Goal: Share content: Share content

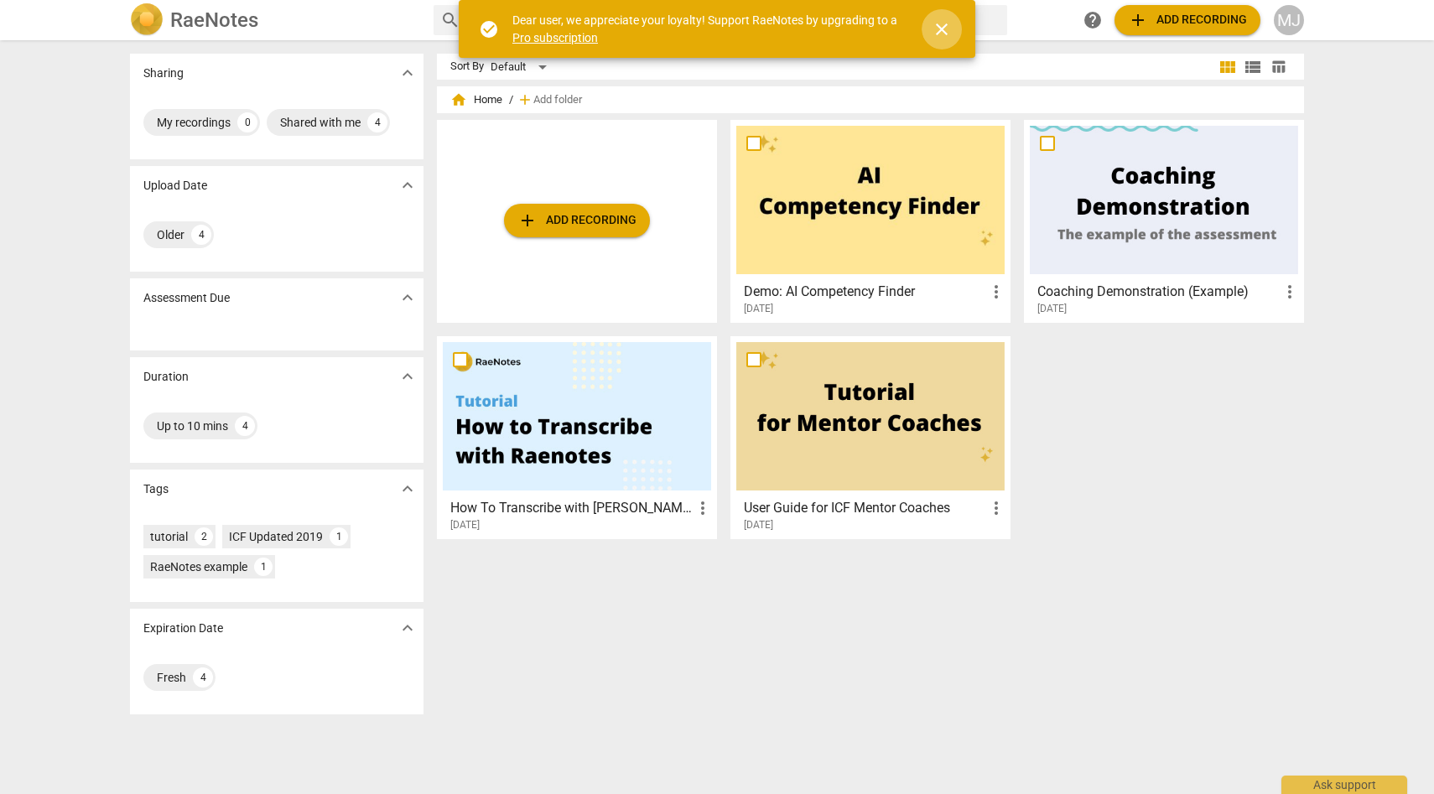
click at [942, 26] on span "close" at bounding box center [941, 29] width 20 height 20
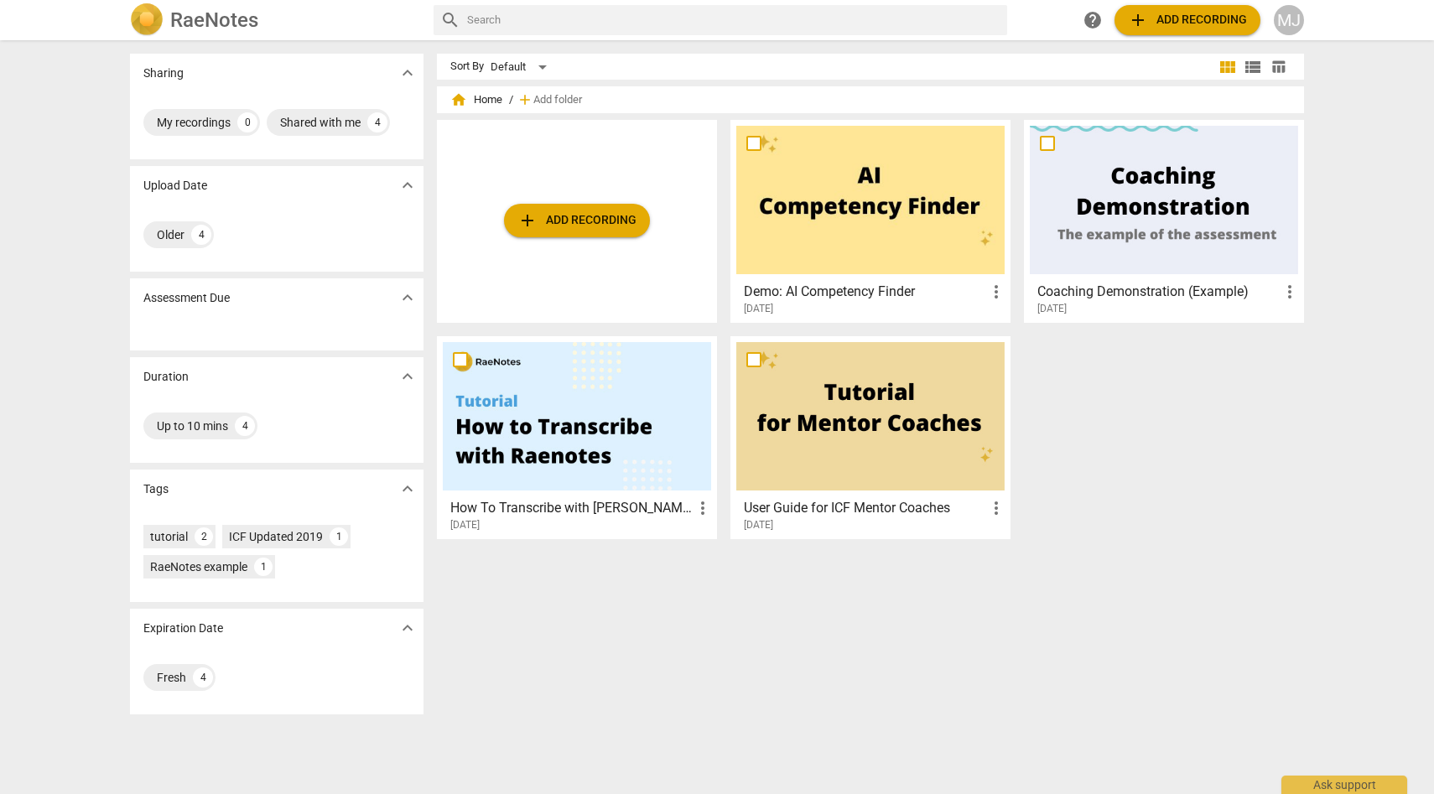
click at [604, 441] on div at bounding box center [577, 416] width 268 height 148
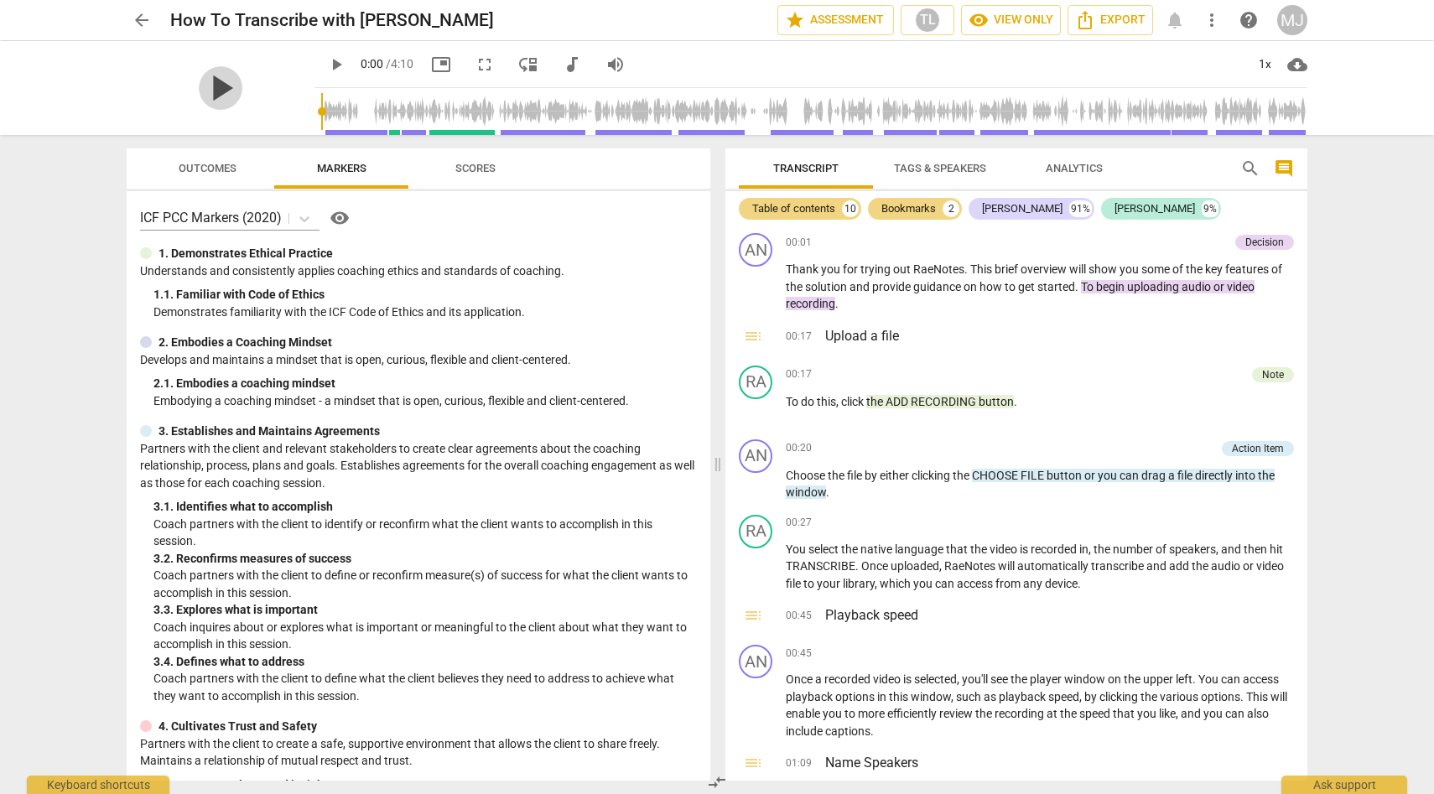
click at [216, 83] on span "play_arrow" at bounding box center [221, 88] width 44 height 44
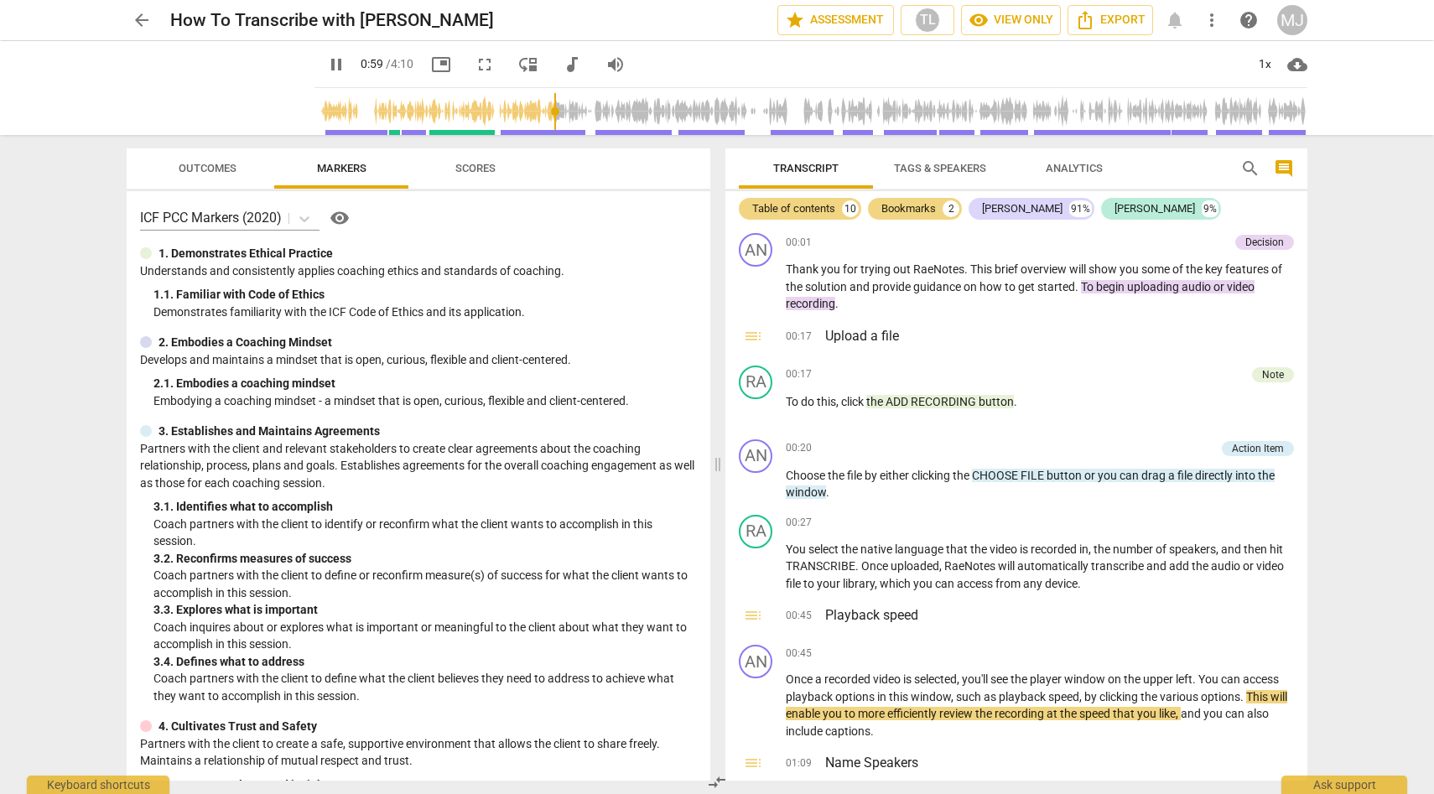
scroll to position [122, 0]
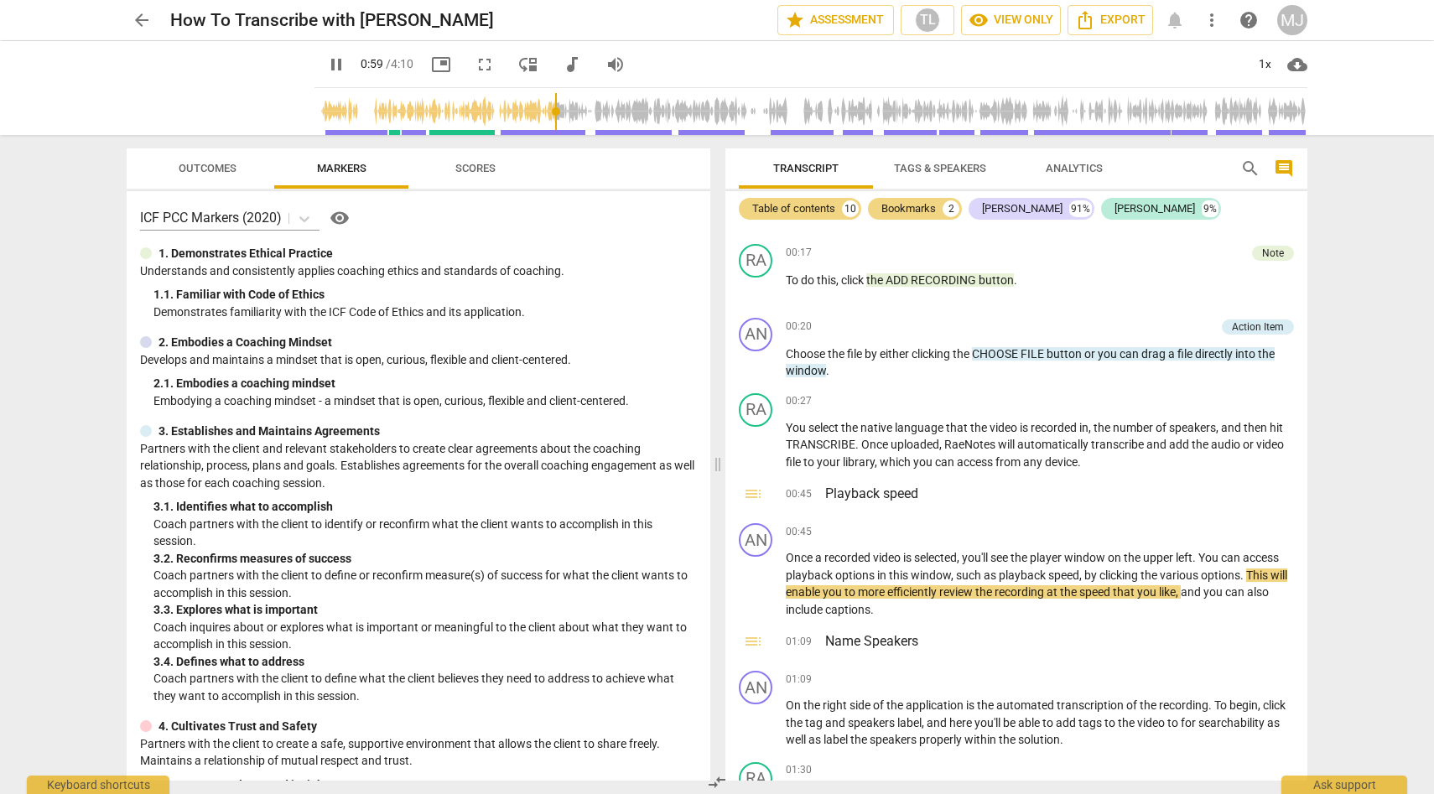
type input "60"
click at [139, 18] on span "arrow_back" at bounding box center [142, 20] width 20 height 20
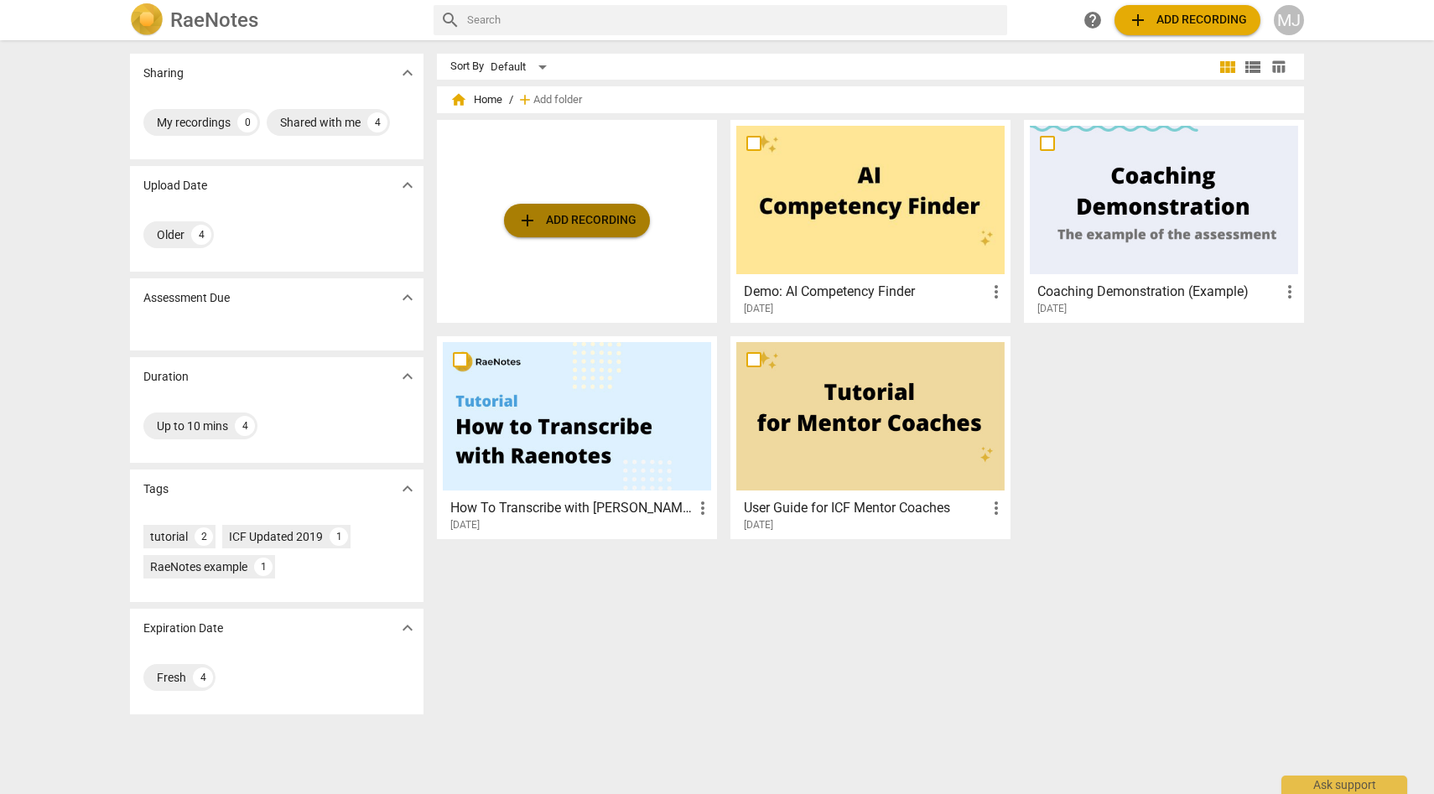
click at [613, 222] on span "add Add recording" at bounding box center [576, 220] width 119 height 20
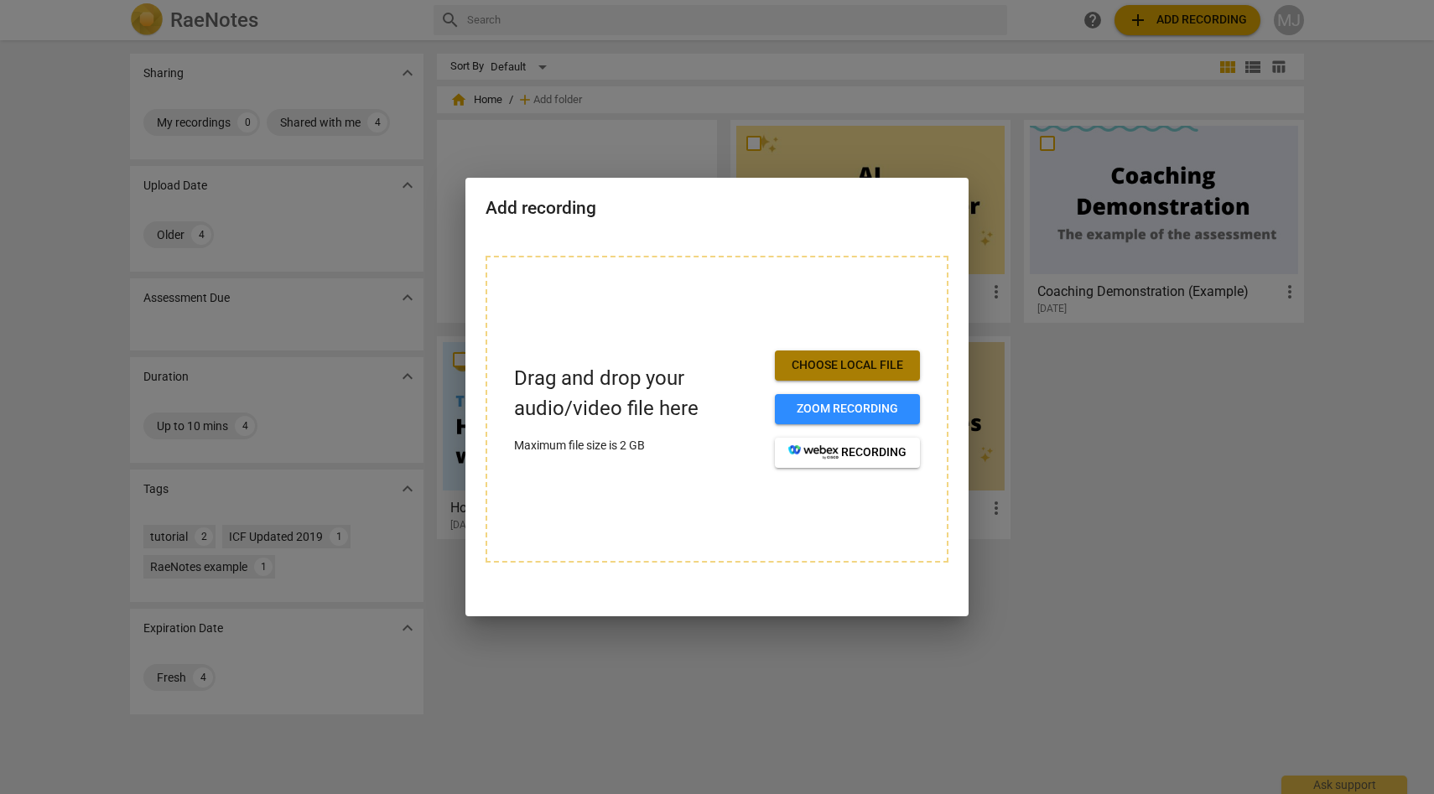
click at [817, 361] on span "Choose local file" at bounding box center [847, 365] width 118 height 17
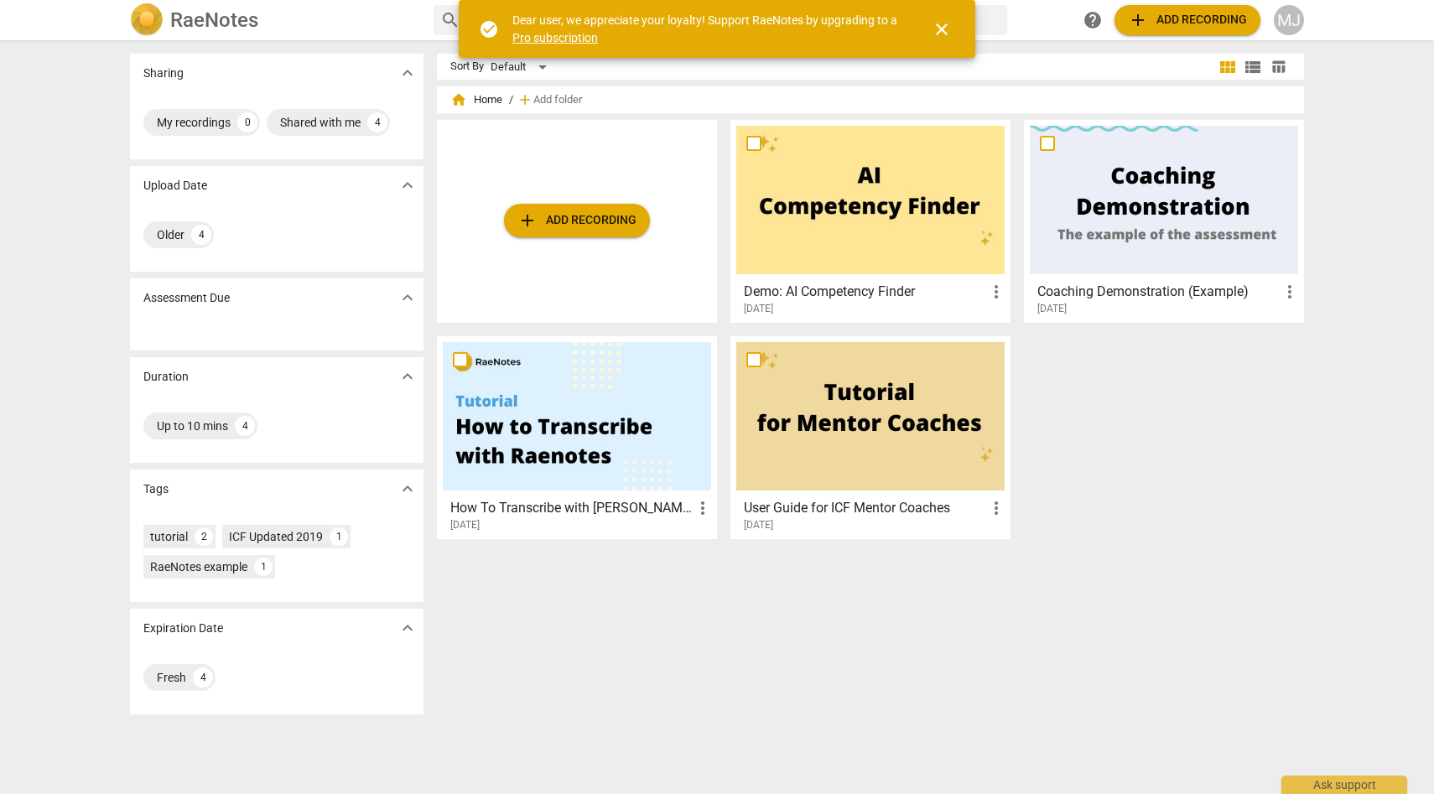
click at [623, 219] on span "add Add recording" at bounding box center [576, 220] width 119 height 20
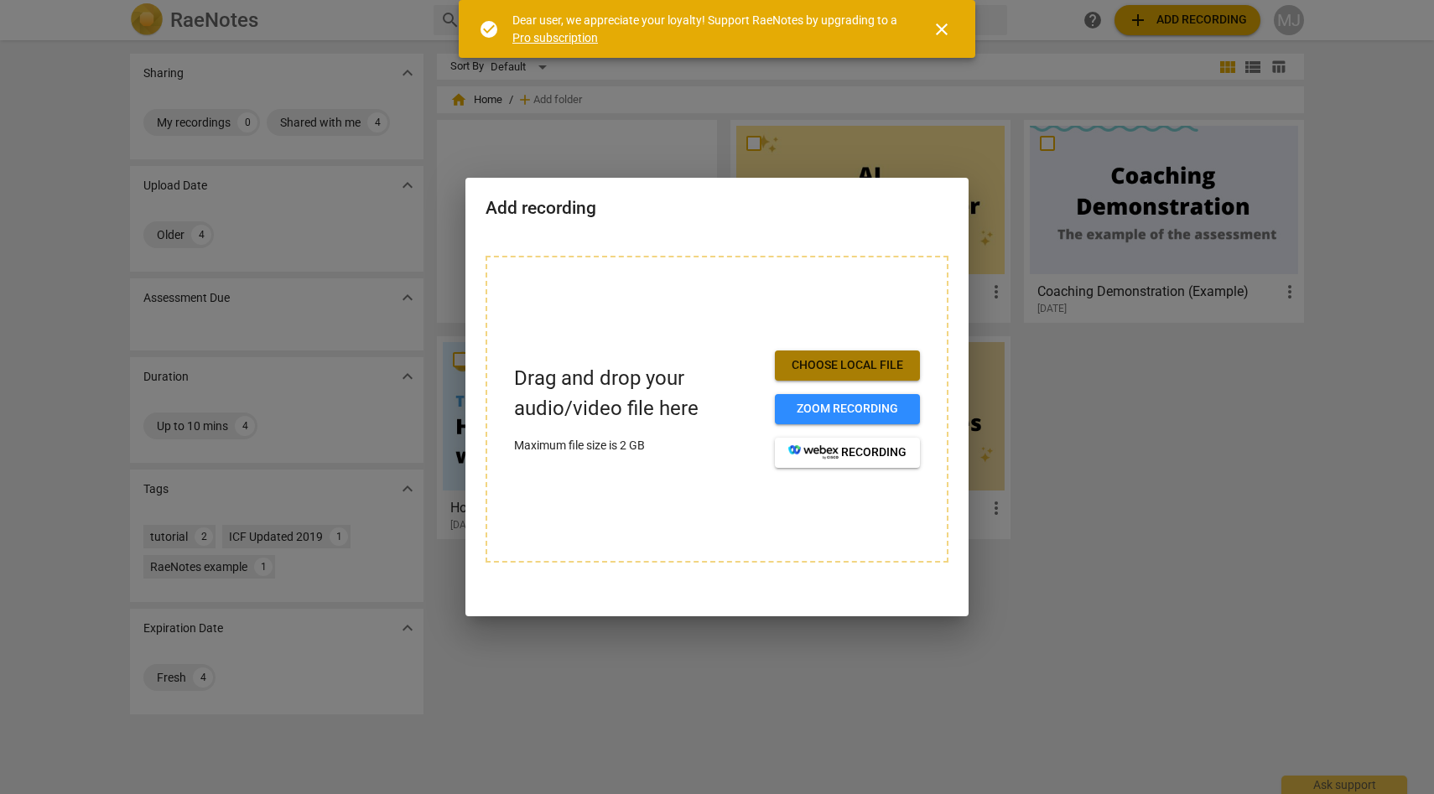
click at [865, 360] on span "Choose local file" at bounding box center [847, 365] width 118 height 17
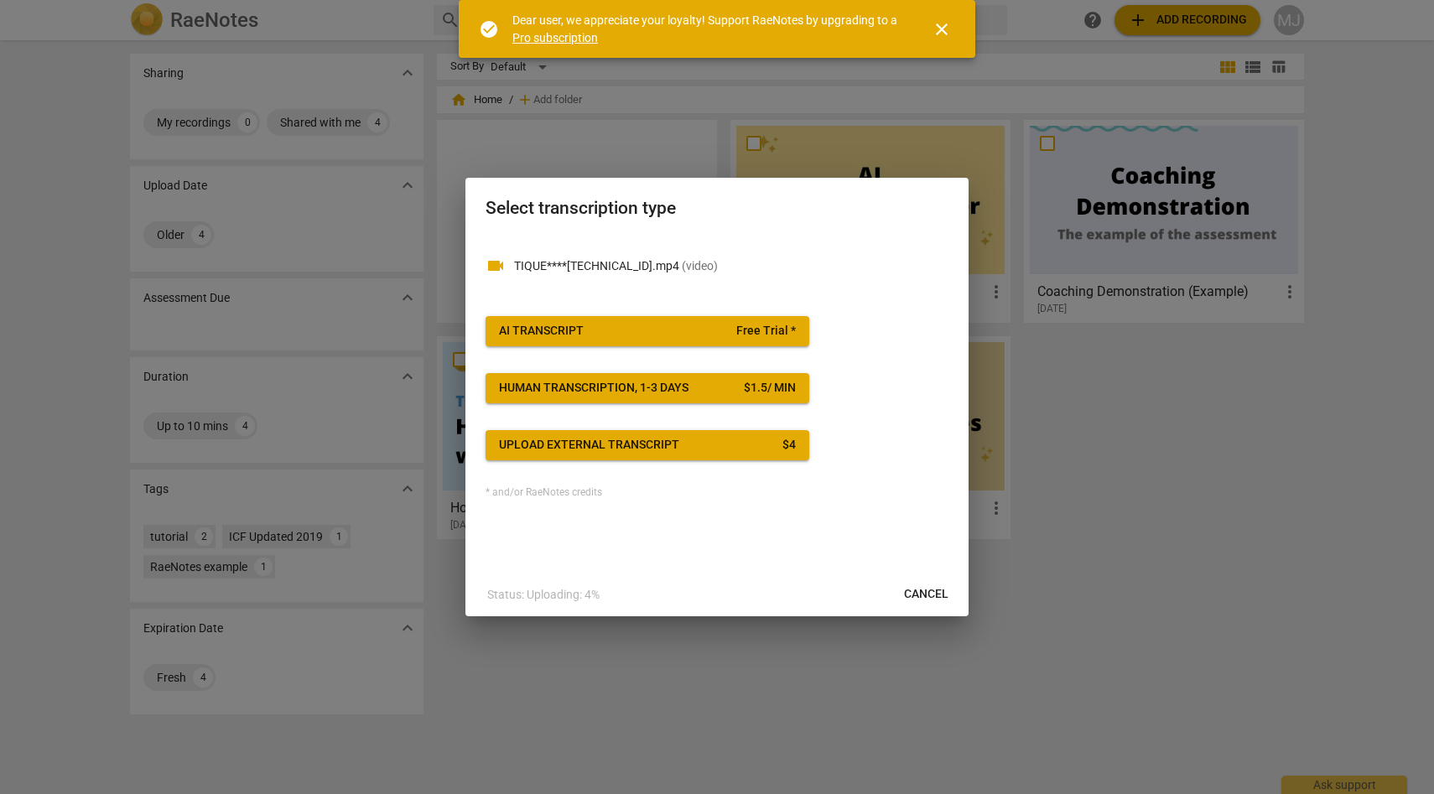
click at [734, 328] on span "AI Transcript Free Trial *" at bounding box center [647, 331] width 297 height 17
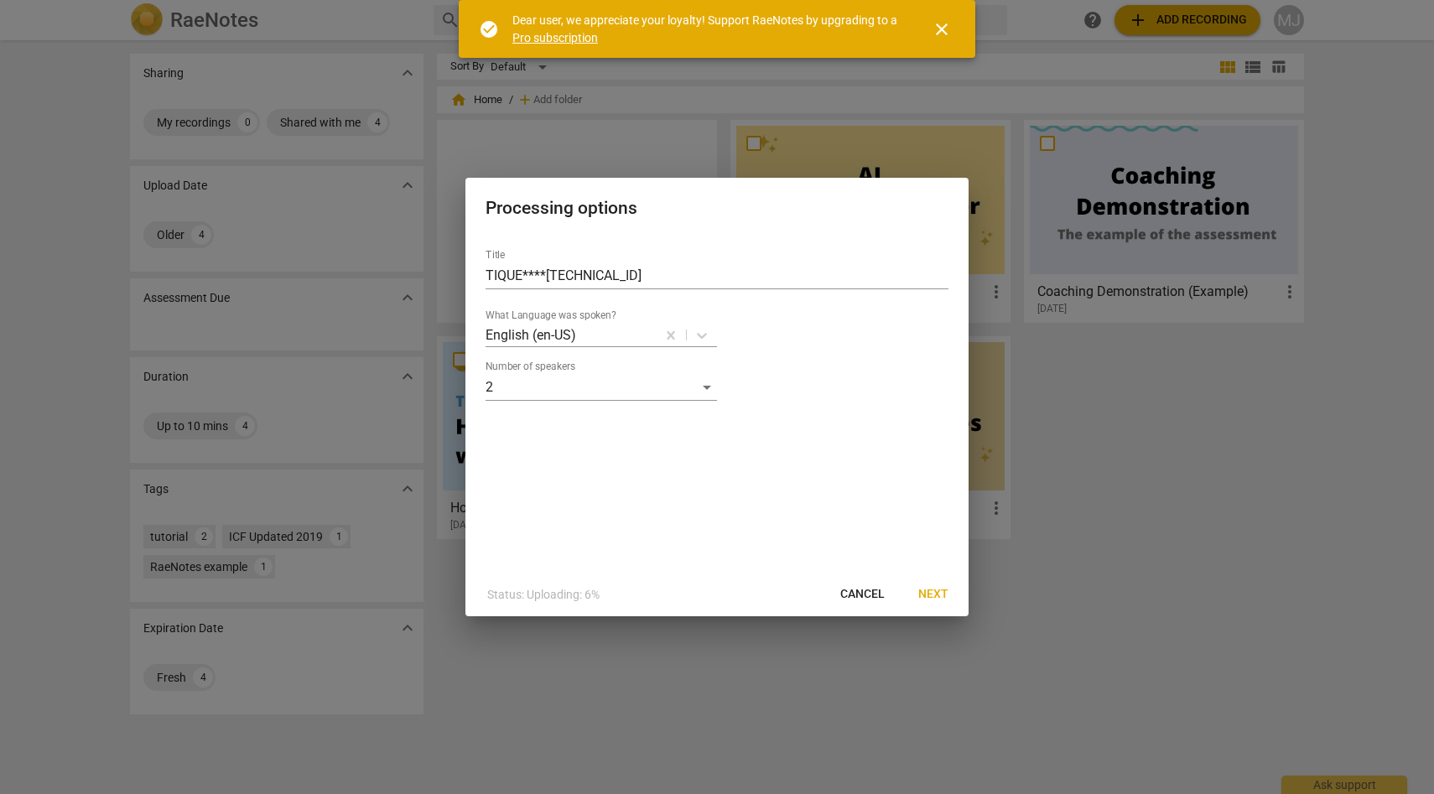
click at [934, 590] on span "Next" at bounding box center [933, 594] width 30 height 17
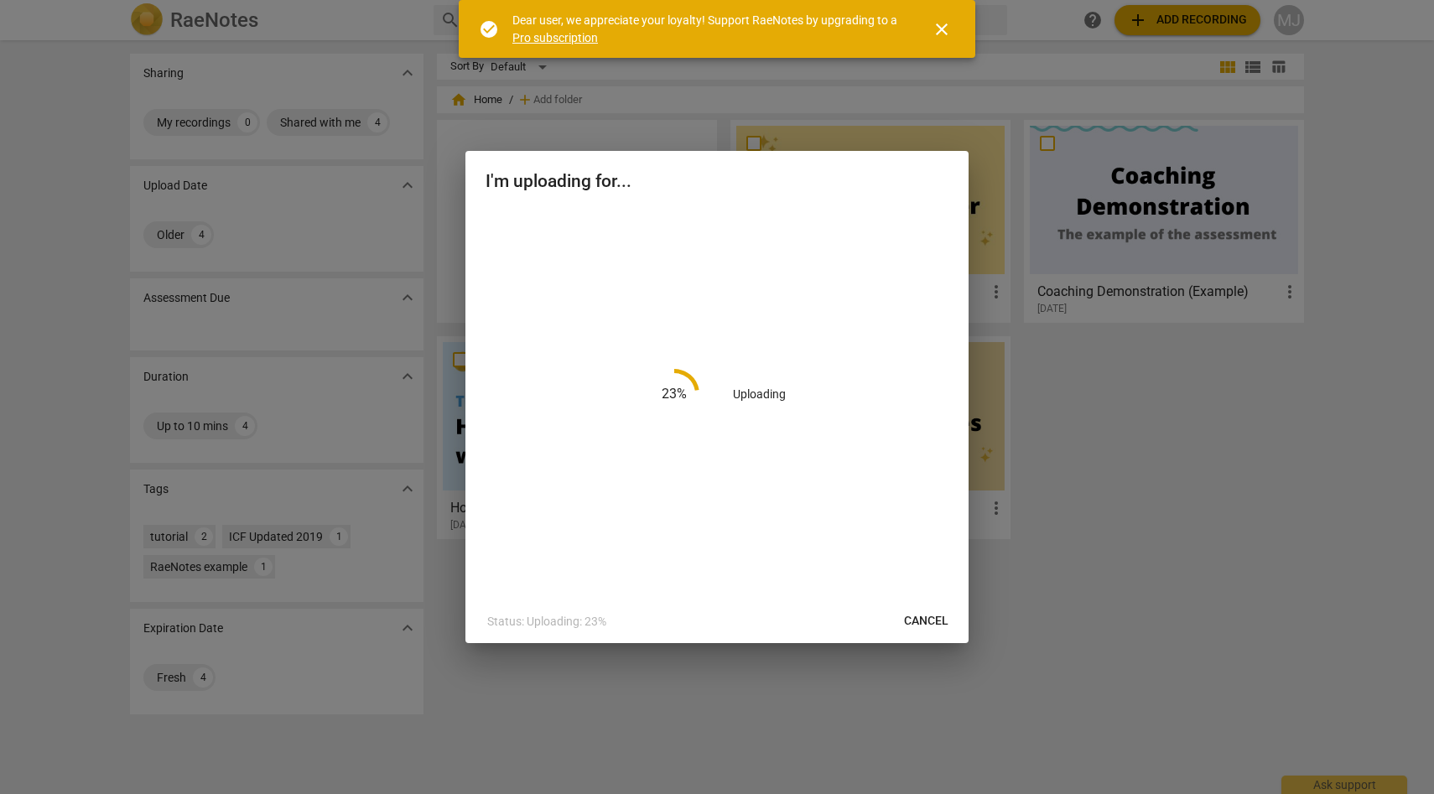
click at [947, 24] on span "close" at bounding box center [941, 29] width 20 height 20
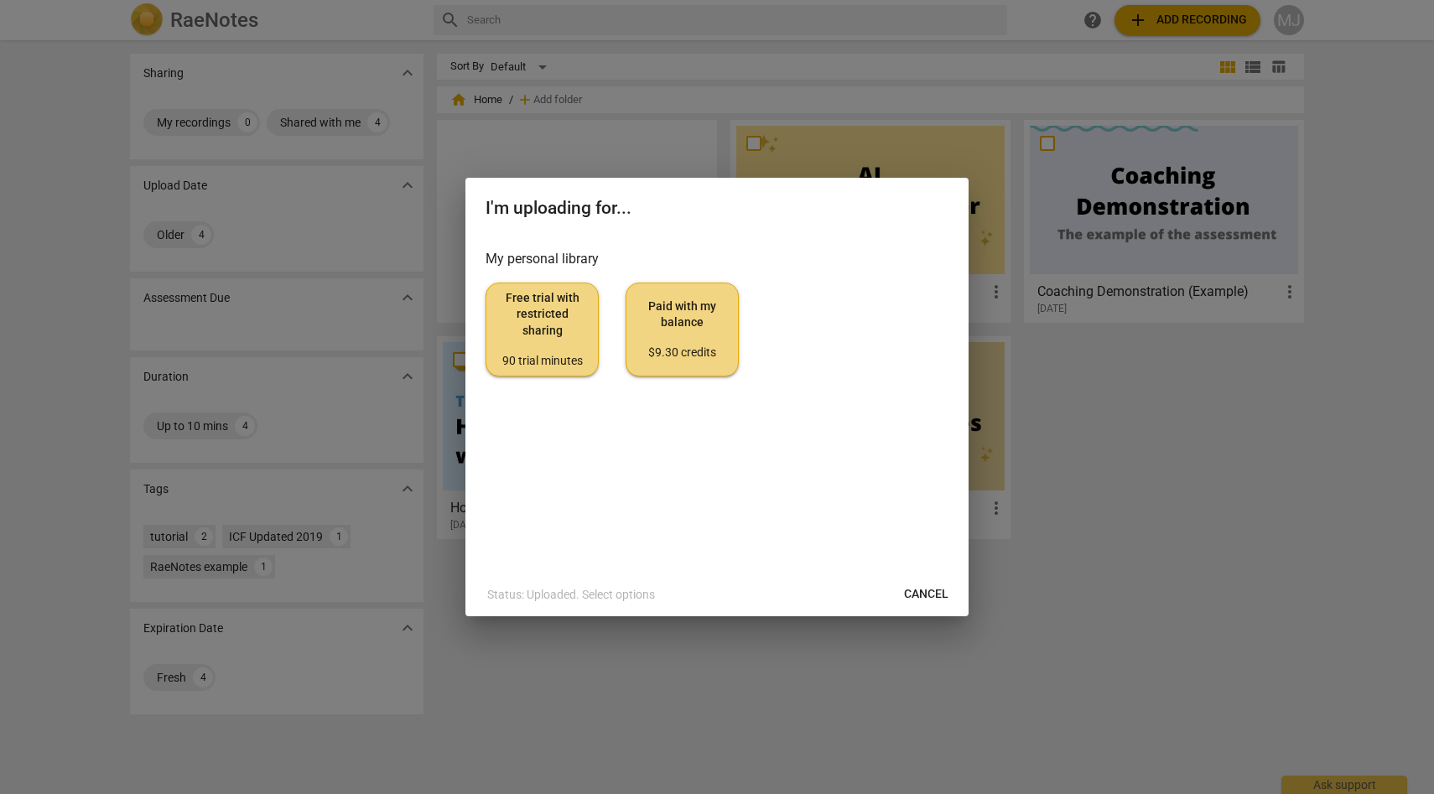
click at [687, 332] on span "Paid with my balance $9.30 credits" at bounding box center [682, 329] width 85 height 63
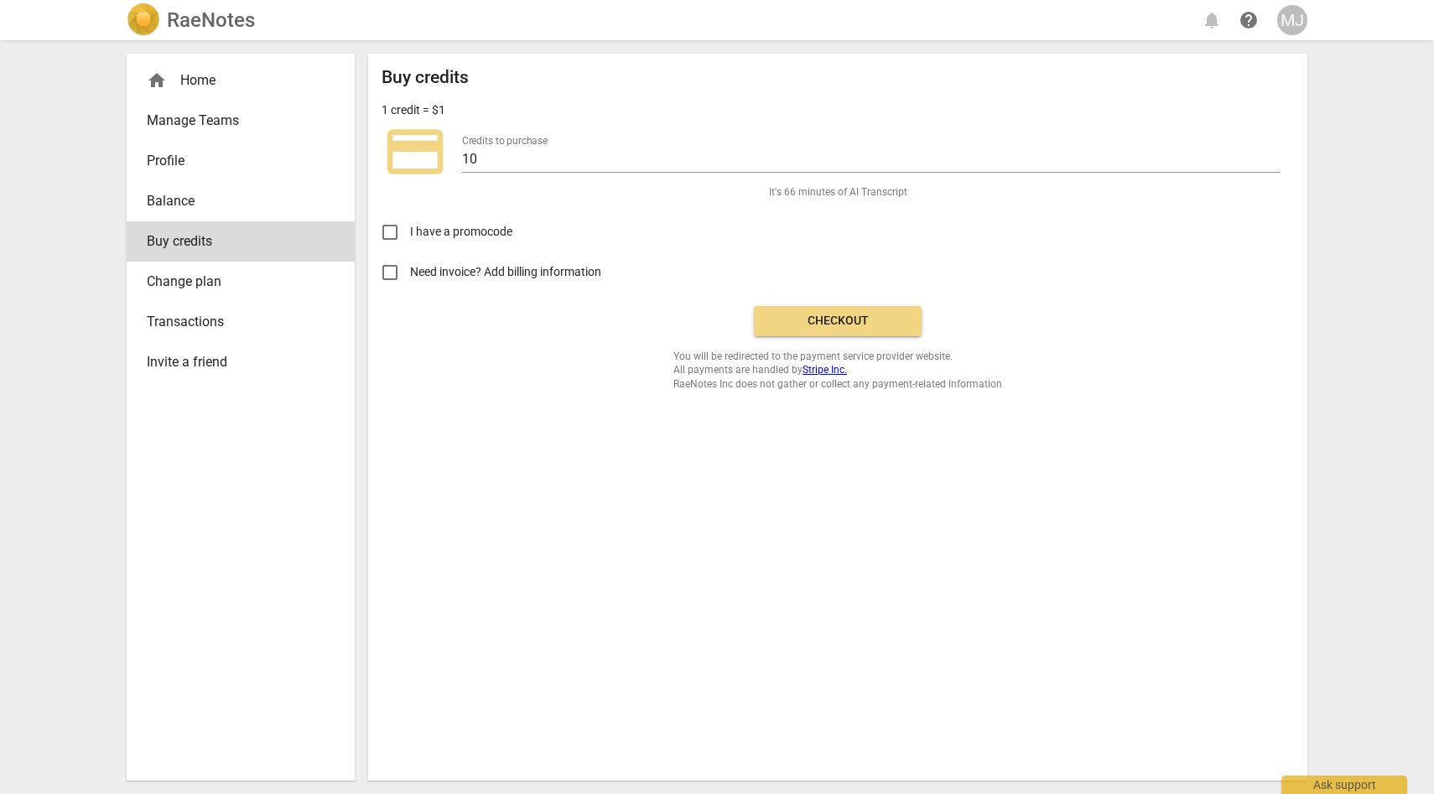
click at [826, 320] on span "Checkout" at bounding box center [837, 321] width 141 height 17
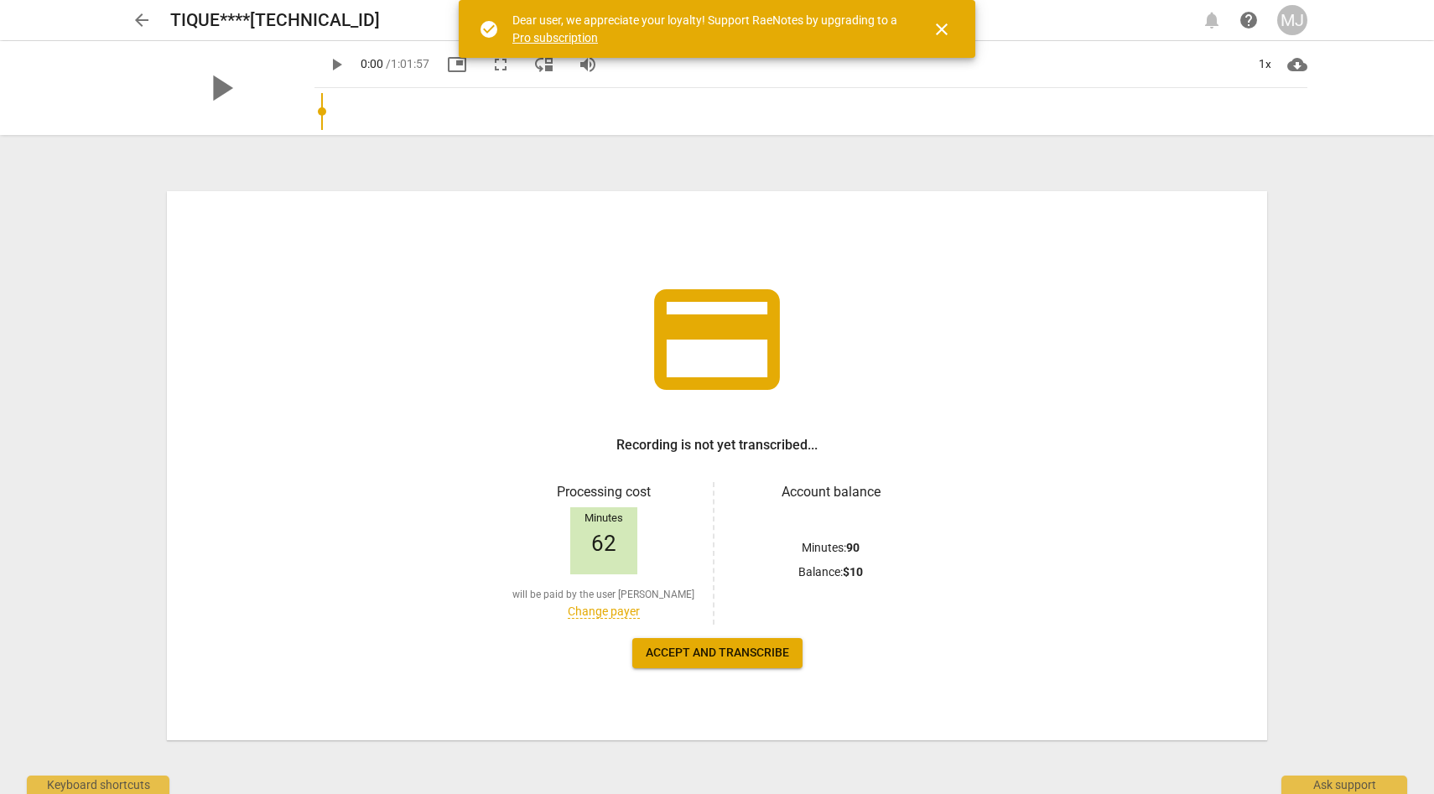
click at [941, 27] on span "close" at bounding box center [941, 29] width 20 height 20
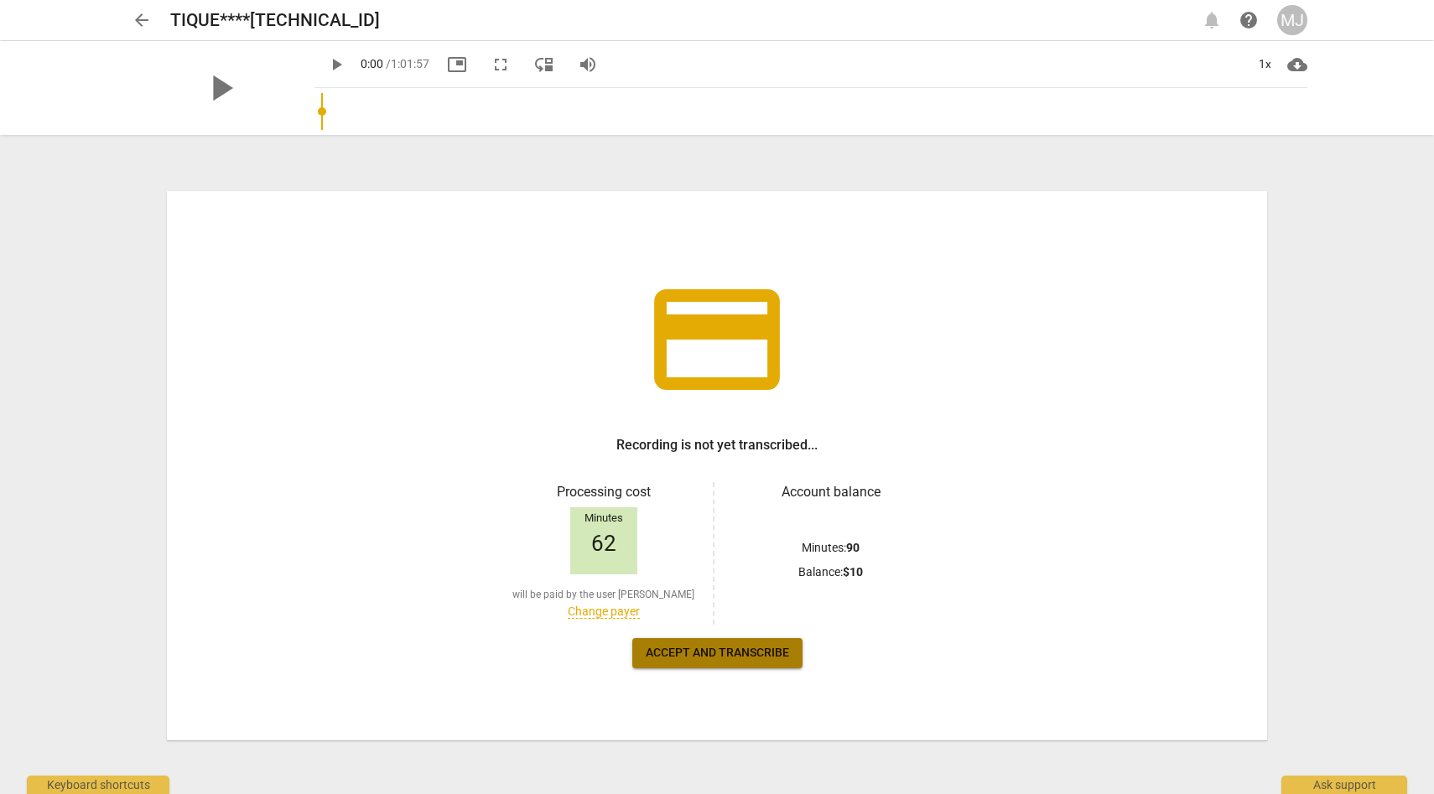
click at [760, 652] on span "Accept and transcribe" at bounding box center [717, 653] width 143 height 17
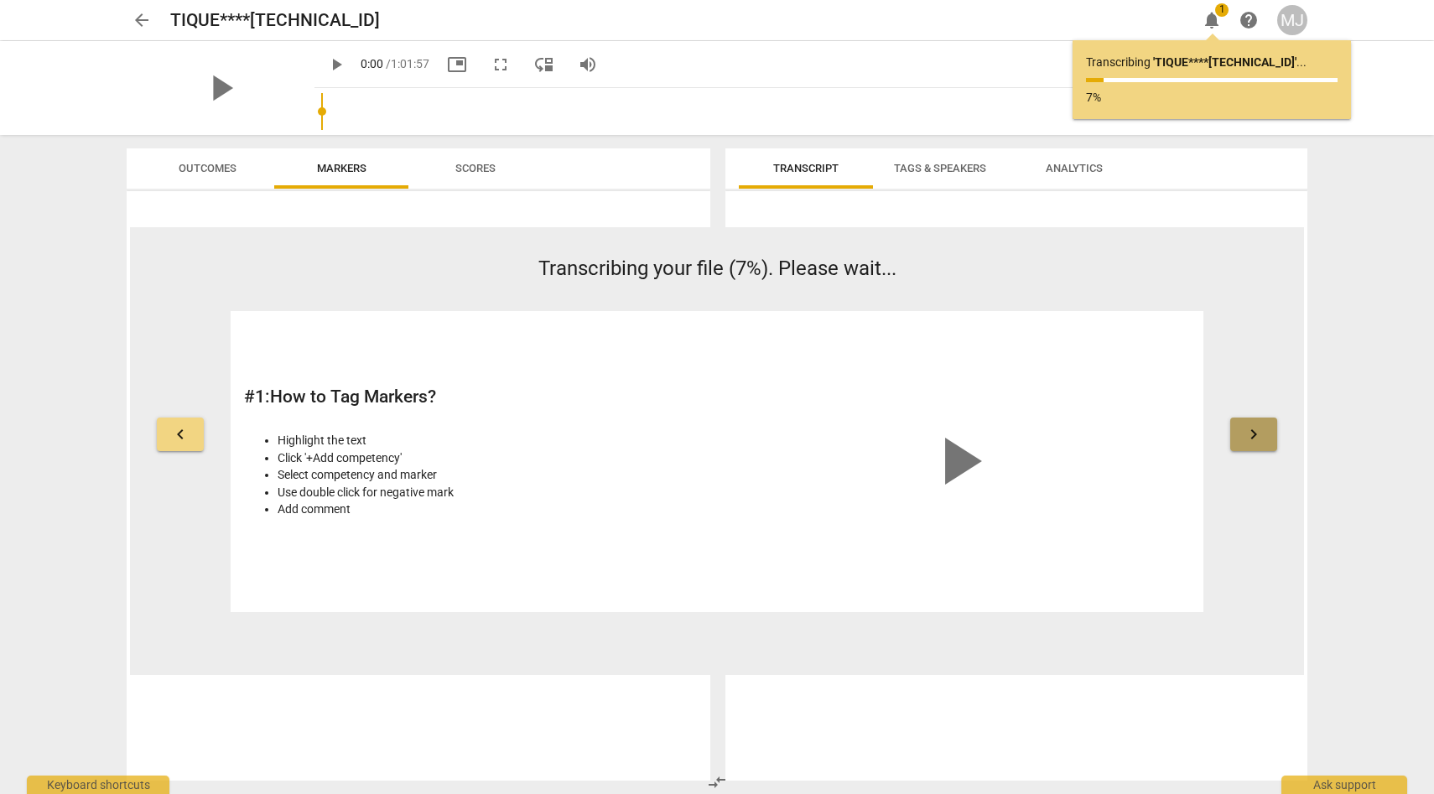
click at [1257, 434] on span "keyboard_arrow_right" at bounding box center [1253, 434] width 20 height 20
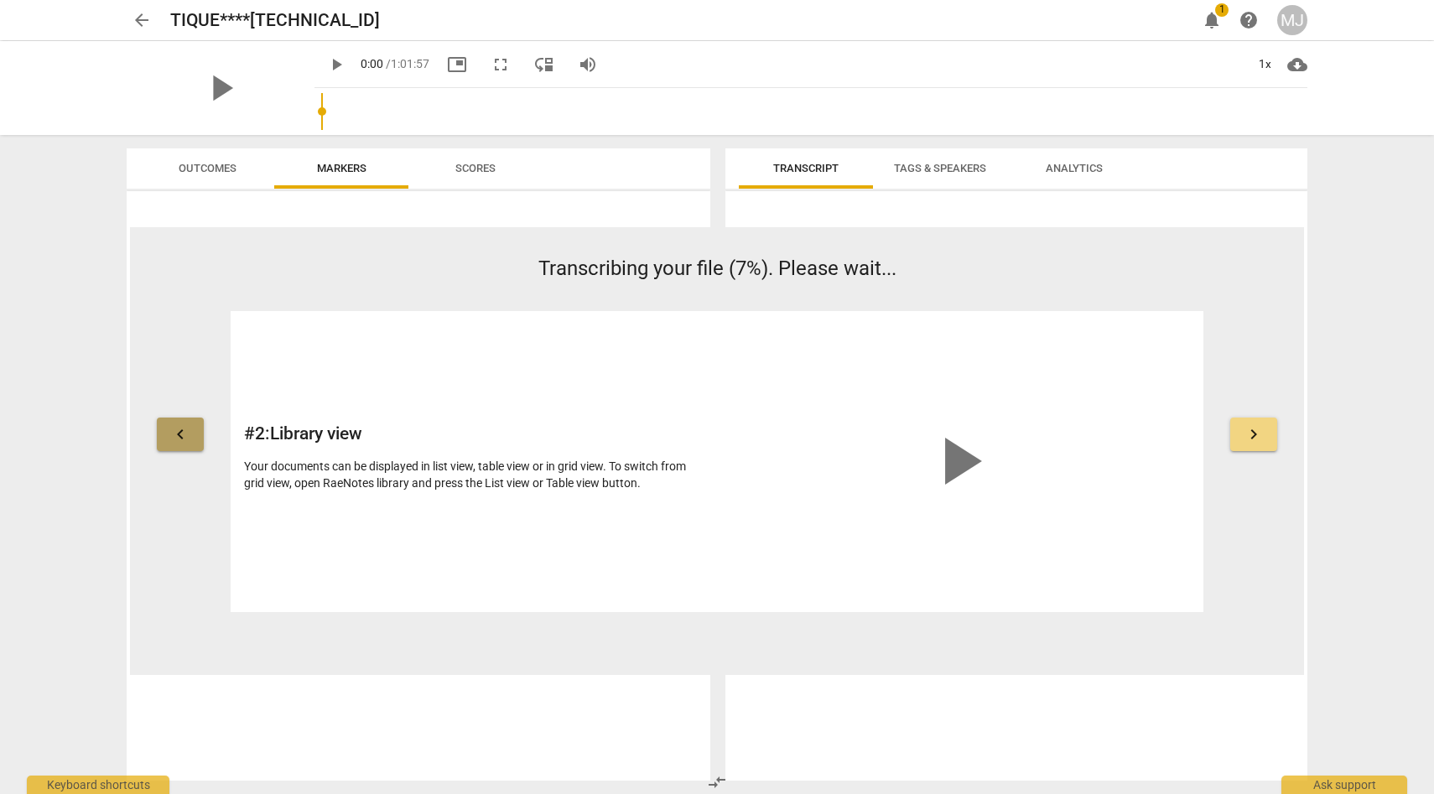
click at [189, 431] on span "keyboard_arrow_left" at bounding box center [180, 434] width 20 height 20
click at [189, 426] on span "keyboard_arrow_left" at bounding box center [180, 434] width 20 height 20
click at [192, 426] on button "keyboard_arrow_left" at bounding box center [180, 434] width 47 height 34
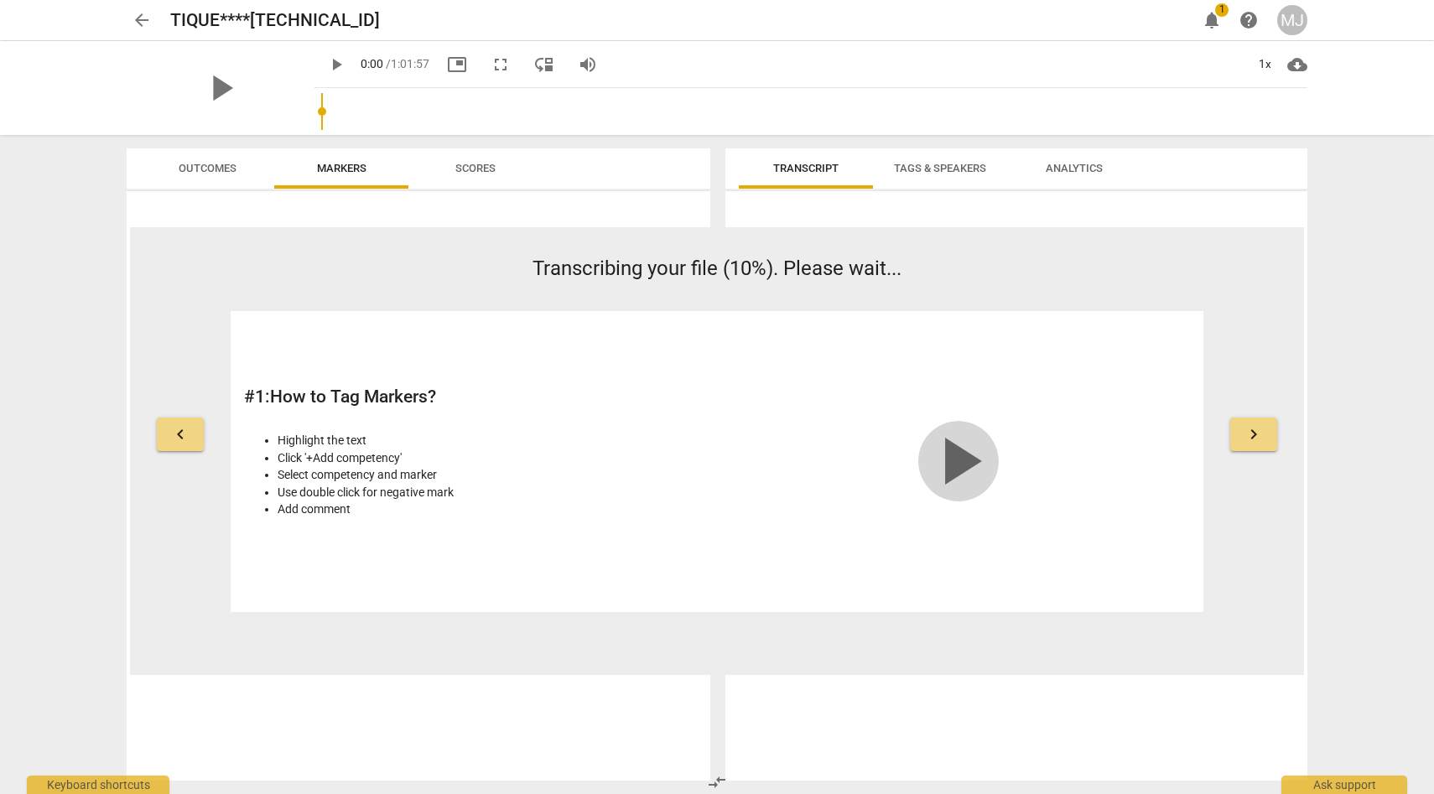
click at [956, 458] on span "play_arrow" at bounding box center [958, 461] width 80 height 80
click at [1250, 429] on span "keyboard_arrow_right" at bounding box center [1253, 434] width 20 height 20
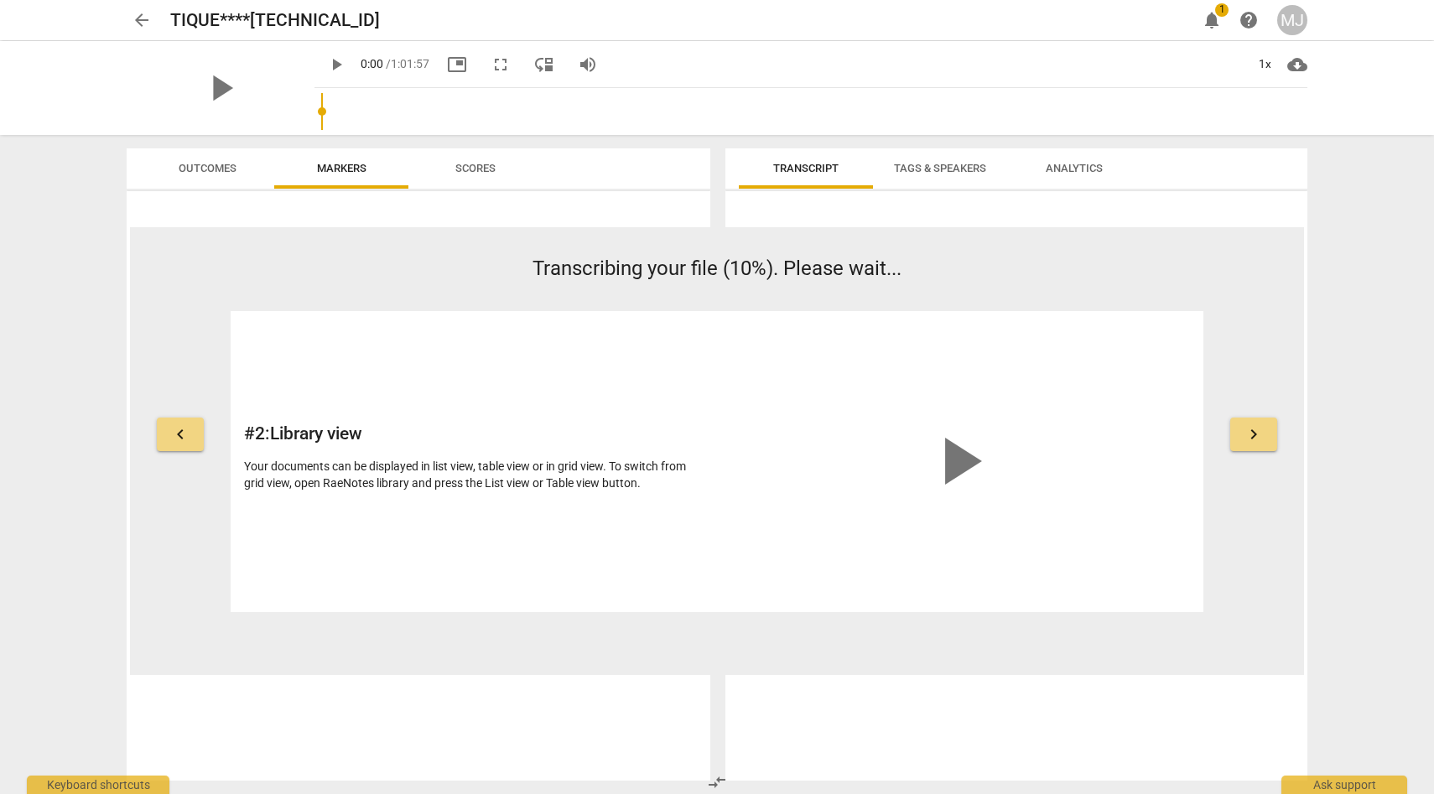
click at [1250, 429] on span "keyboard_arrow_right" at bounding box center [1253, 434] width 20 height 20
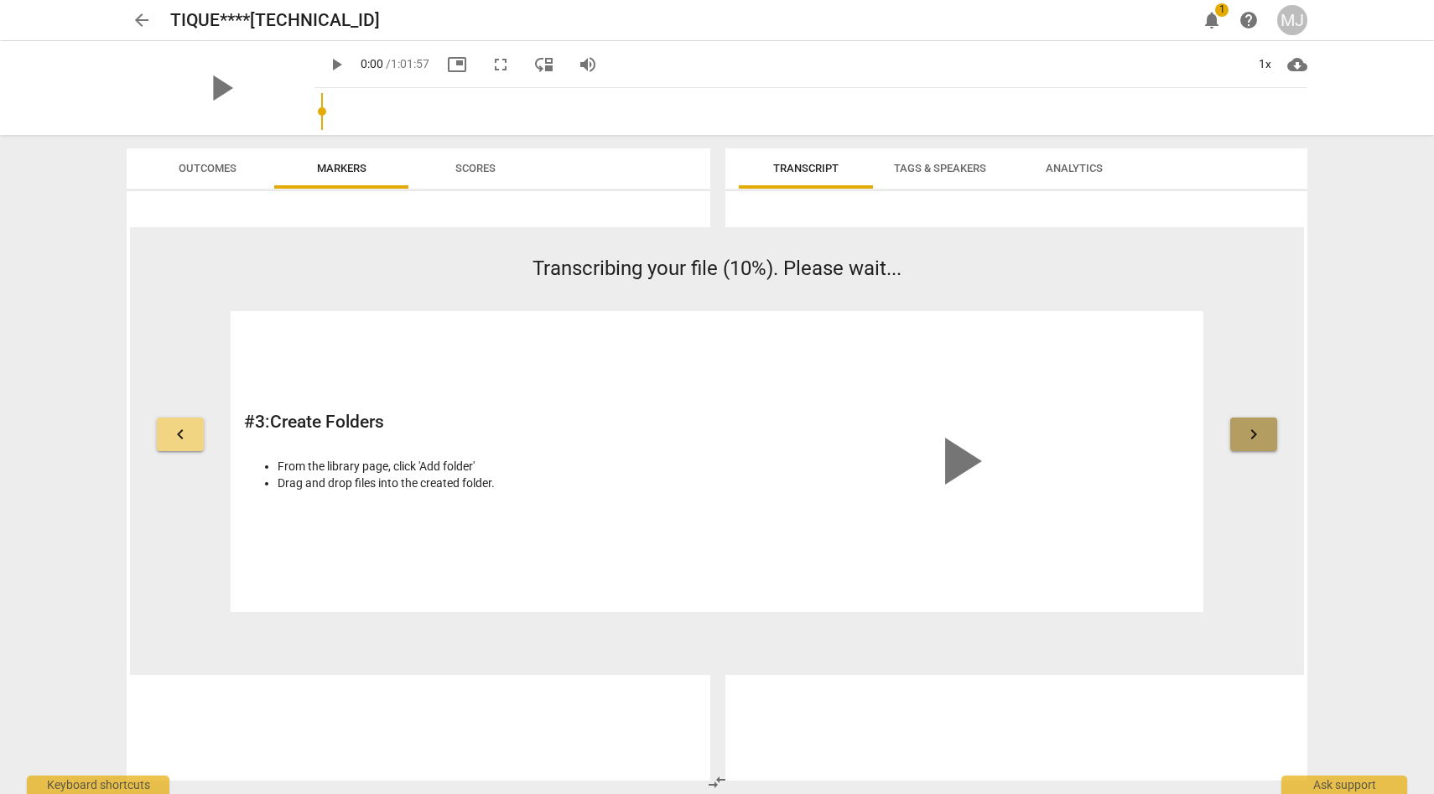
click at [1255, 432] on span "keyboard_arrow_right" at bounding box center [1253, 434] width 20 height 20
click at [1248, 431] on span "keyboard_arrow_right" at bounding box center [1253, 434] width 20 height 20
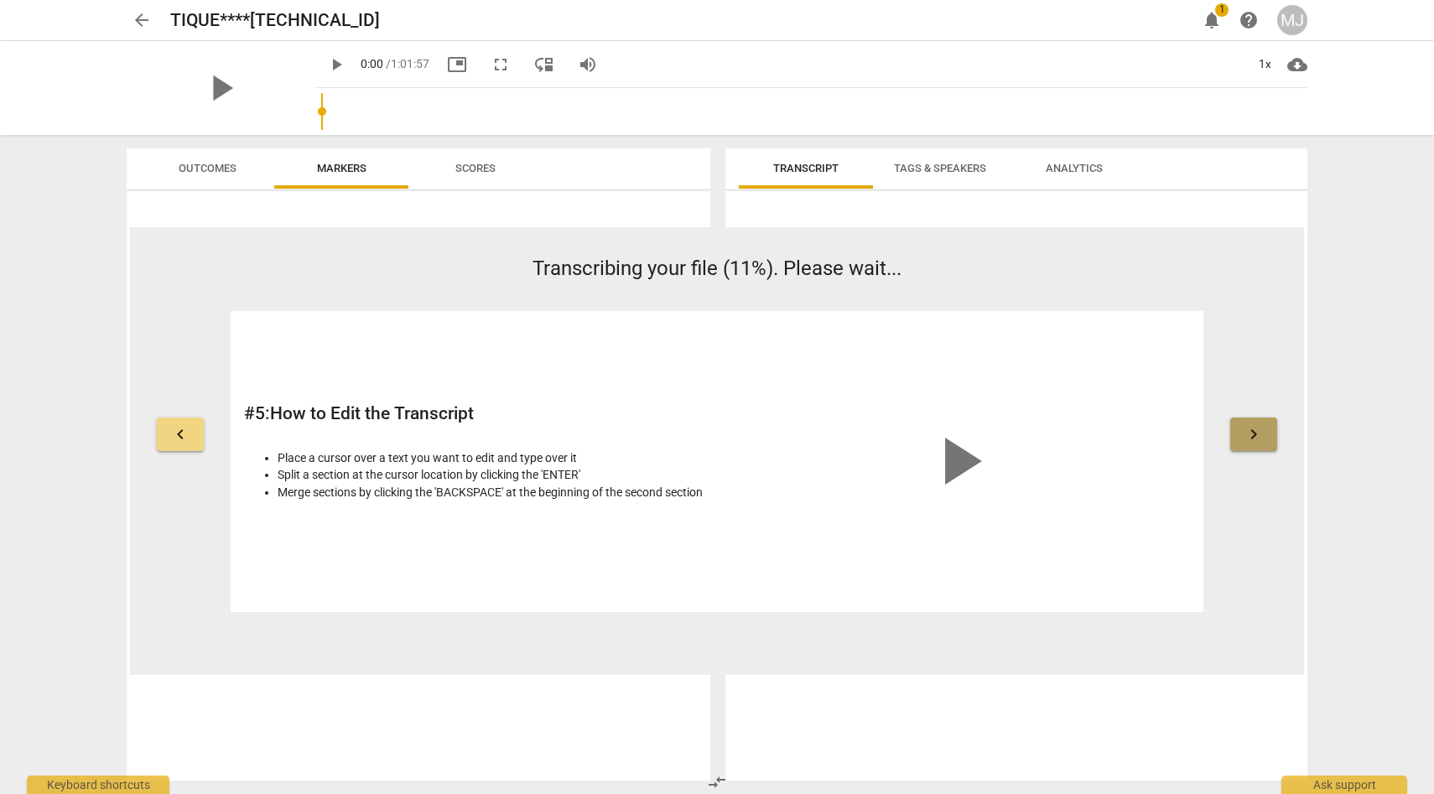
click at [1247, 431] on span "keyboard_arrow_right" at bounding box center [1253, 434] width 20 height 20
click at [1246, 431] on span "keyboard_arrow_right" at bounding box center [1253, 434] width 20 height 20
click at [1230, 435] on button "keyboard_arrow_right" at bounding box center [1253, 434] width 47 height 34
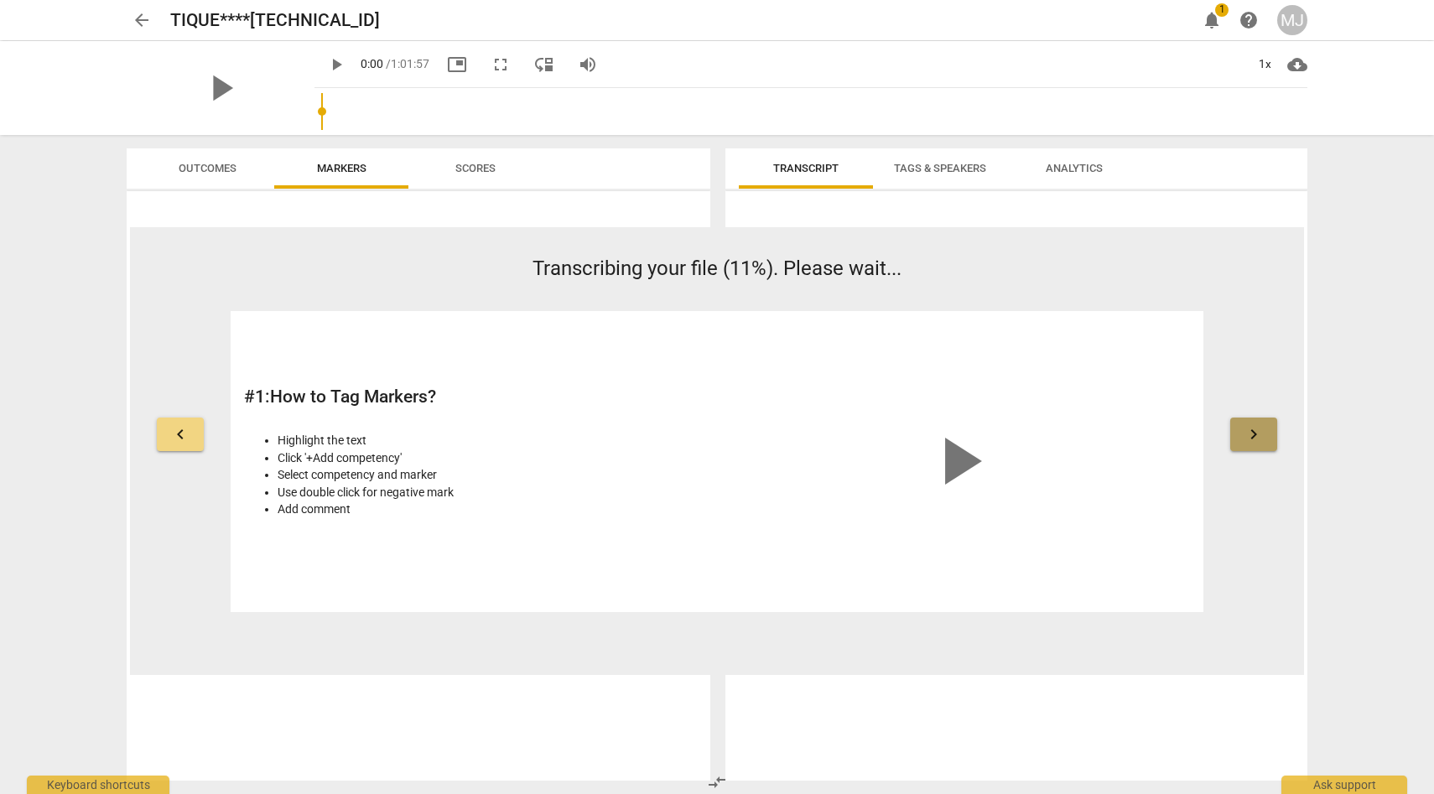
click at [1252, 434] on span "keyboard_arrow_right" at bounding box center [1253, 434] width 20 height 20
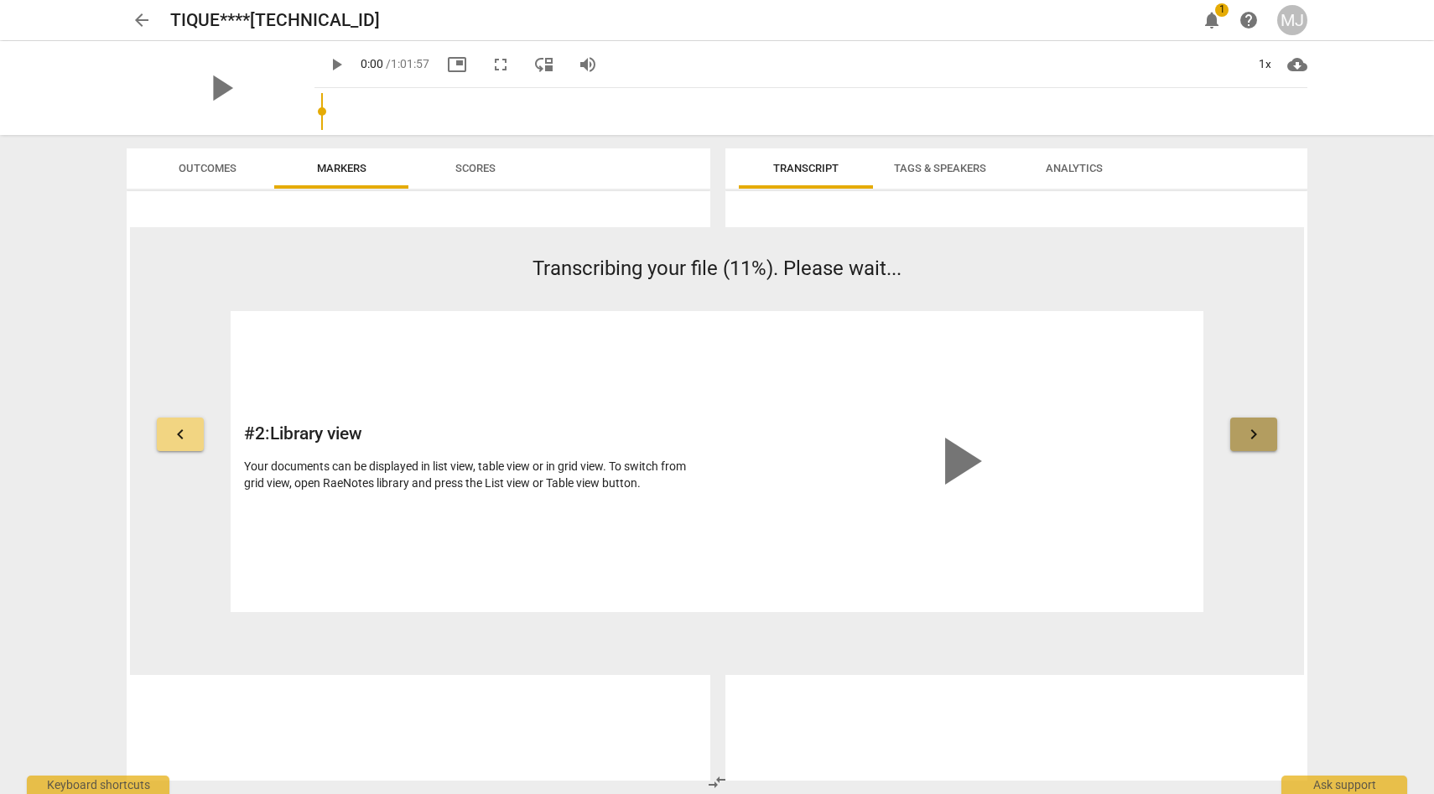
click at [1252, 434] on span "keyboard_arrow_right" at bounding box center [1253, 434] width 20 height 20
click at [1261, 435] on span "keyboard_arrow_right" at bounding box center [1253, 434] width 20 height 20
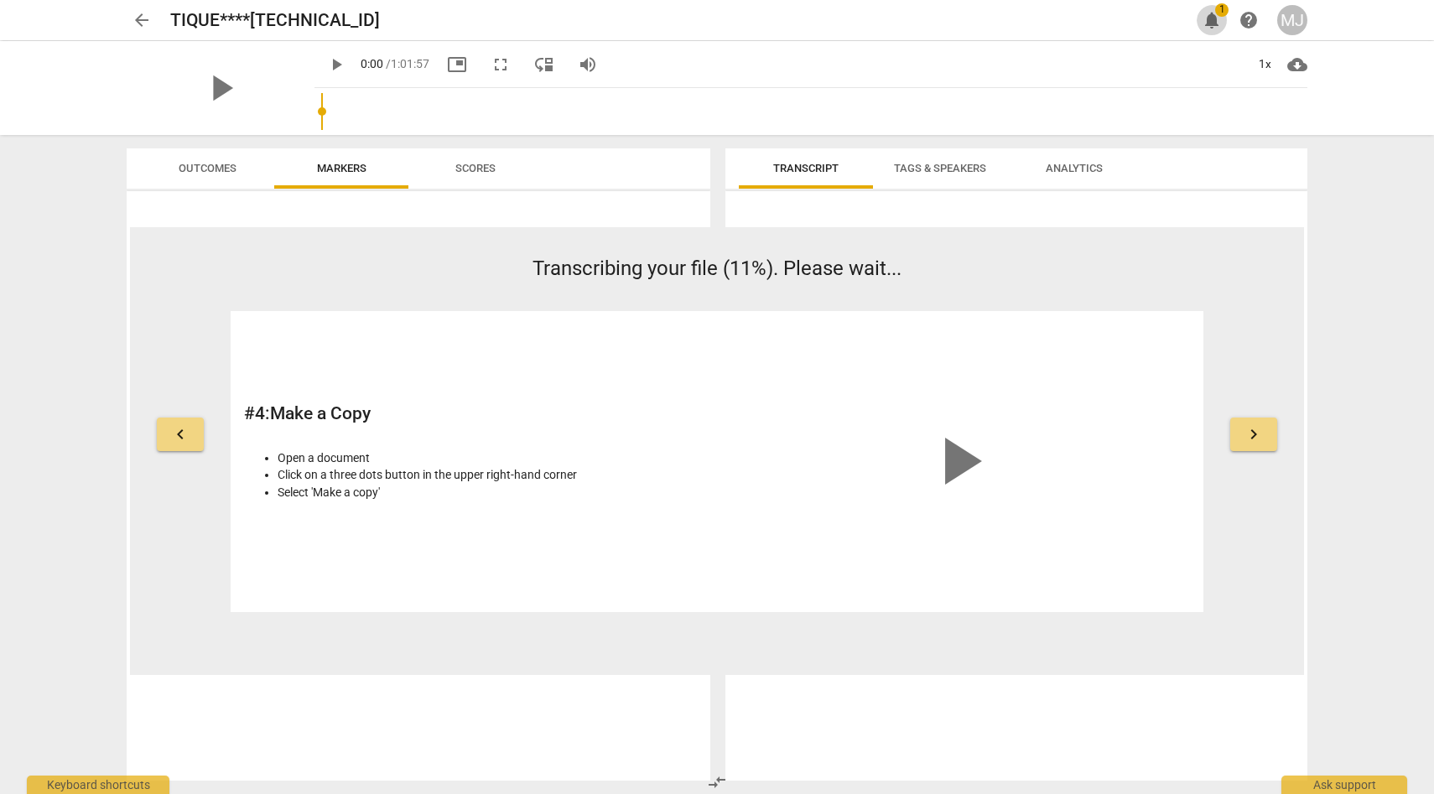
click at [1217, 18] on span "notifications" at bounding box center [1211, 20] width 20 height 20
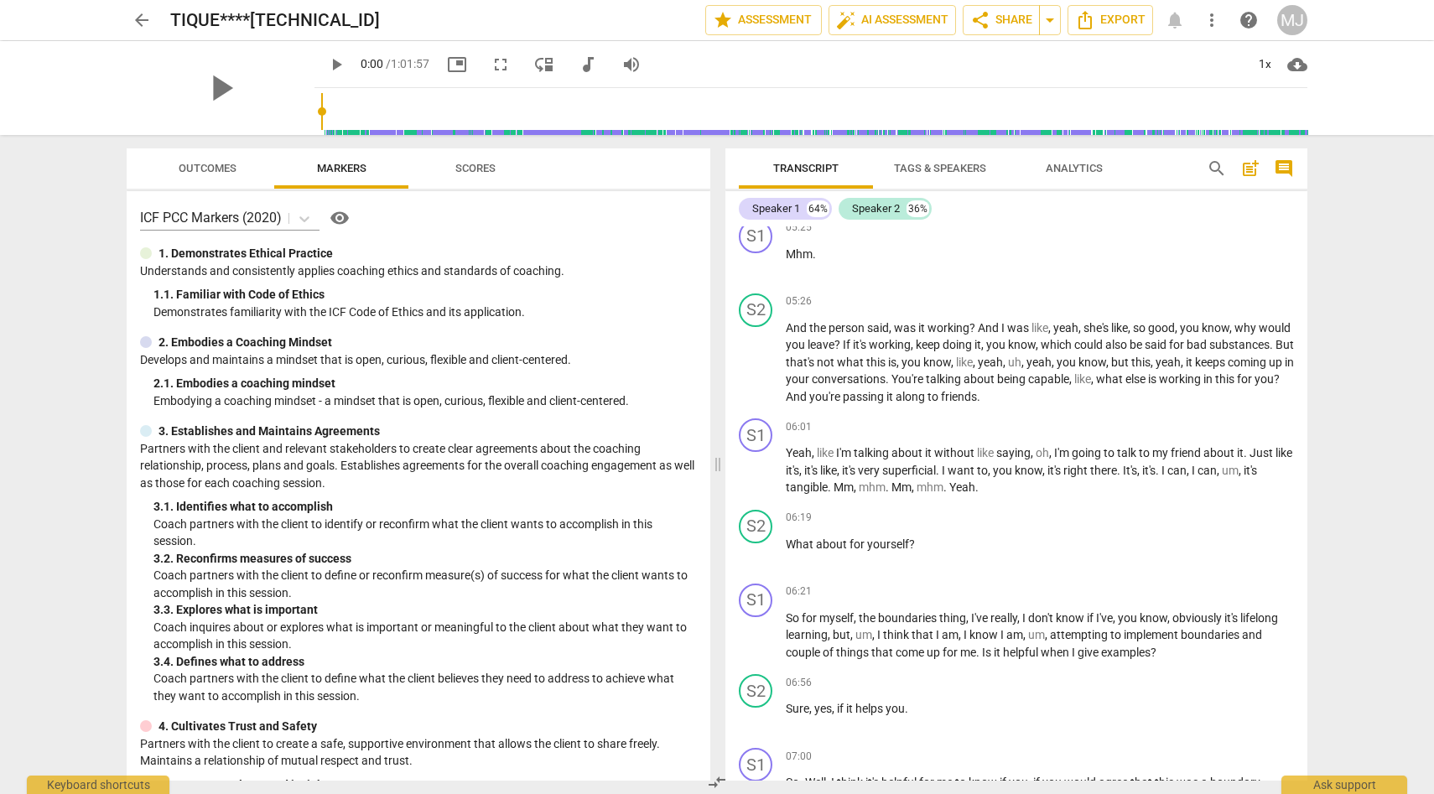
click at [478, 163] on span "Scores" at bounding box center [475, 168] width 40 height 13
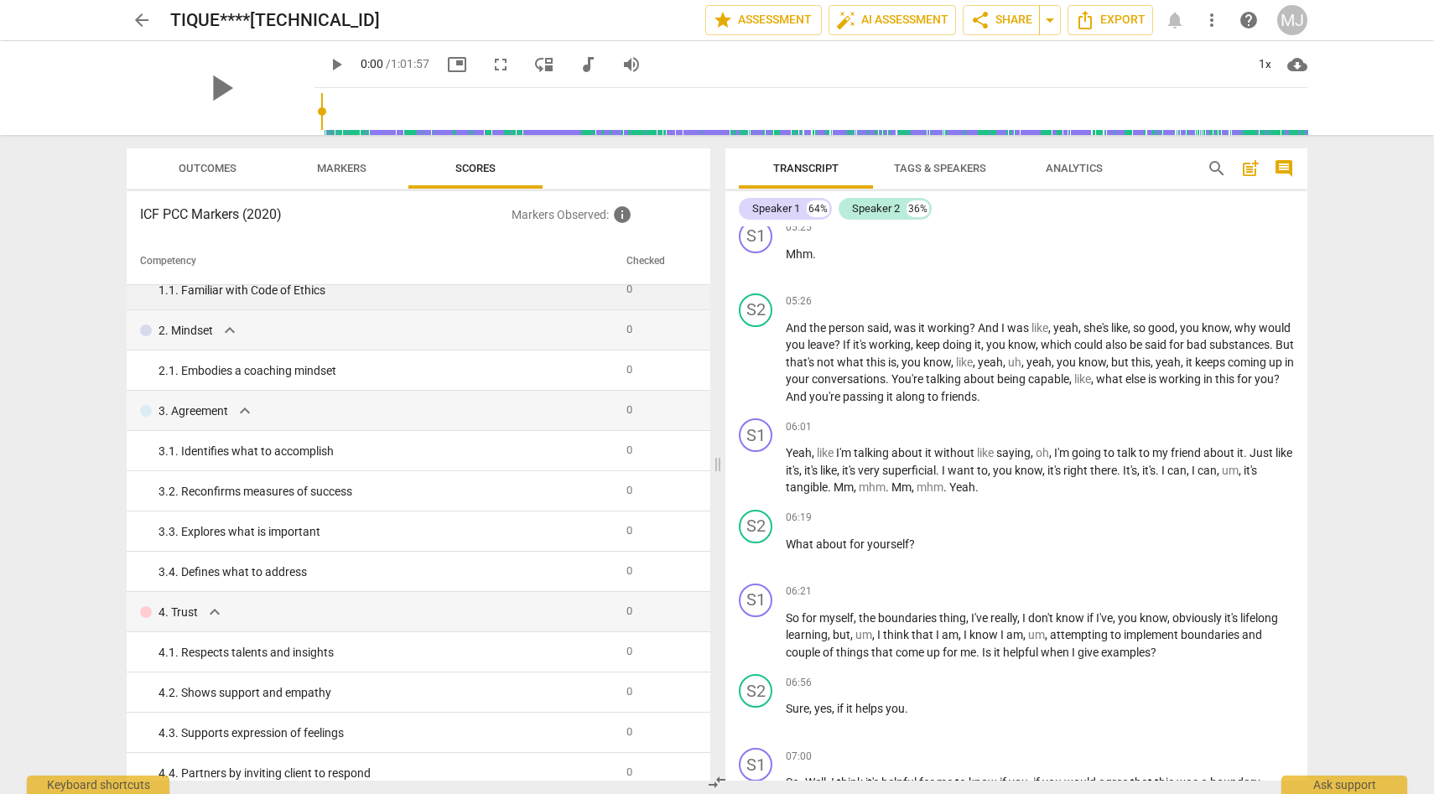
scroll to position [59, 0]
click at [226, 162] on span "Outcomes" at bounding box center [208, 168] width 58 height 13
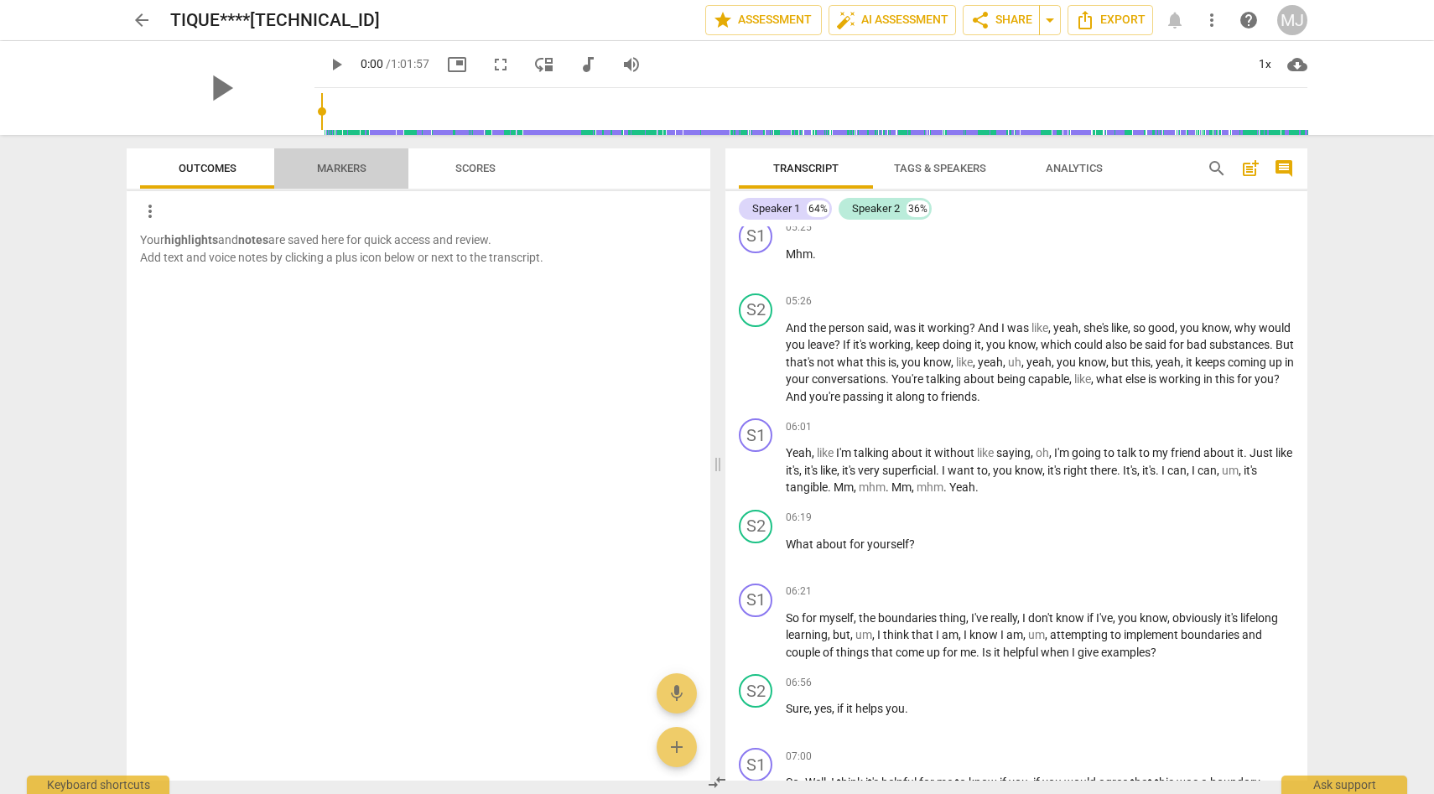
click at [352, 162] on span "Markers" at bounding box center [341, 168] width 49 height 13
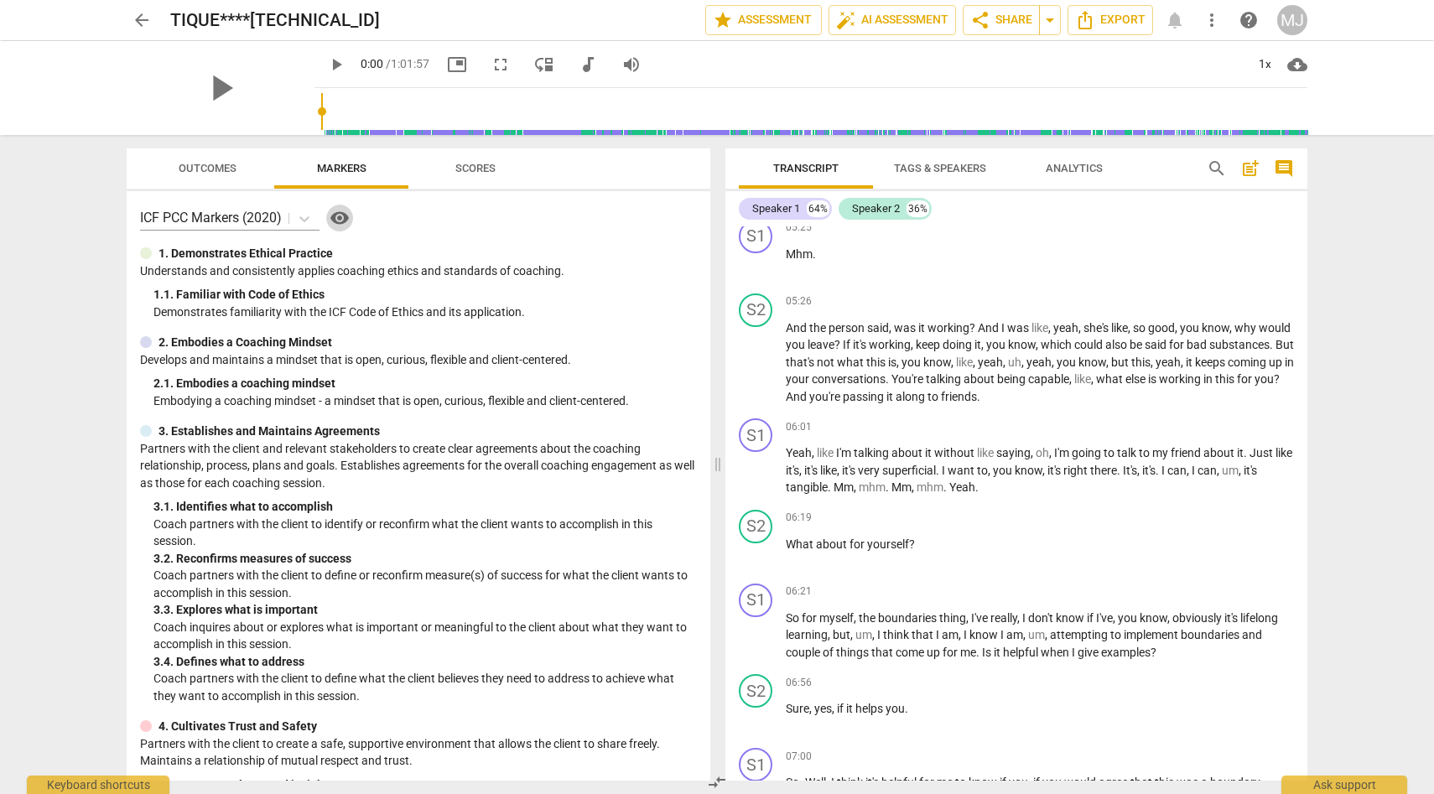
click at [345, 213] on span "visibility" at bounding box center [339, 218] width 20 height 20
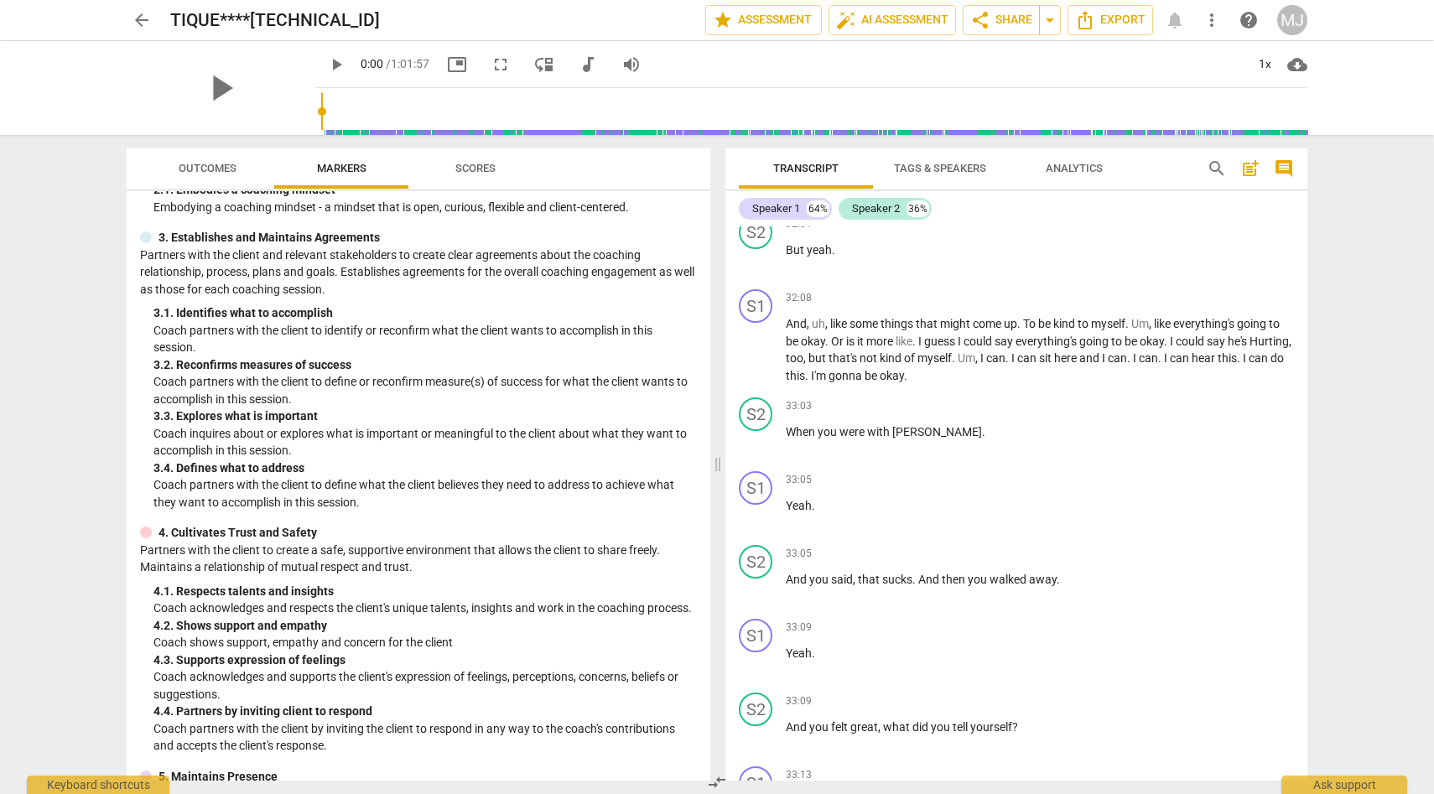
scroll to position [0, 0]
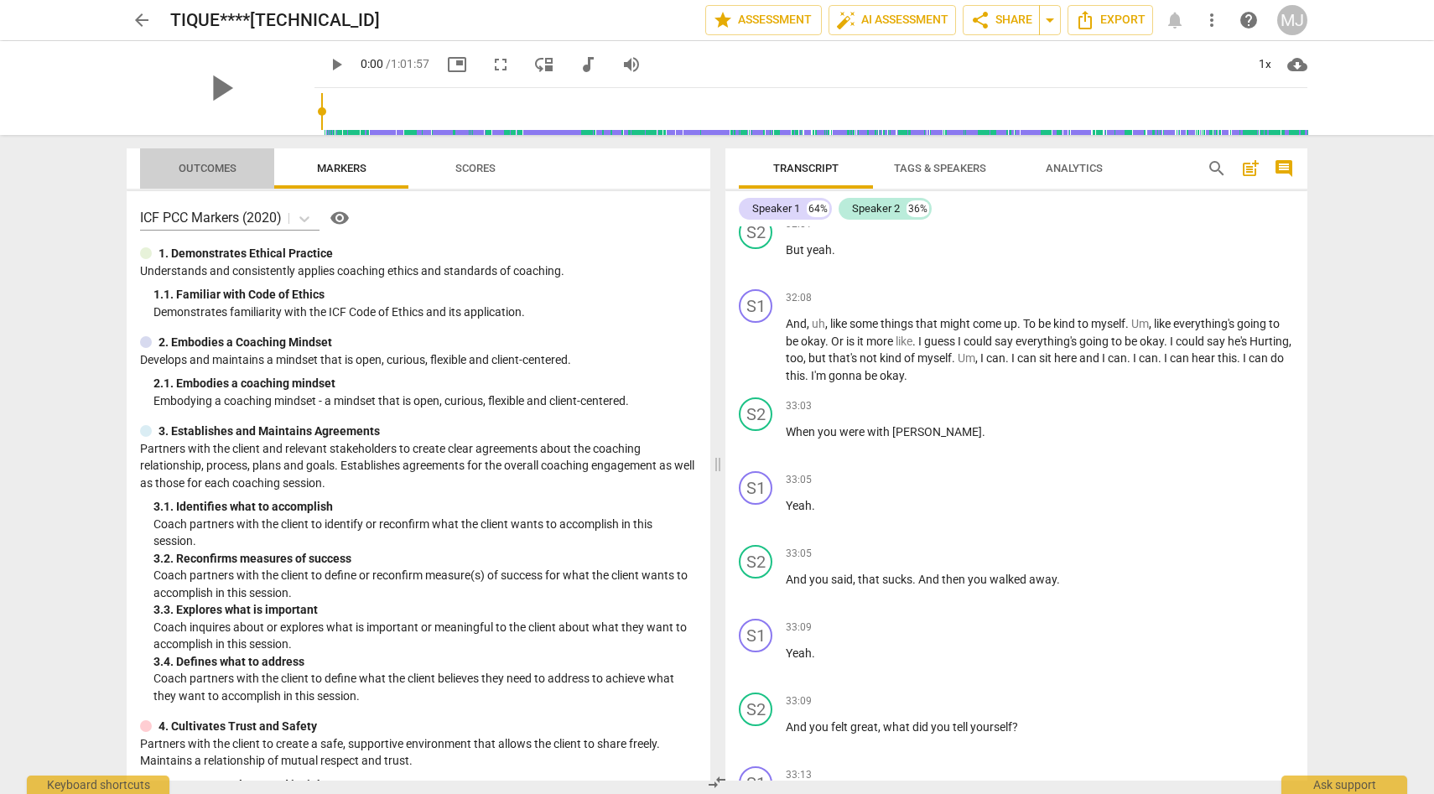
click at [221, 164] on span "Outcomes" at bounding box center [208, 168] width 58 height 13
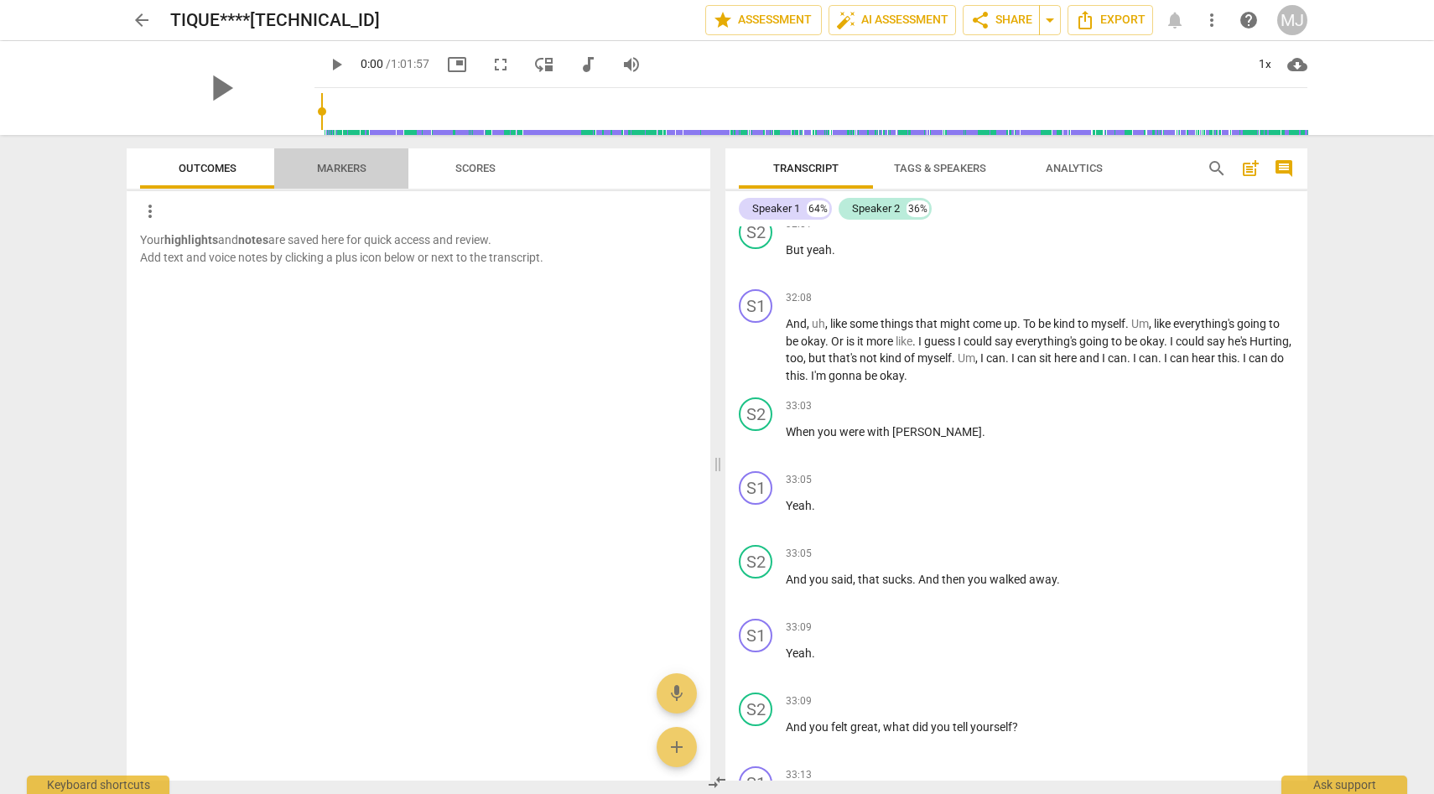
click at [357, 163] on span "Markers" at bounding box center [341, 168] width 49 height 13
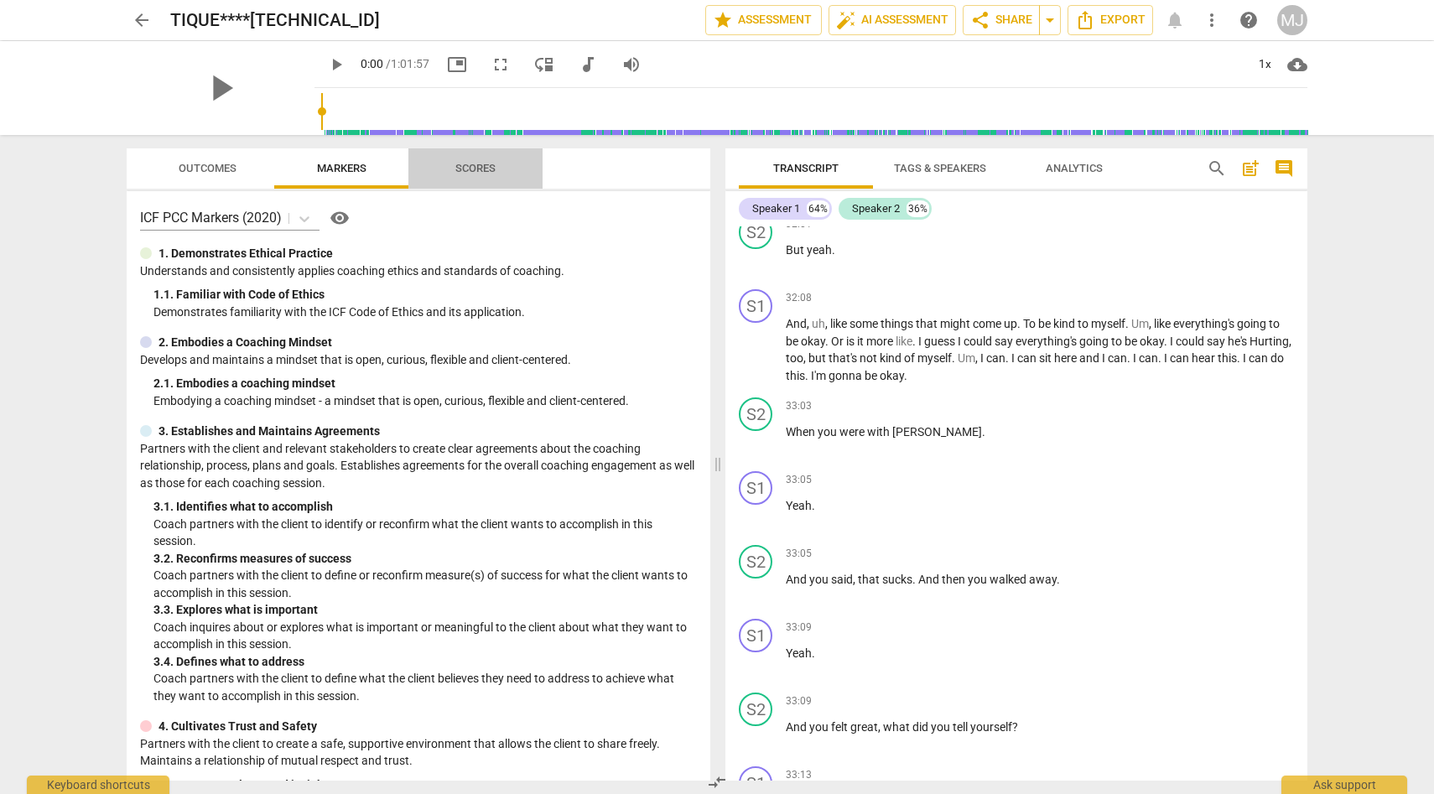
click at [481, 169] on span "Scores" at bounding box center [475, 168] width 40 height 13
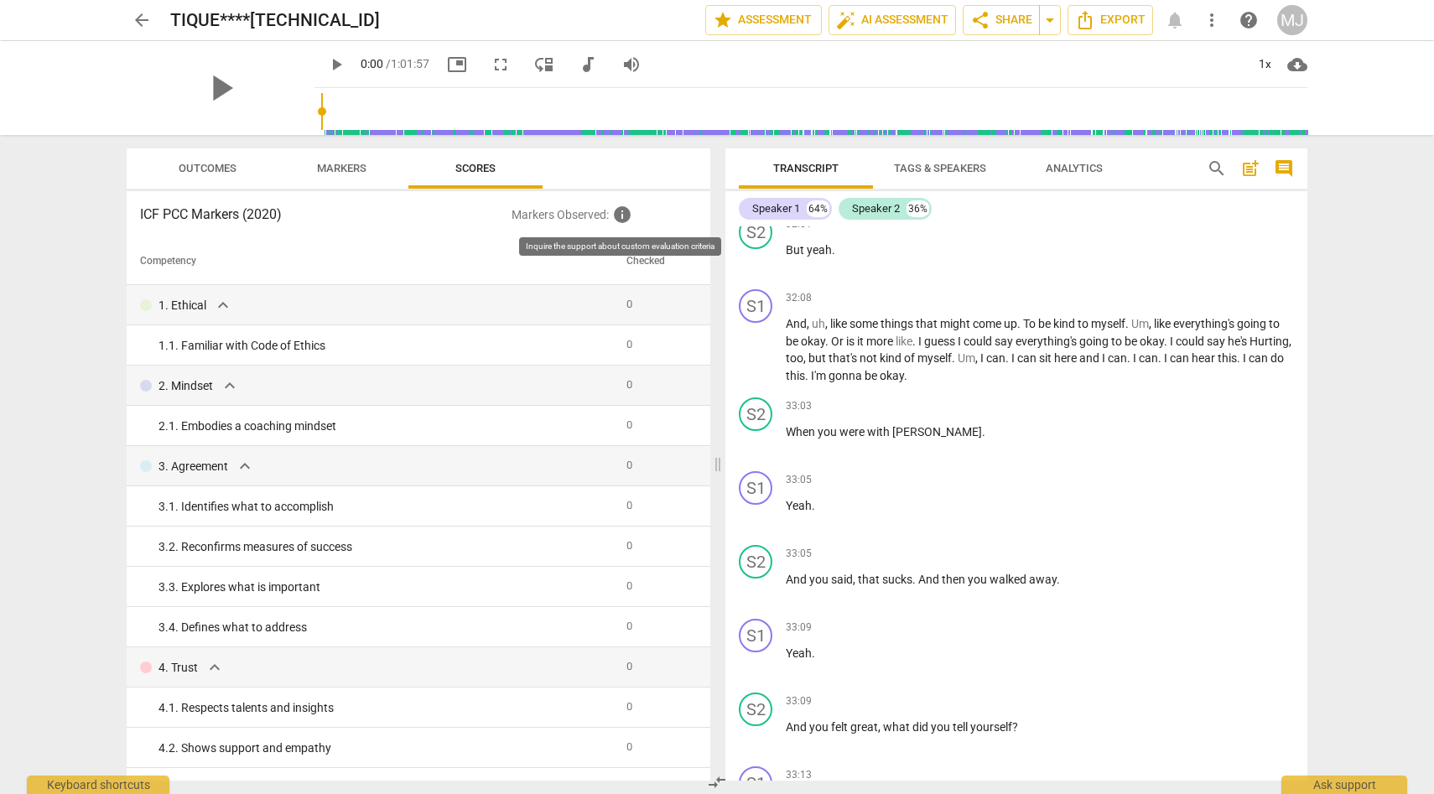
click at [625, 213] on span "info" at bounding box center [622, 215] width 20 height 20
click at [621, 215] on span "info" at bounding box center [622, 215] width 20 height 20
click at [343, 167] on span "Markers" at bounding box center [341, 168] width 49 height 13
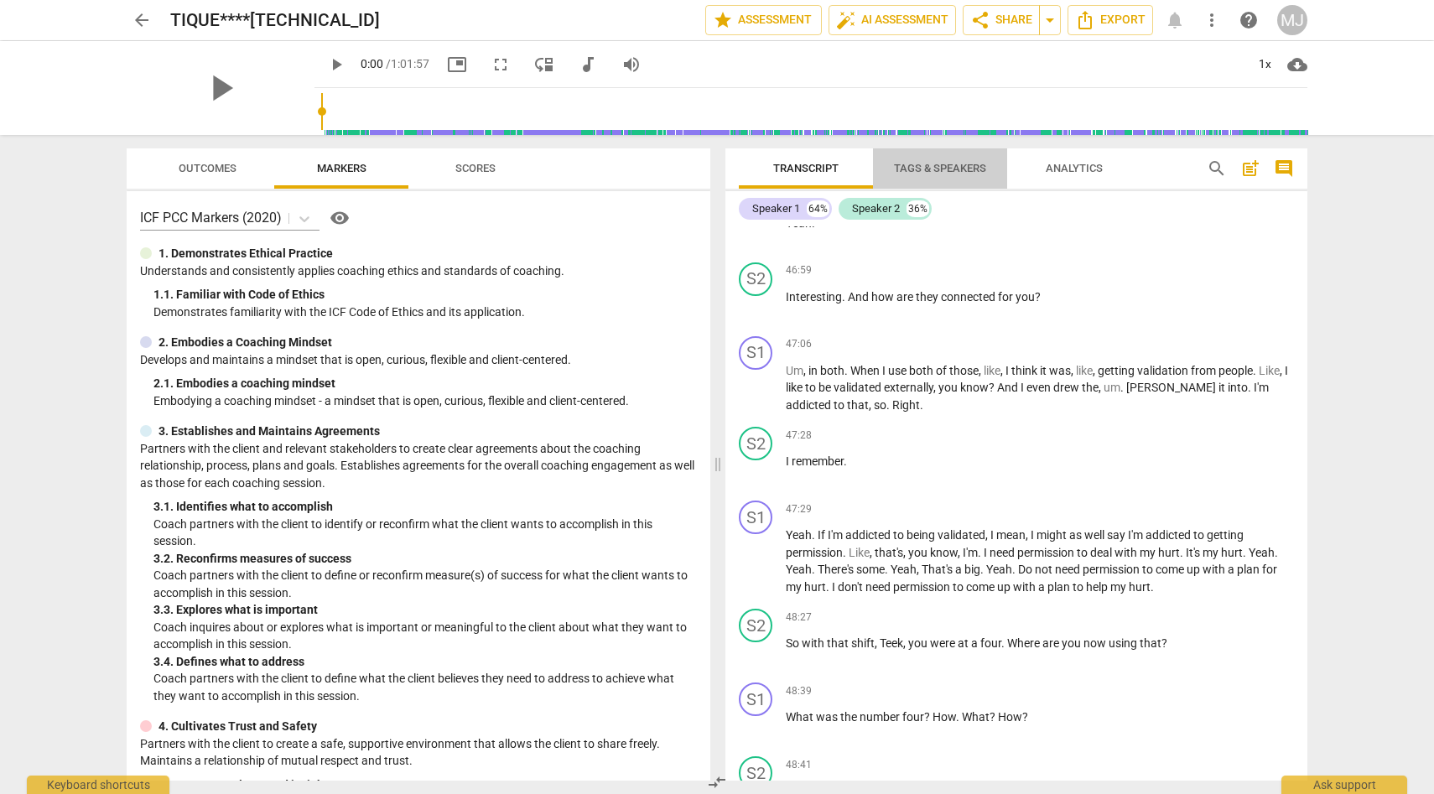
click at [964, 165] on span "Tags & Speakers" at bounding box center [940, 168] width 92 height 13
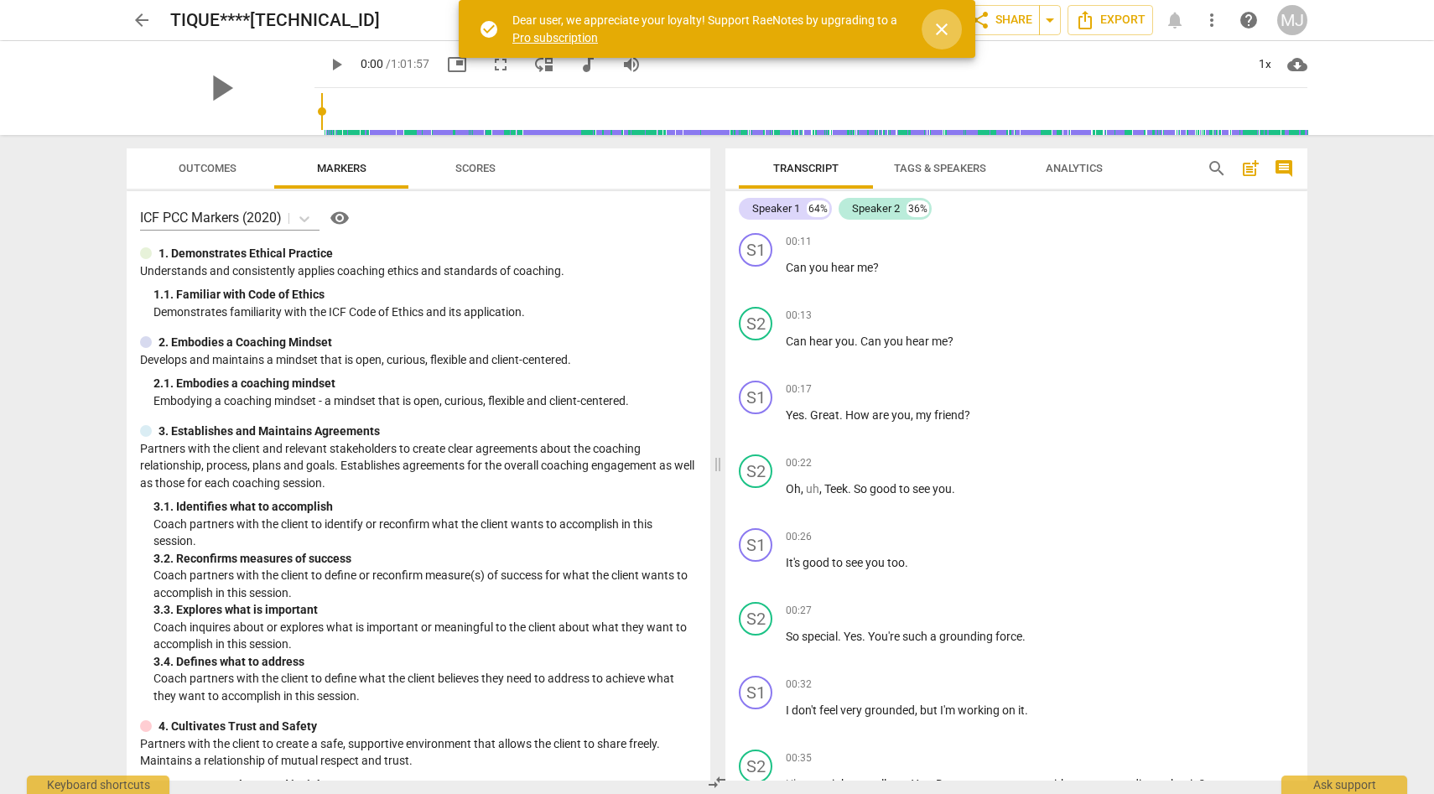
click at [941, 29] on span "close" at bounding box center [941, 29] width 20 height 20
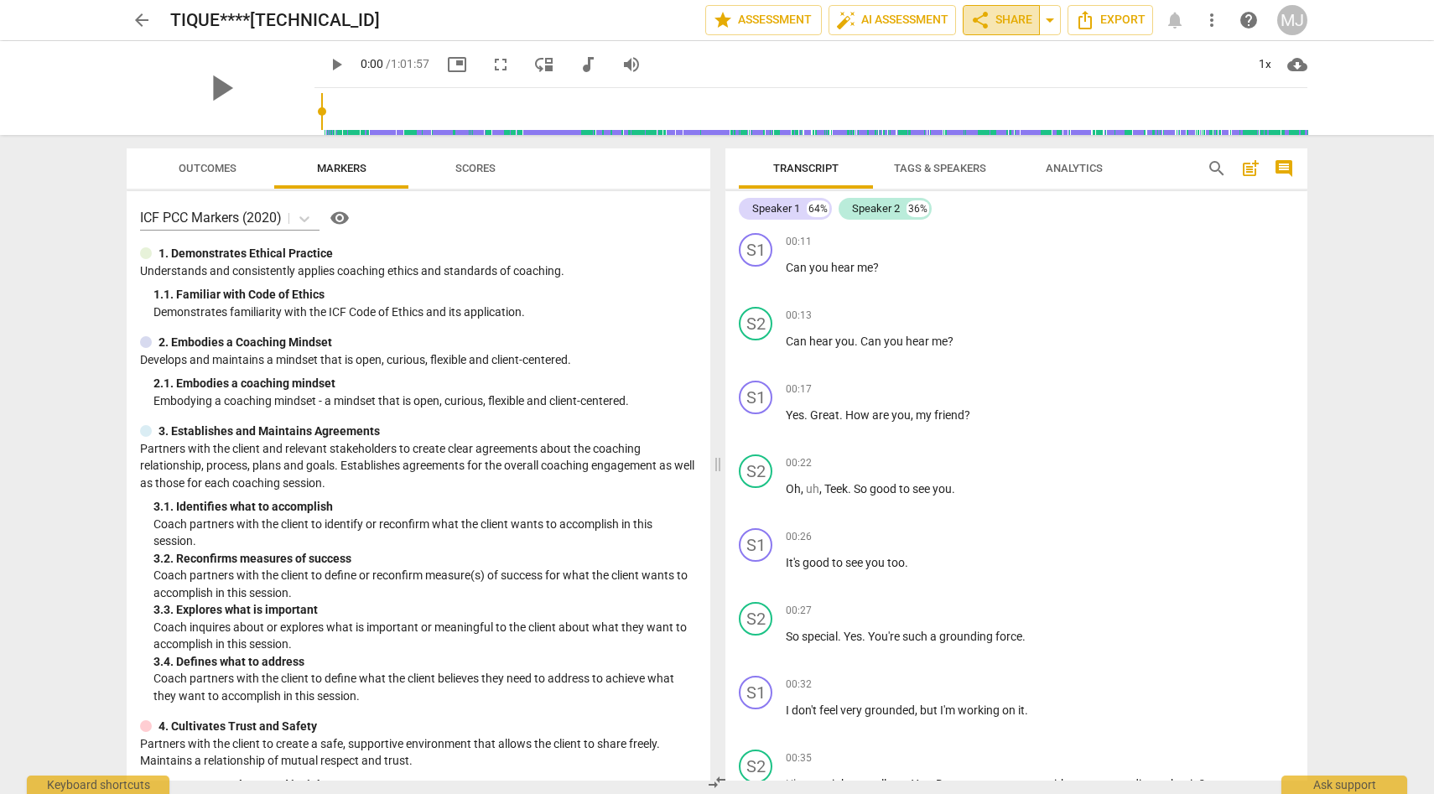
click at [1020, 20] on span "share Share" at bounding box center [1001, 20] width 62 height 20
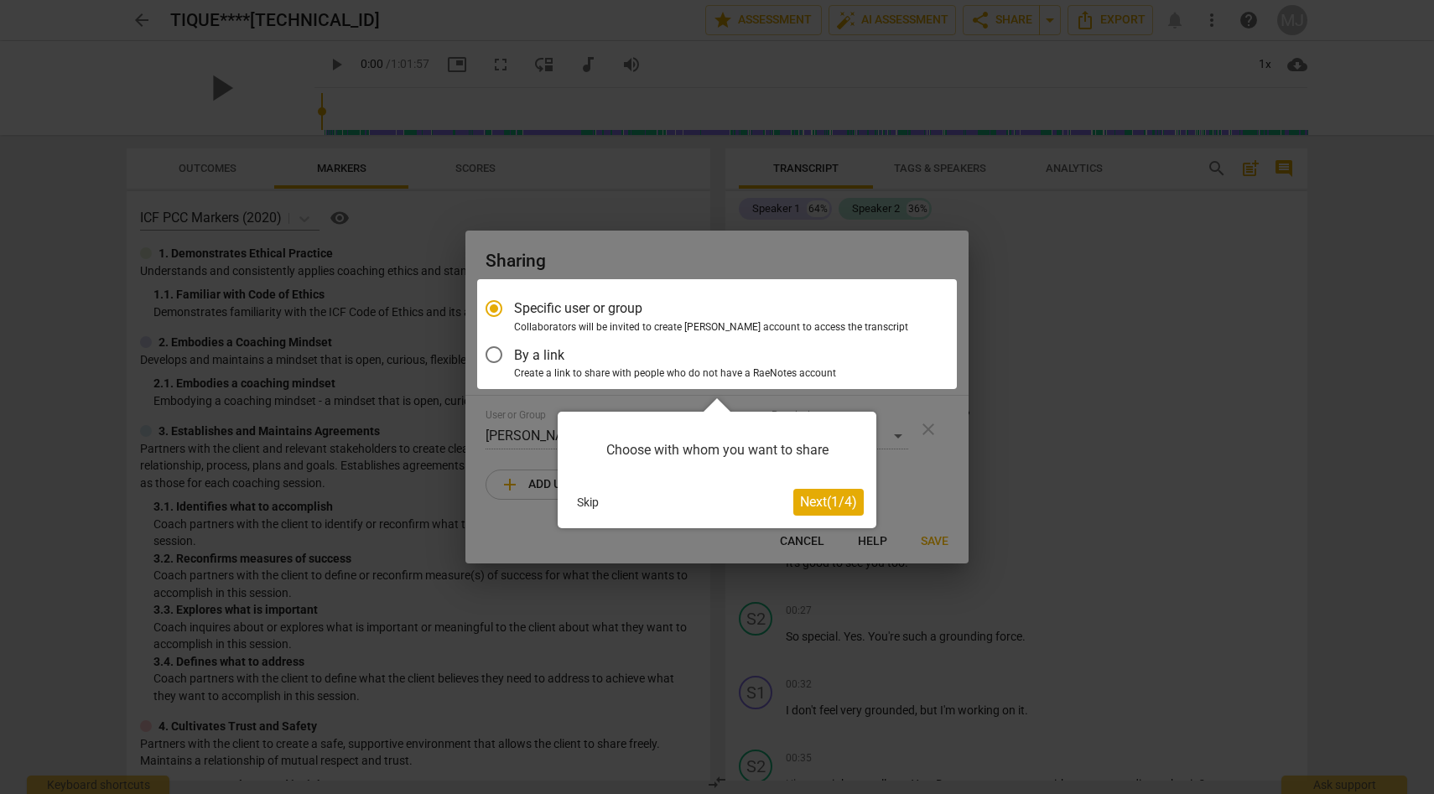
click at [812, 502] on span "Next ( 1 / 4 )" at bounding box center [828, 502] width 57 height 16
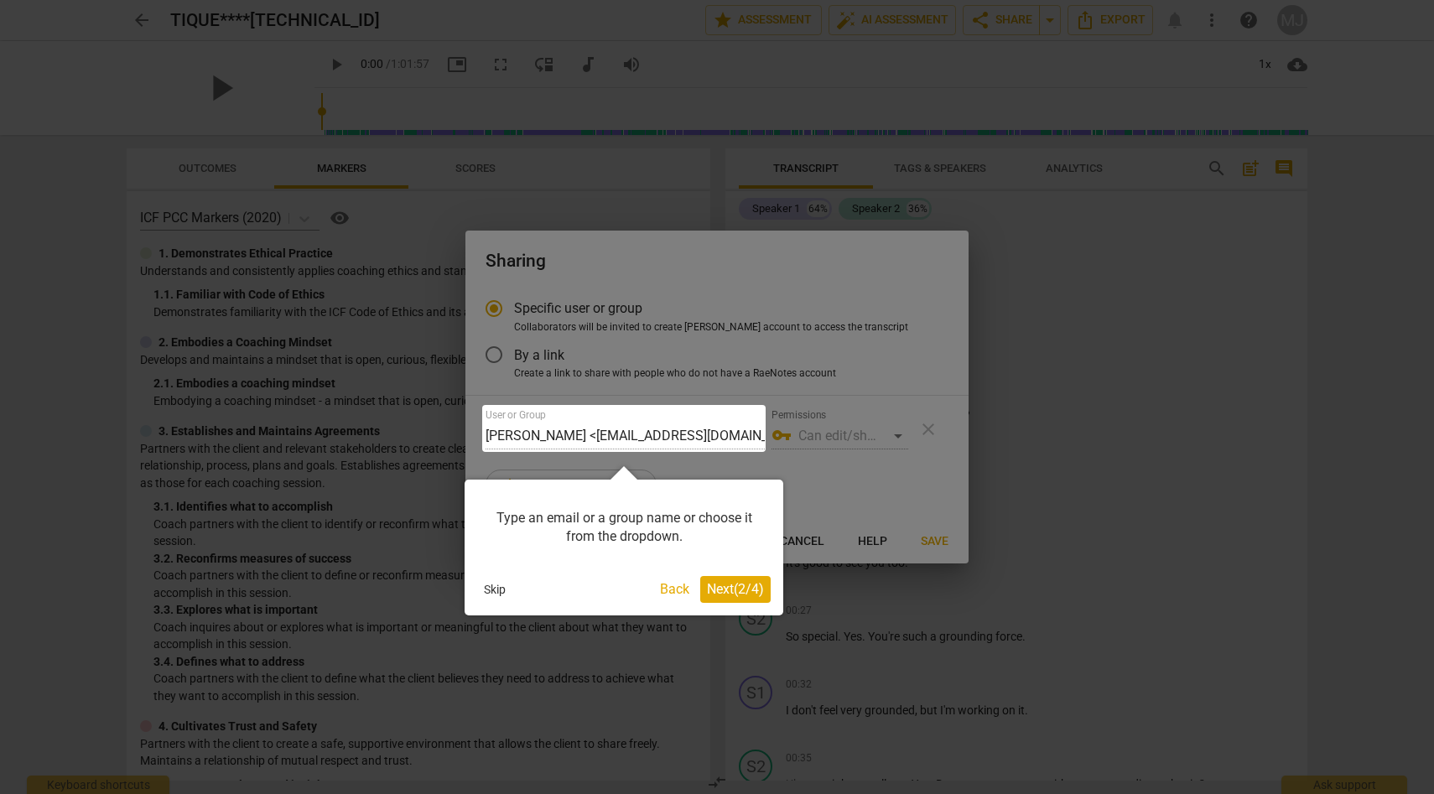
click at [749, 433] on div at bounding box center [623, 428] width 283 height 47
click at [722, 589] on span "Next ( 2 / 4 )" at bounding box center [735, 589] width 57 height 16
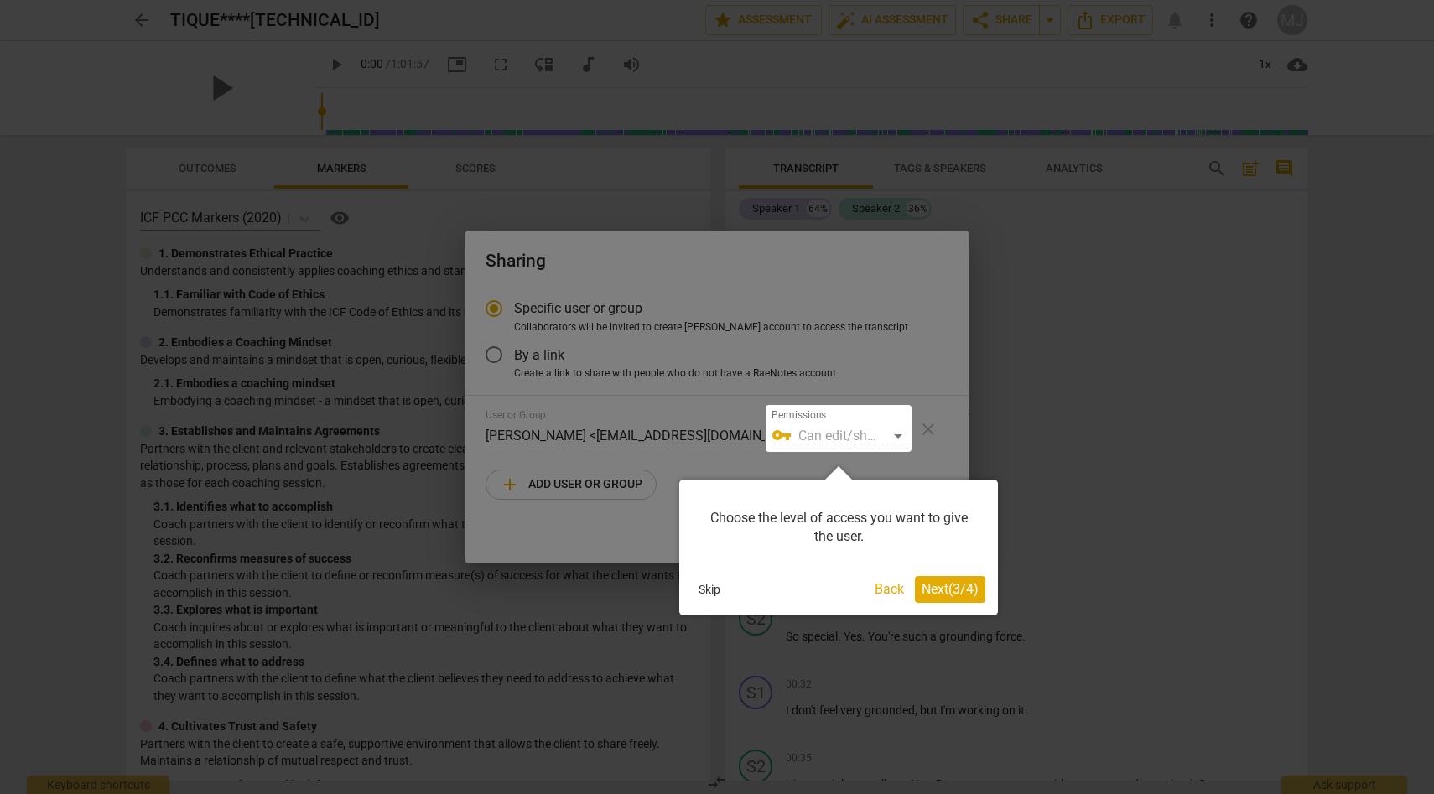
click at [711, 425] on div at bounding box center [717, 397] width 1434 height 794
click at [707, 434] on div at bounding box center [717, 397] width 1434 height 794
click at [879, 586] on button "Back" at bounding box center [889, 589] width 43 height 27
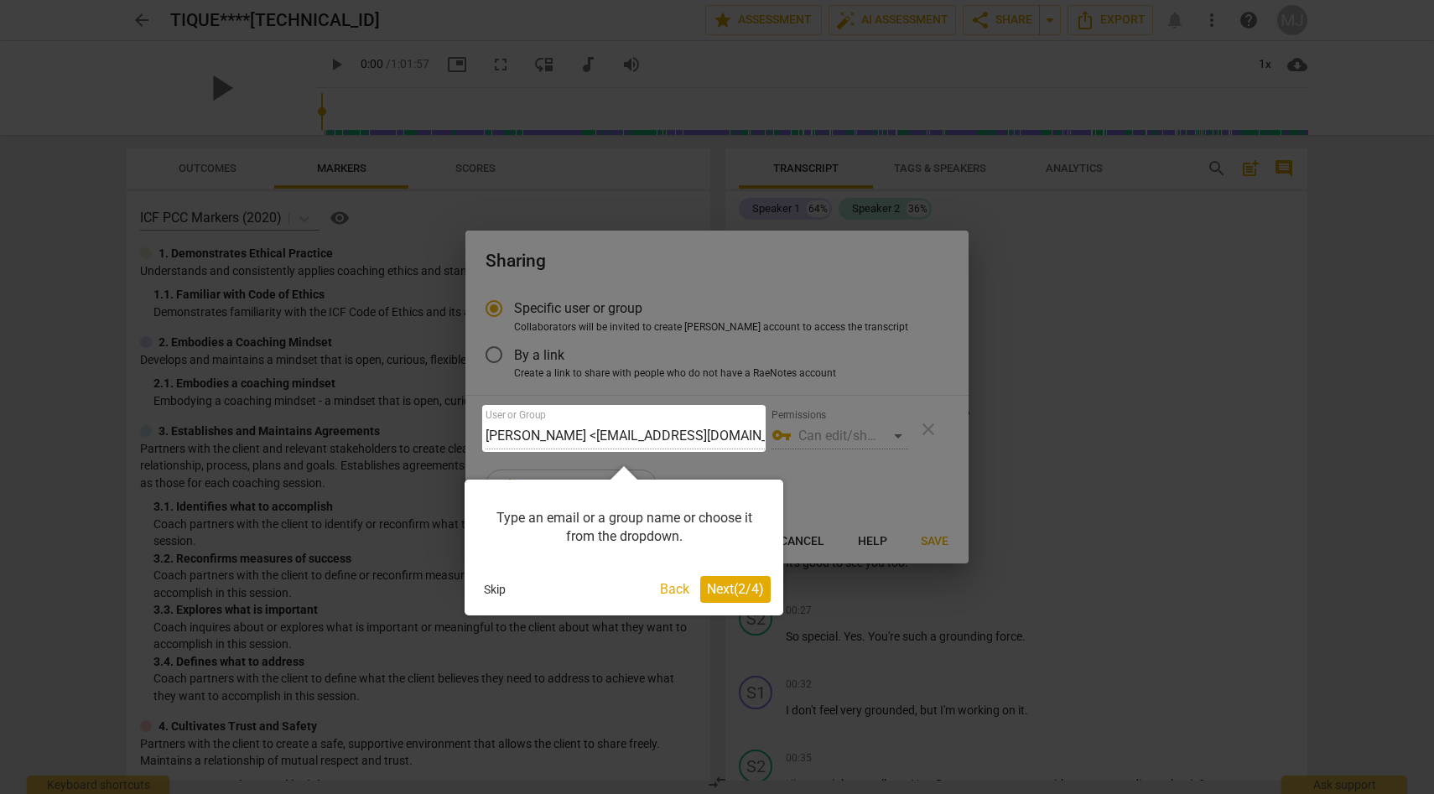
click at [752, 433] on div at bounding box center [623, 428] width 283 height 47
click at [713, 441] on div at bounding box center [623, 428] width 283 height 47
click at [670, 590] on button "Back" at bounding box center [674, 589] width 43 height 27
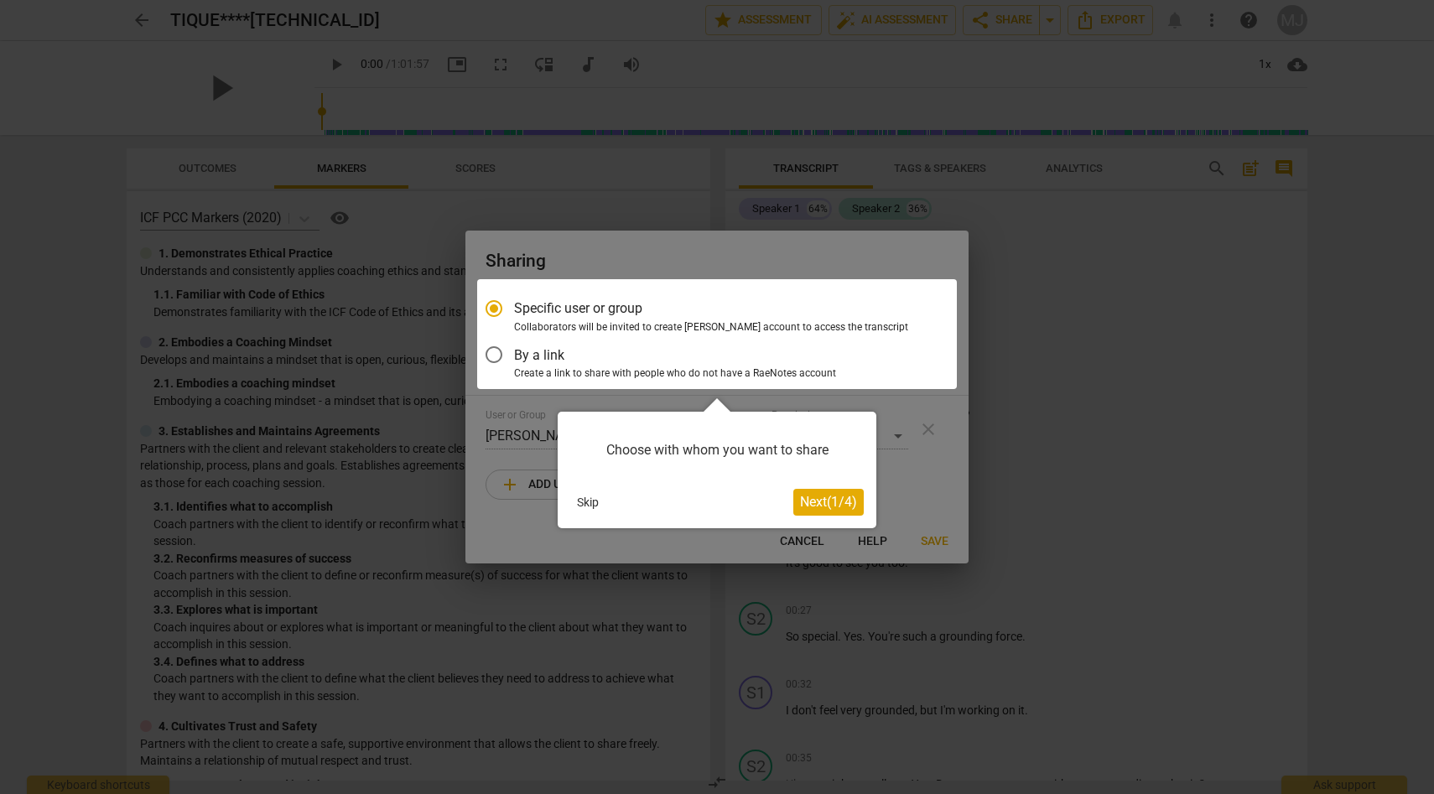
click at [809, 499] on span "Next ( 1 / 4 )" at bounding box center [828, 502] width 57 height 16
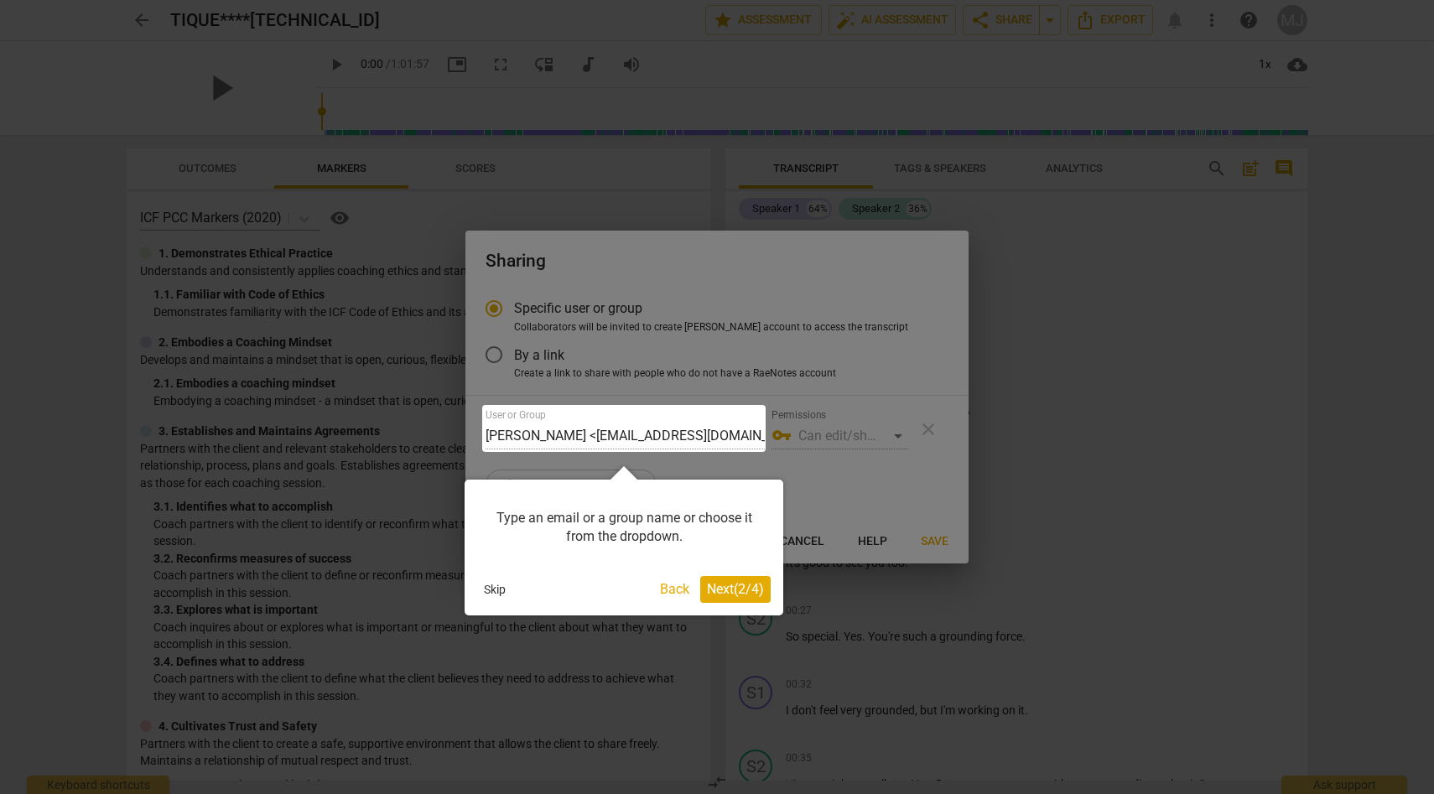
click at [754, 594] on span "Next ( 2 / 4 )" at bounding box center [735, 589] width 57 height 16
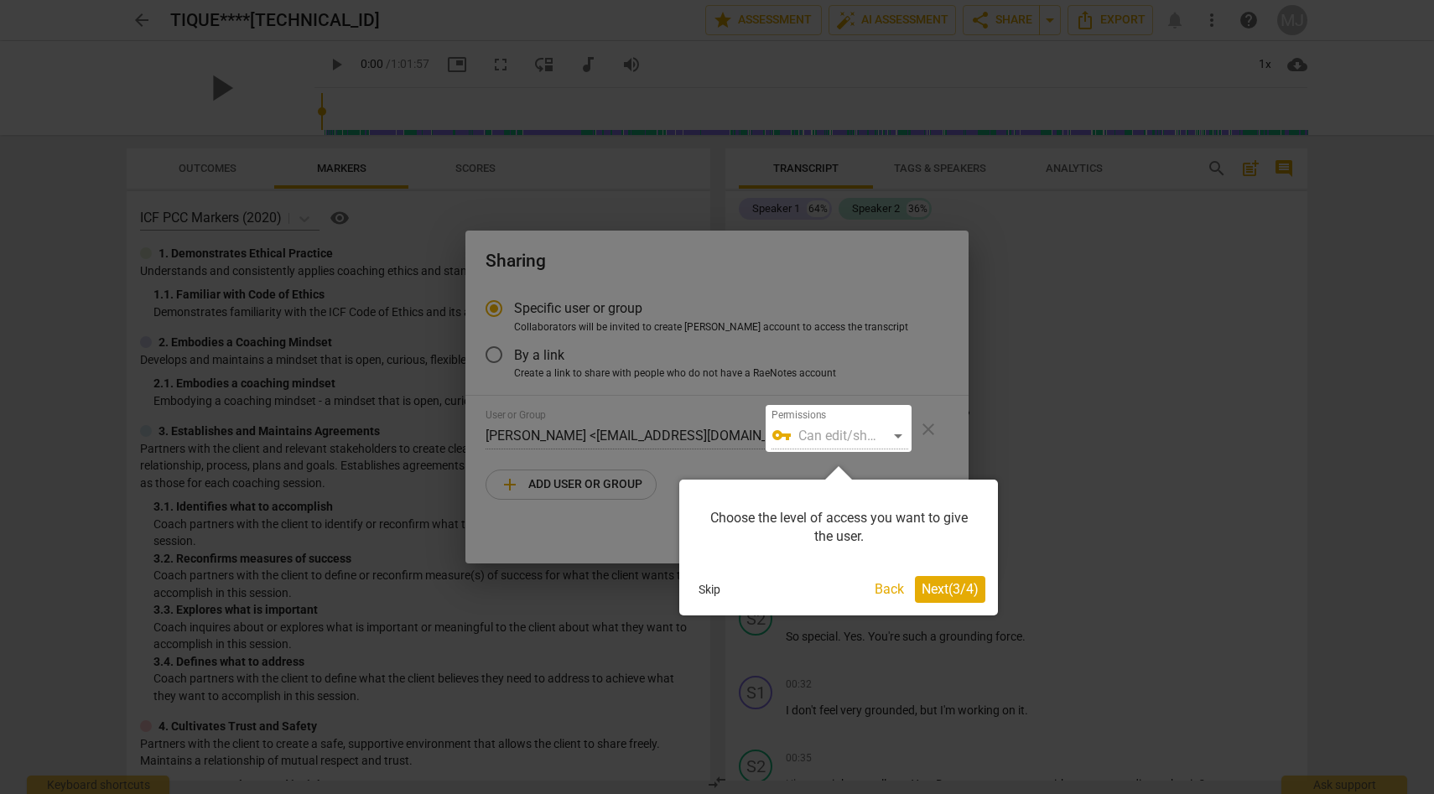
click at [930, 597] on button "Next ( 3 / 4 )" at bounding box center [950, 589] width 70 height 27
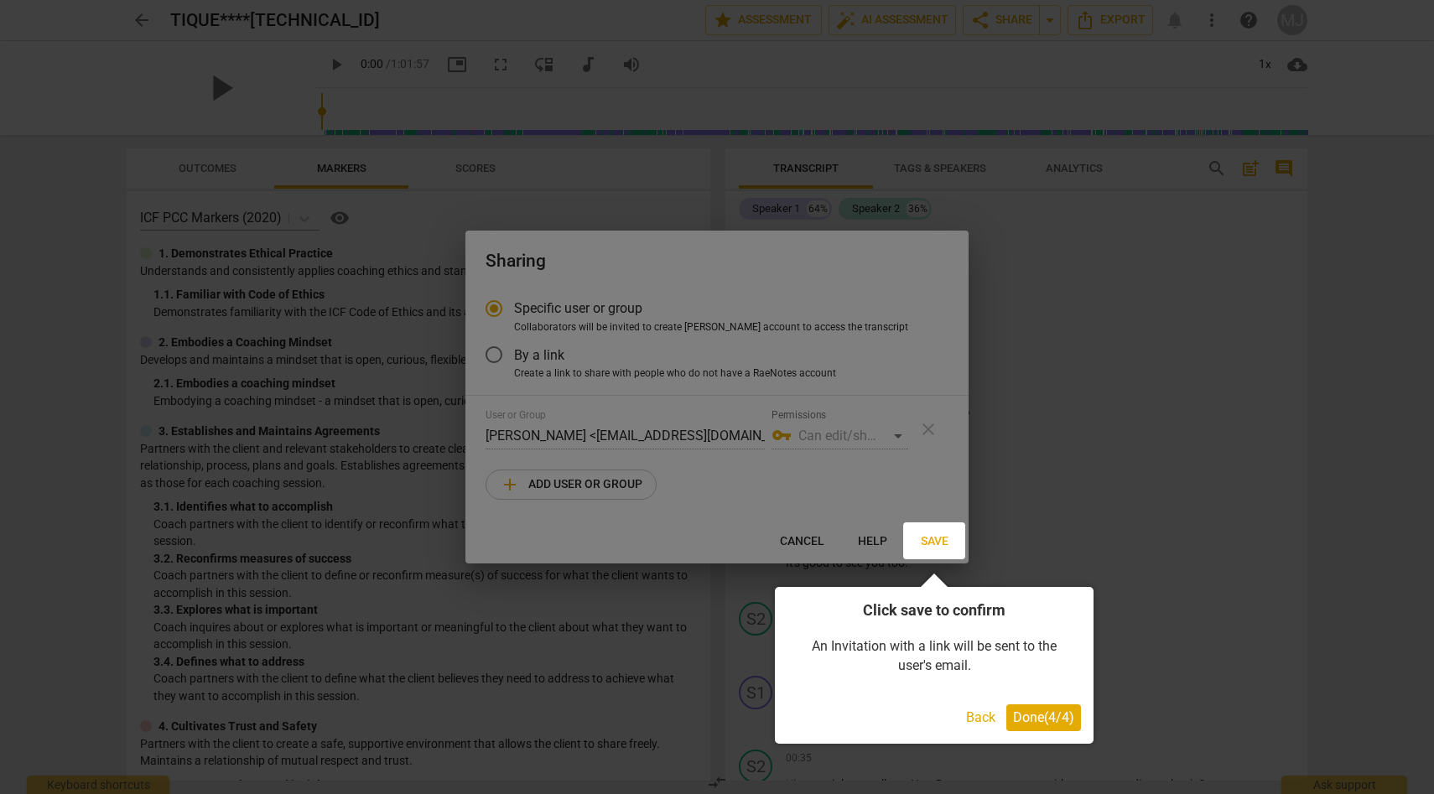
click at [1023, 717] on span "Done ( 4 / 4 )" at bounding box center [1043, 717] width 61 height 16
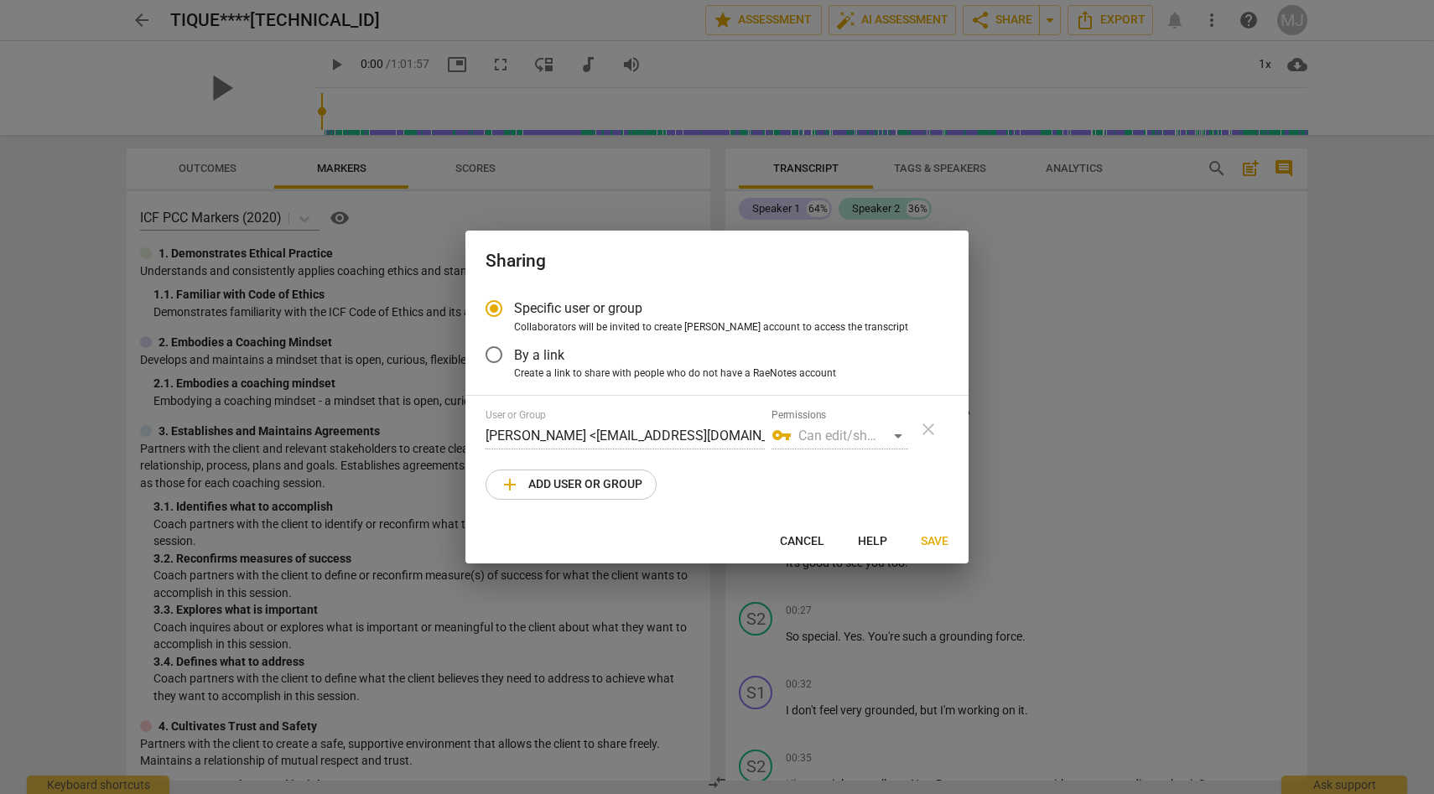
click at [583, 480] on span "add Add user or group" at bounding box center [571, 485] width 143 height 20
radio input "false"
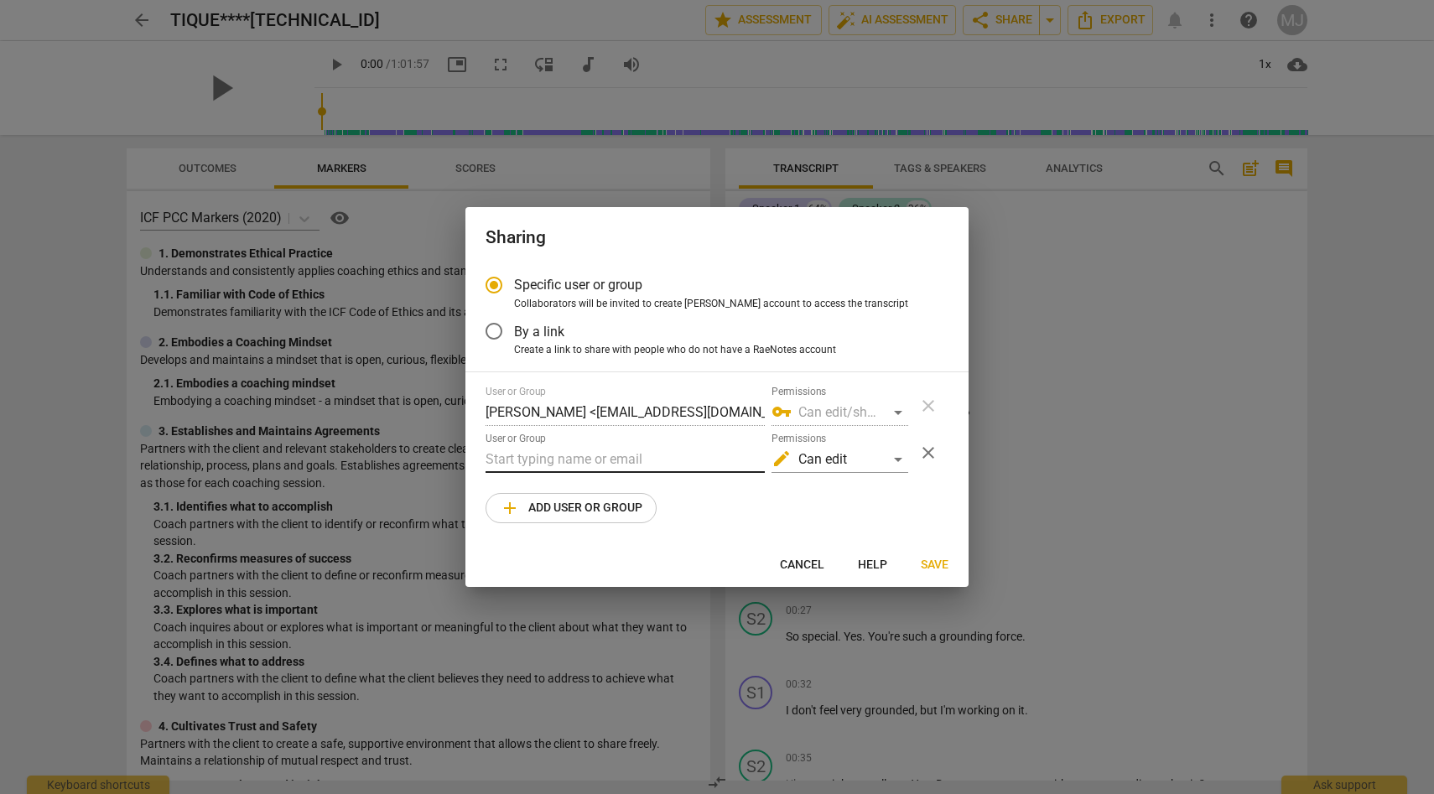
click at [606, 455] on input "text" at bounding box center [624, 459] width 279 height 27
click at [607, 464] on input "jen" at bounding box center [624, 459] width 279 height 27
type input "j"
click at [584, 460] on input "text" at bounding box center [624, 459] width 279 height 27
paste input "[PERSON_NAME] <[EMAIL_ADDRESS][DOMAIN_NAME]>"
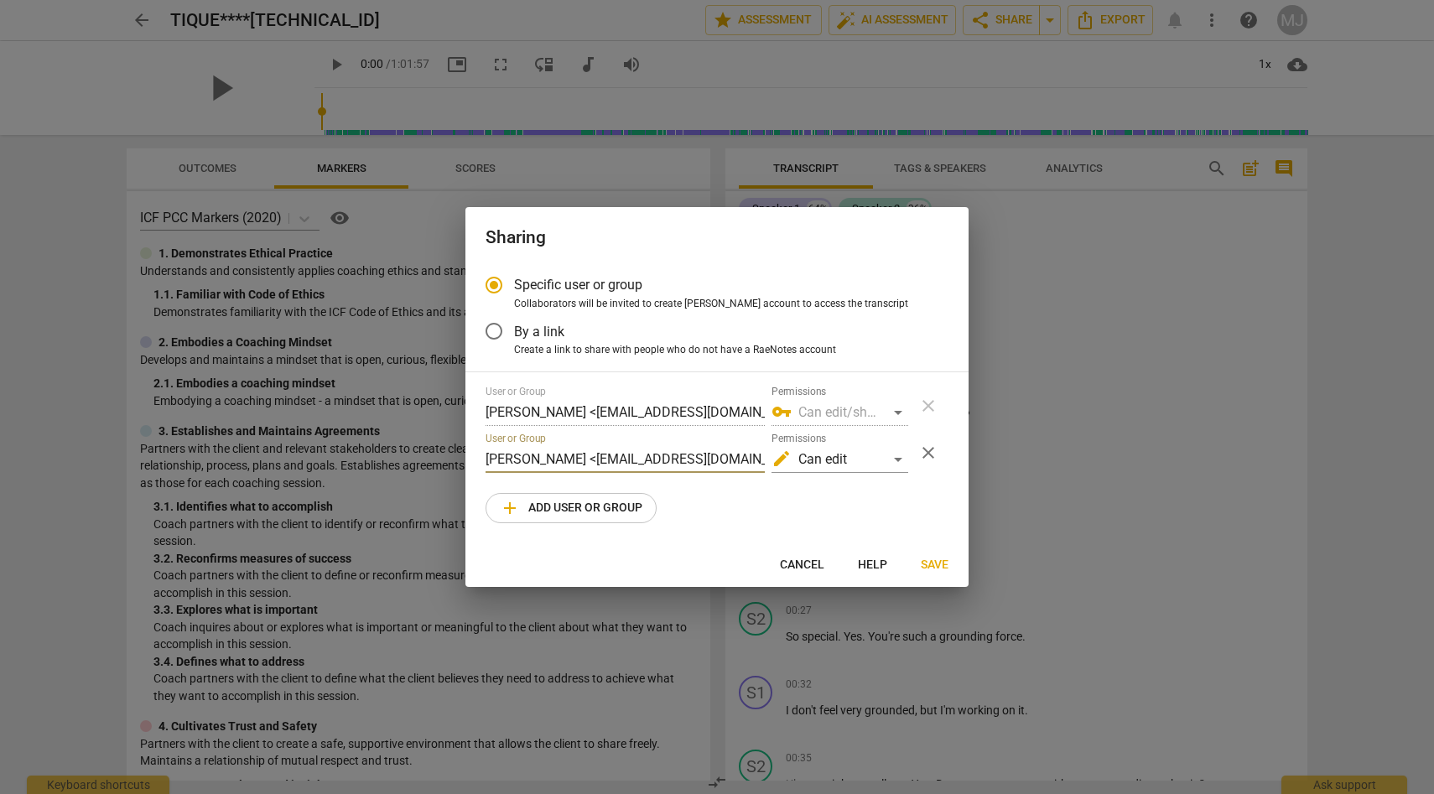
scroll to position [0, 27]
type input "[PERSON_NAME] <[EMAIL_ADDRESS][DOMAIN_NAME]>"
click at [899, 457] on div "edit Can edit" at bounding box center [839, 459] width 137 height 27
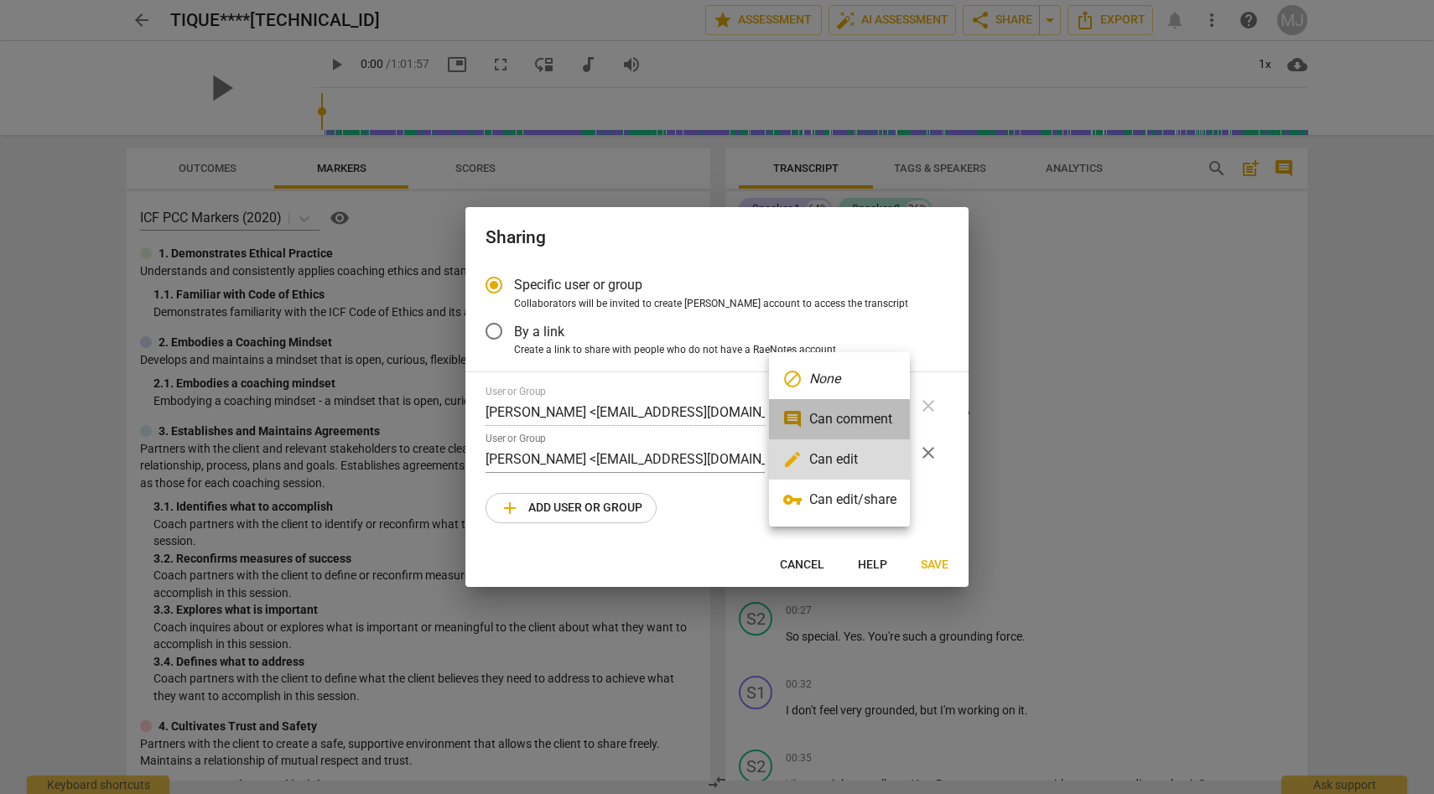
click at [885, 418] on li "comment Can comment" at bounding box center [839, 419] width 141 height 40
radio input "false"
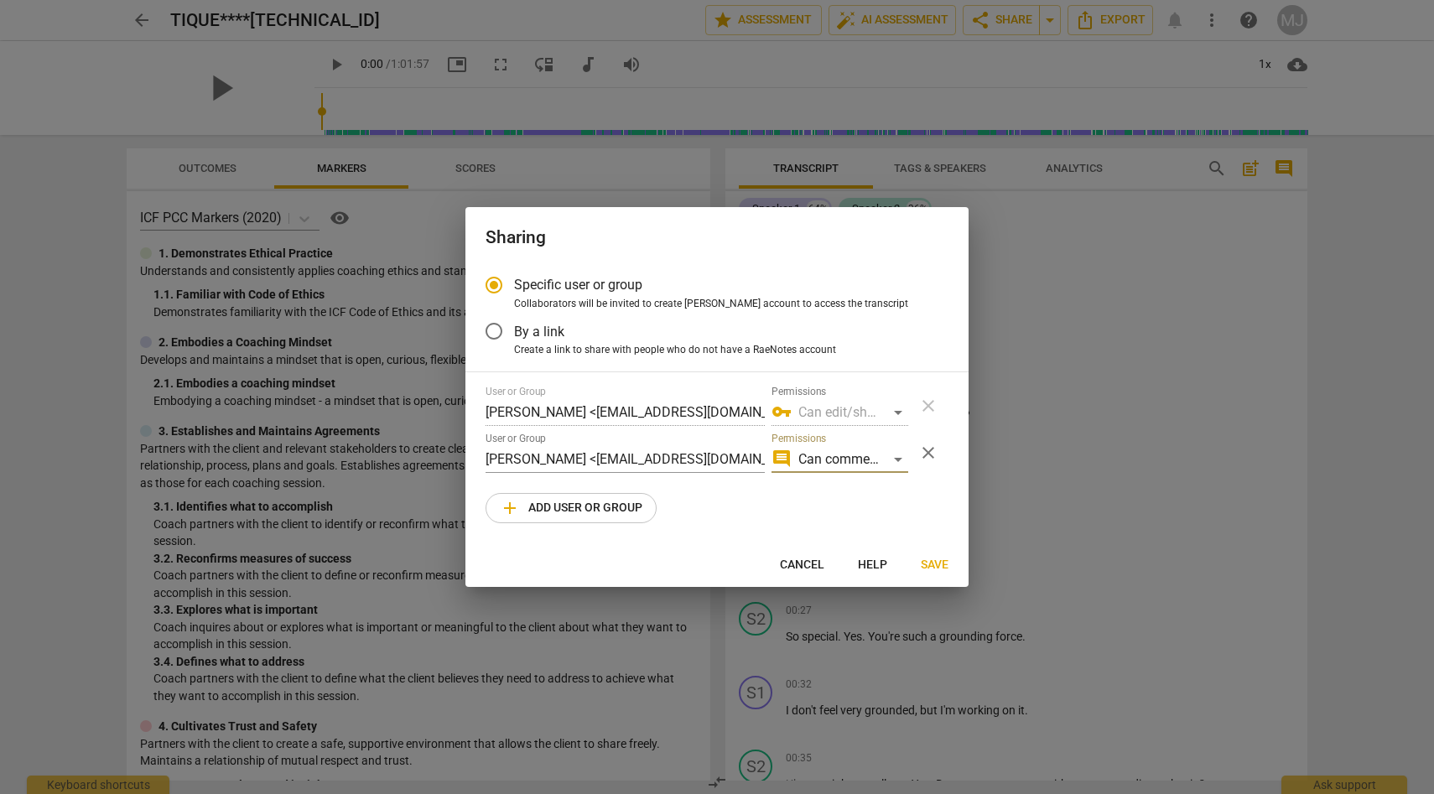
click at [932, 561] on span "Save" at bounding box center [935, 565] width 28 height 17
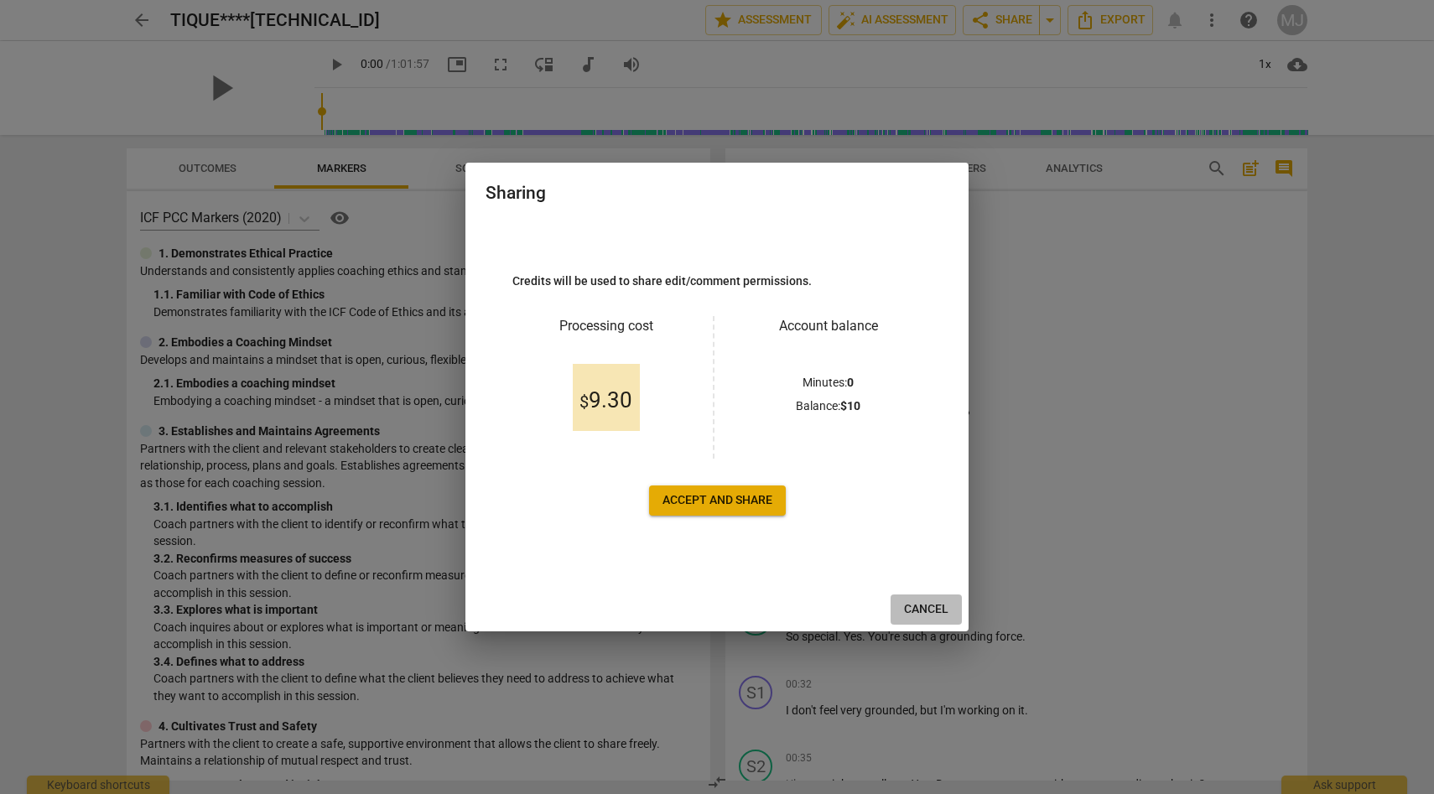
click at [923, 607] on span "Cancel" at bounding box center [926, 609] width 44 height 17
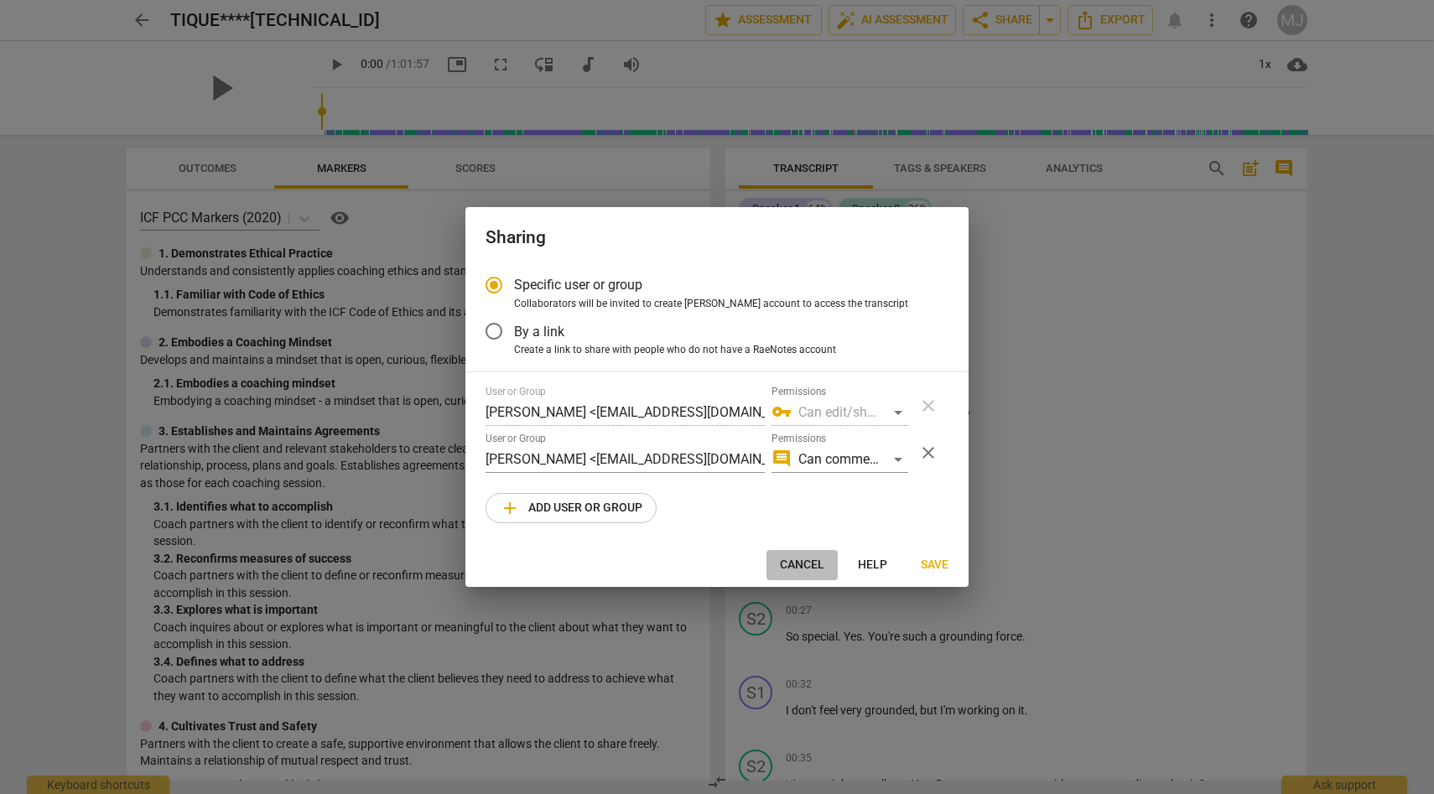
click at [806, 560] on span "Cancel" at bounding box center [802, 565] width 44 height 17
radio input "false"
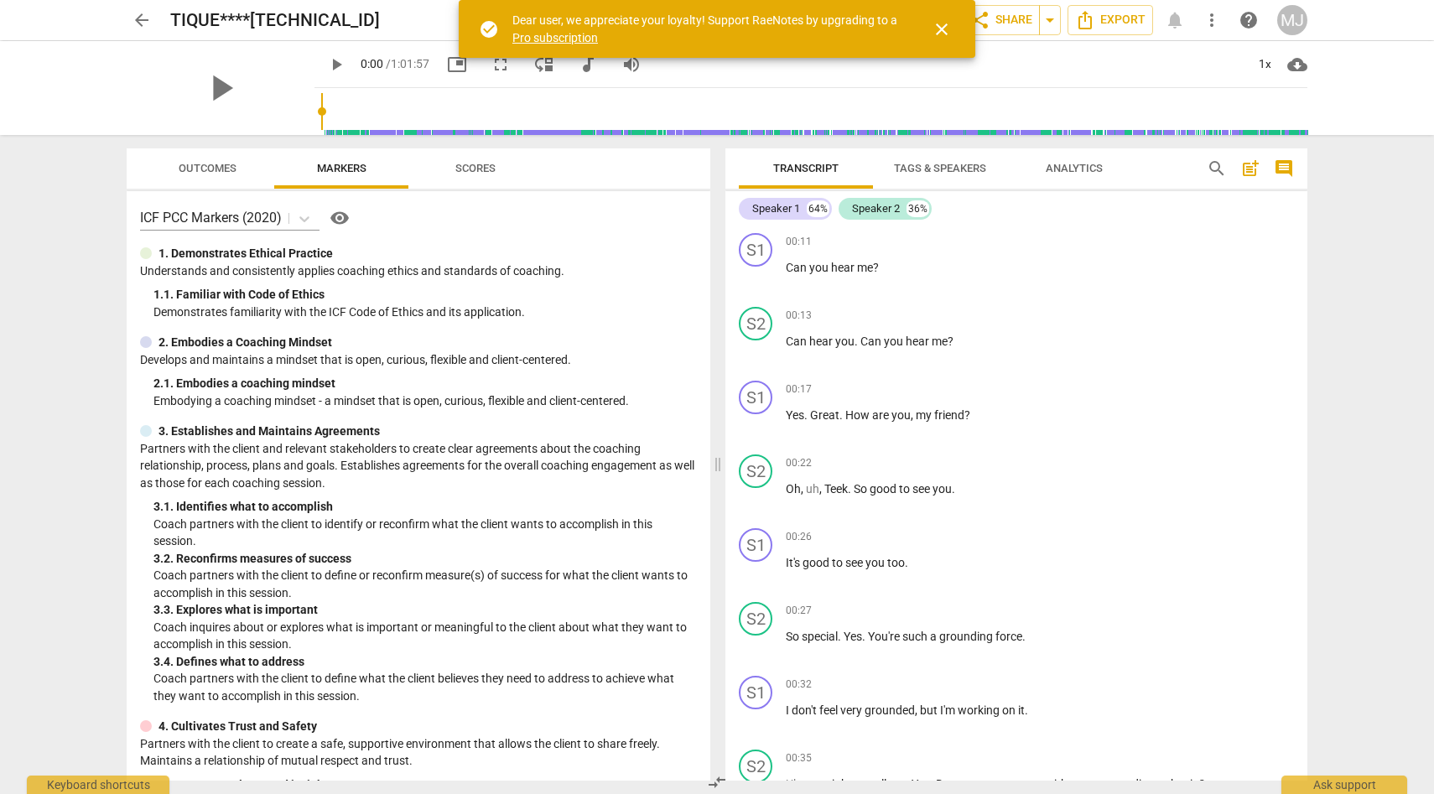
click at [938, 29] on span "close" at bounding box center [941, 29] width 20 height 20
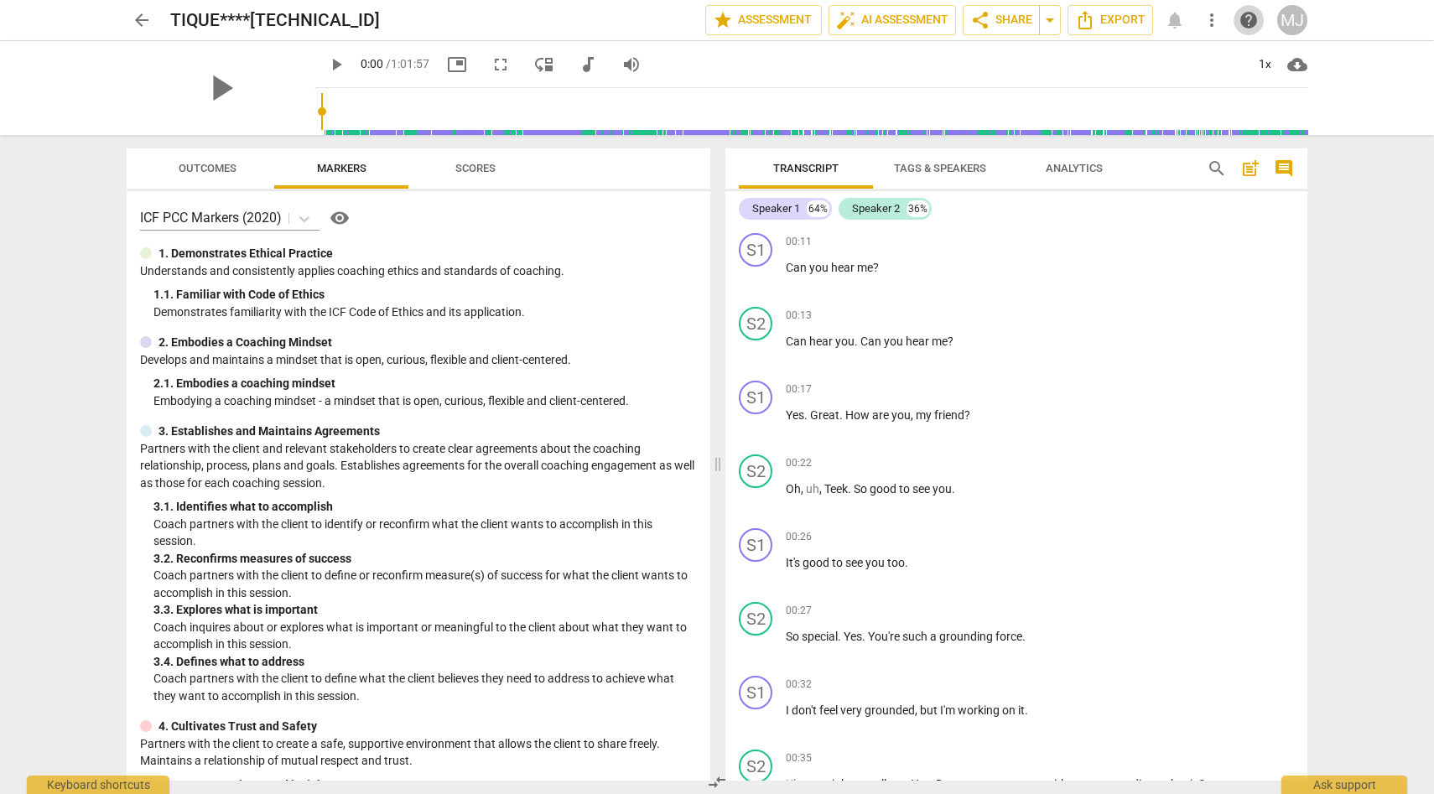
click at [1241, 23] on span "help" at bounding box center [1248, 20] width 20 height 20
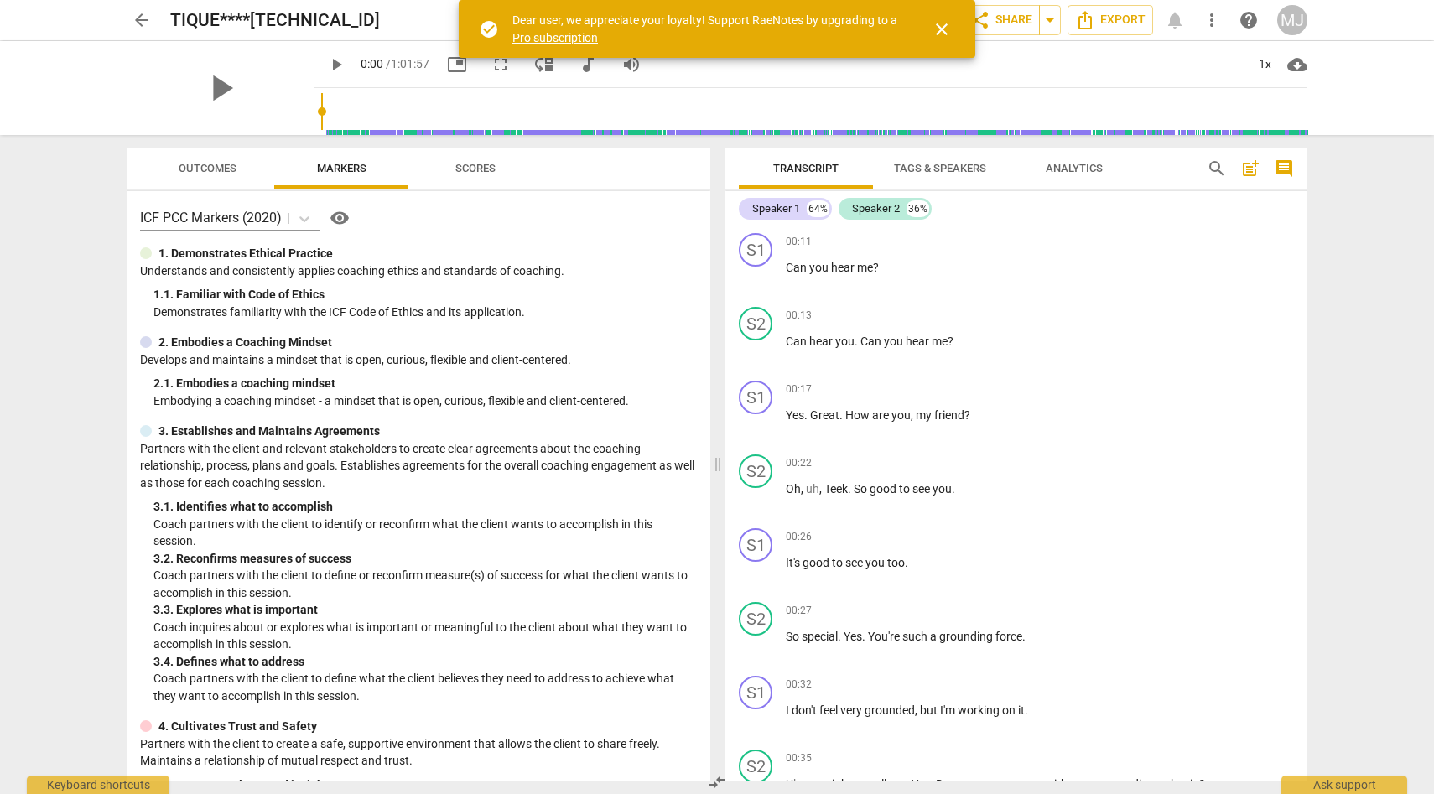
click at [940, 23] on span "close" at bounding box center [941, 29] width 20 height 20
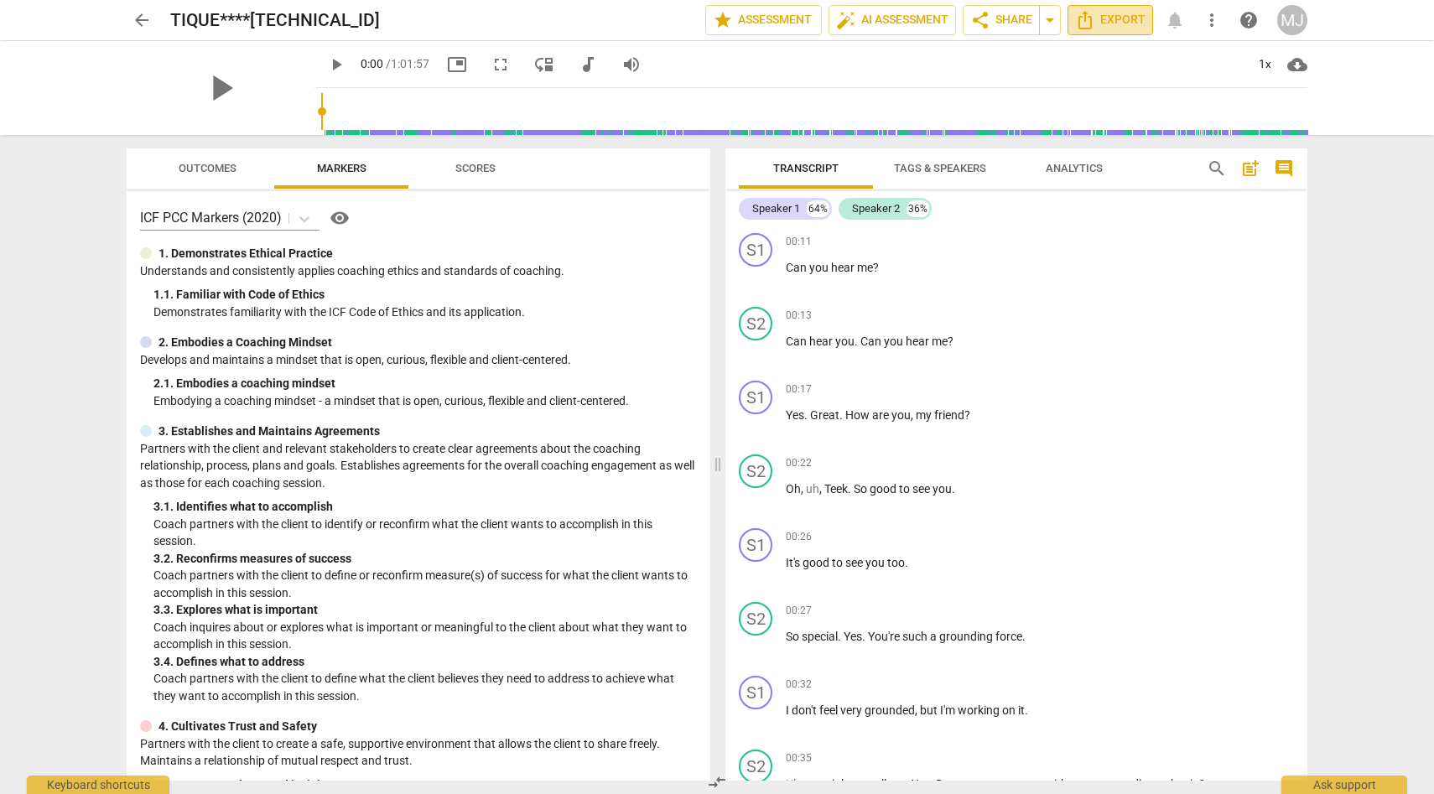
click at [1123, 22] on span "Export" at bounding box center [1110, 20] width 70 height 20
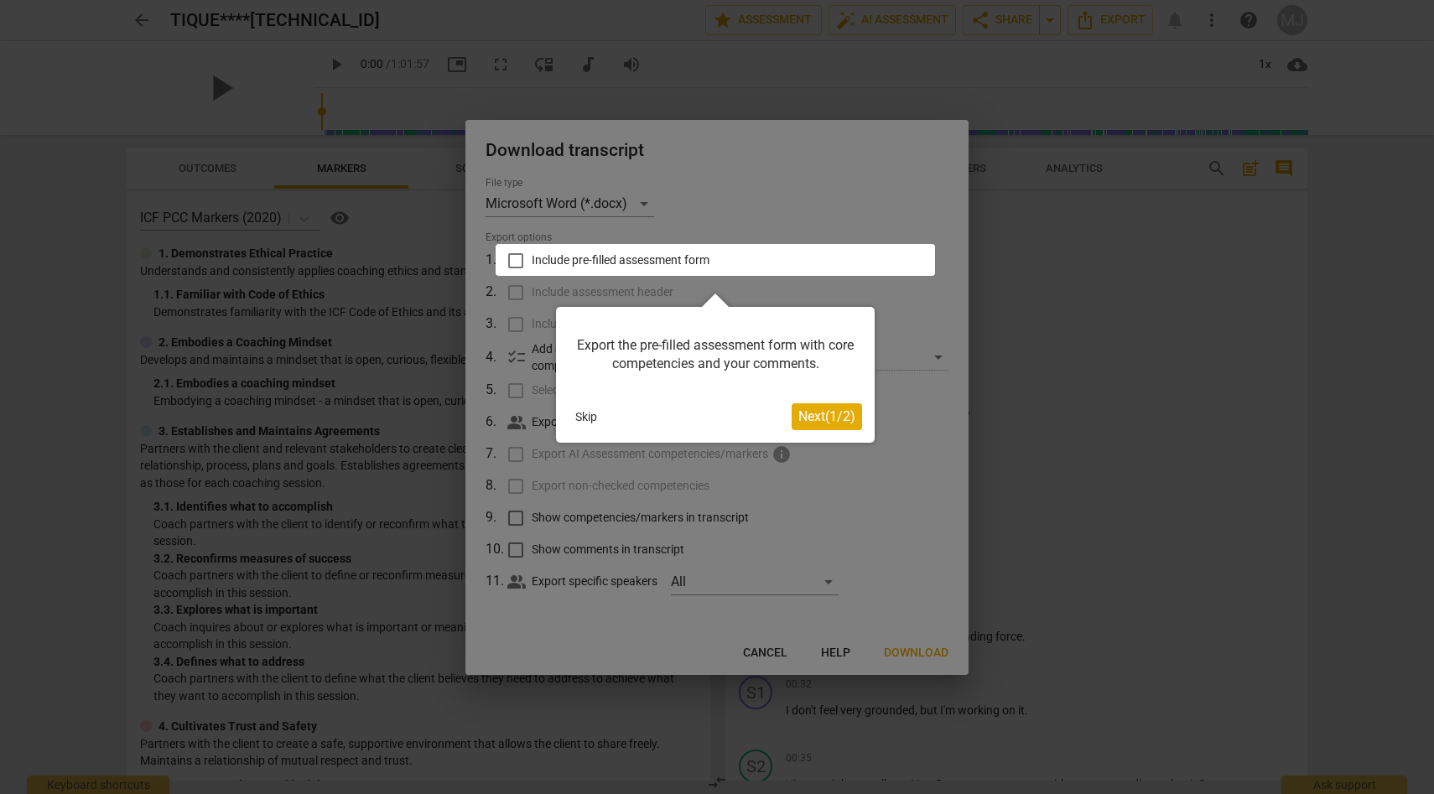
click at [822, 420] on span "Next ( 1 / 2 )" at bounding box center [826, 416] width 57 height 16
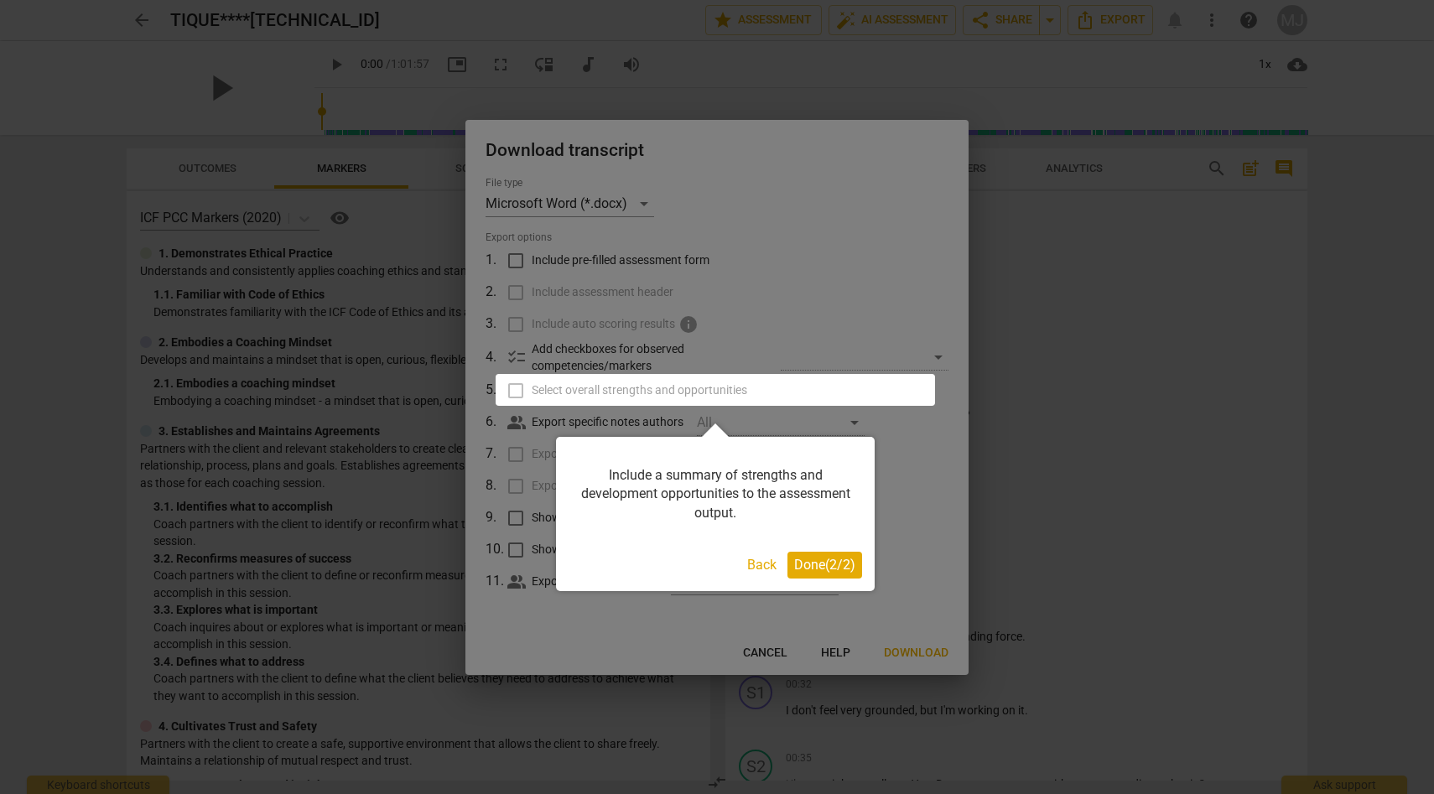
click at [832, 568] on span "Done ( 2 / 2 )" at bounding box center [824, 565] width 61 height 16
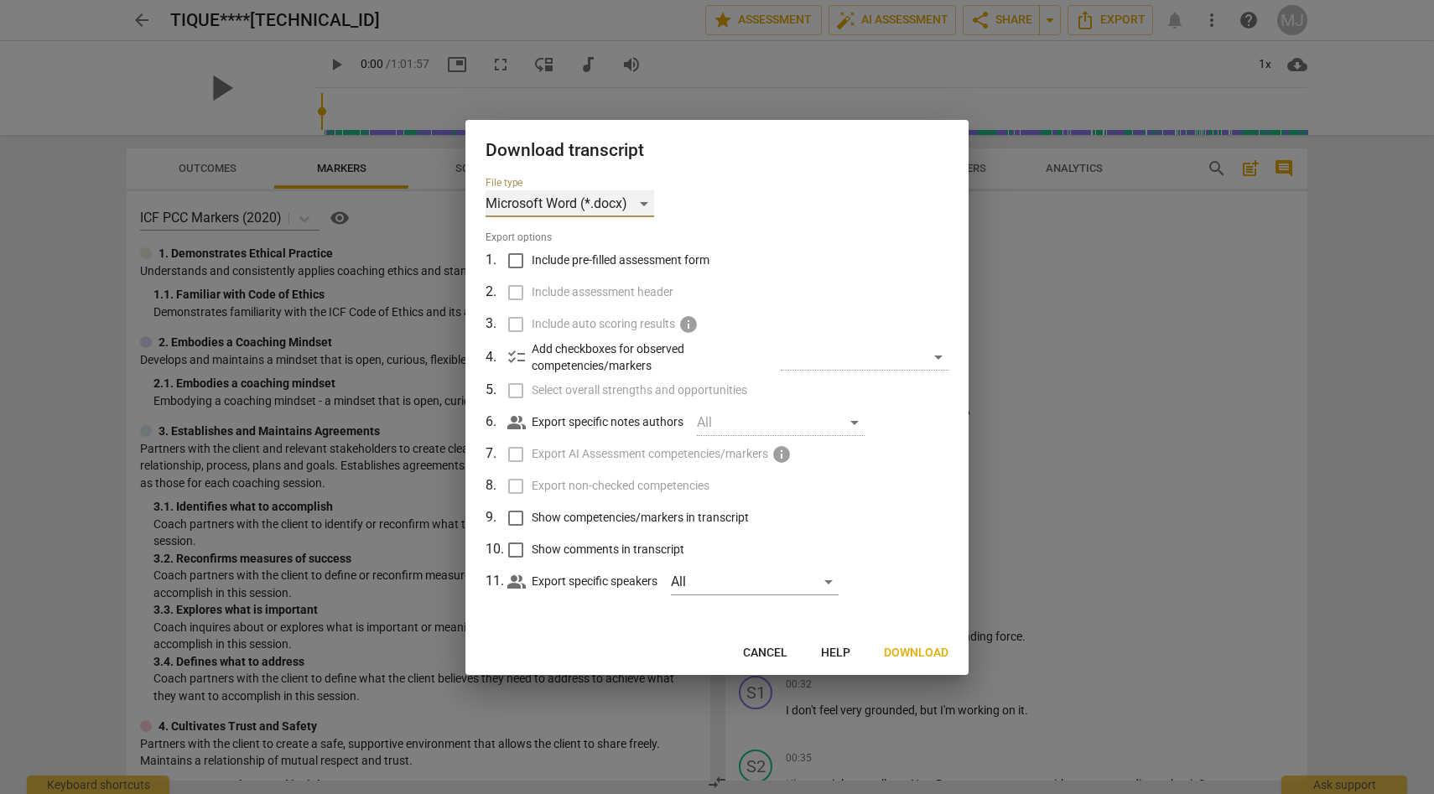
click at [648, 203] on div "Microsoft Word (*.docx)" at bounding box center [569, 203] width 169 height 27
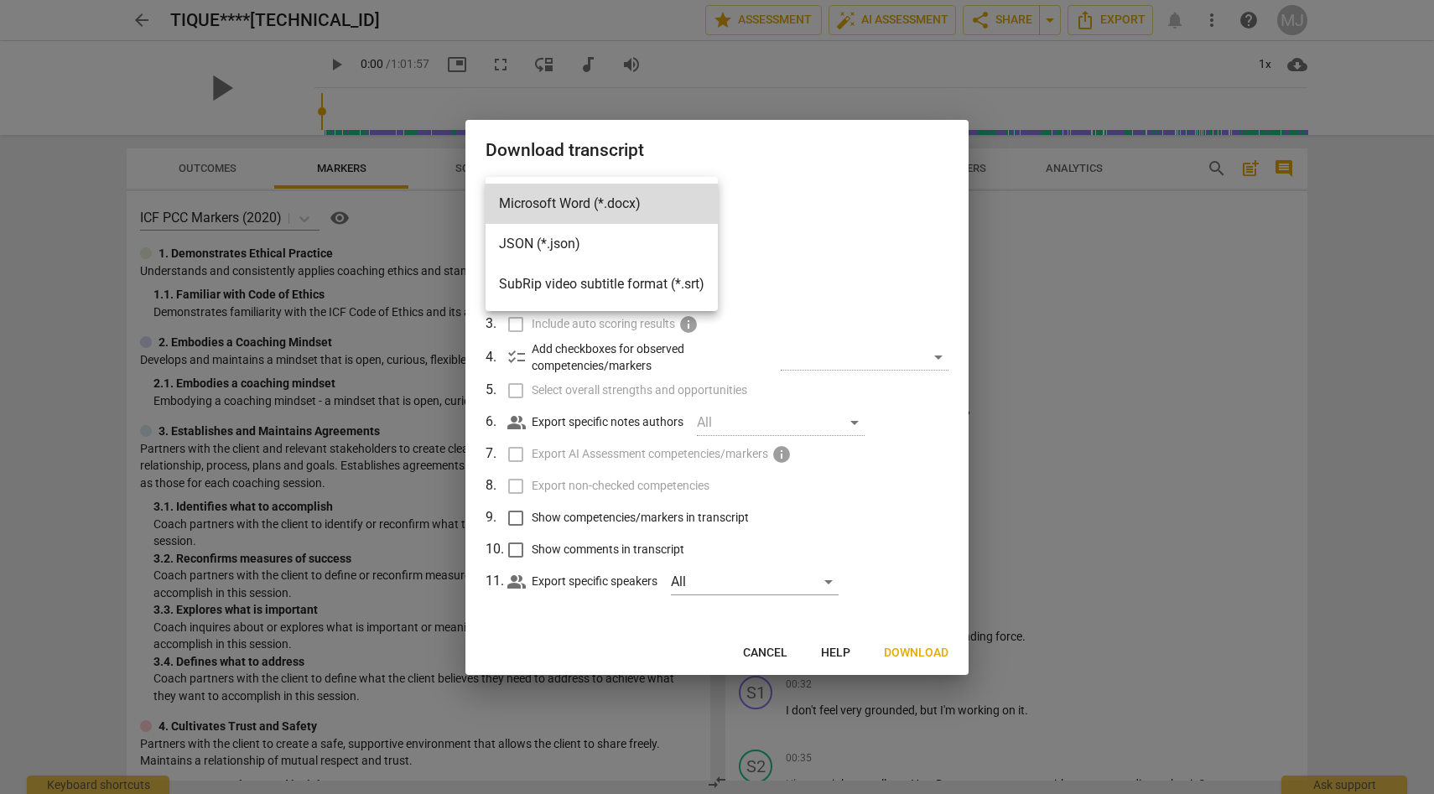
click at [648, 203] on li "Microsoft Word (*.docx)" at bounding box center [601, 204] width 232 height 40
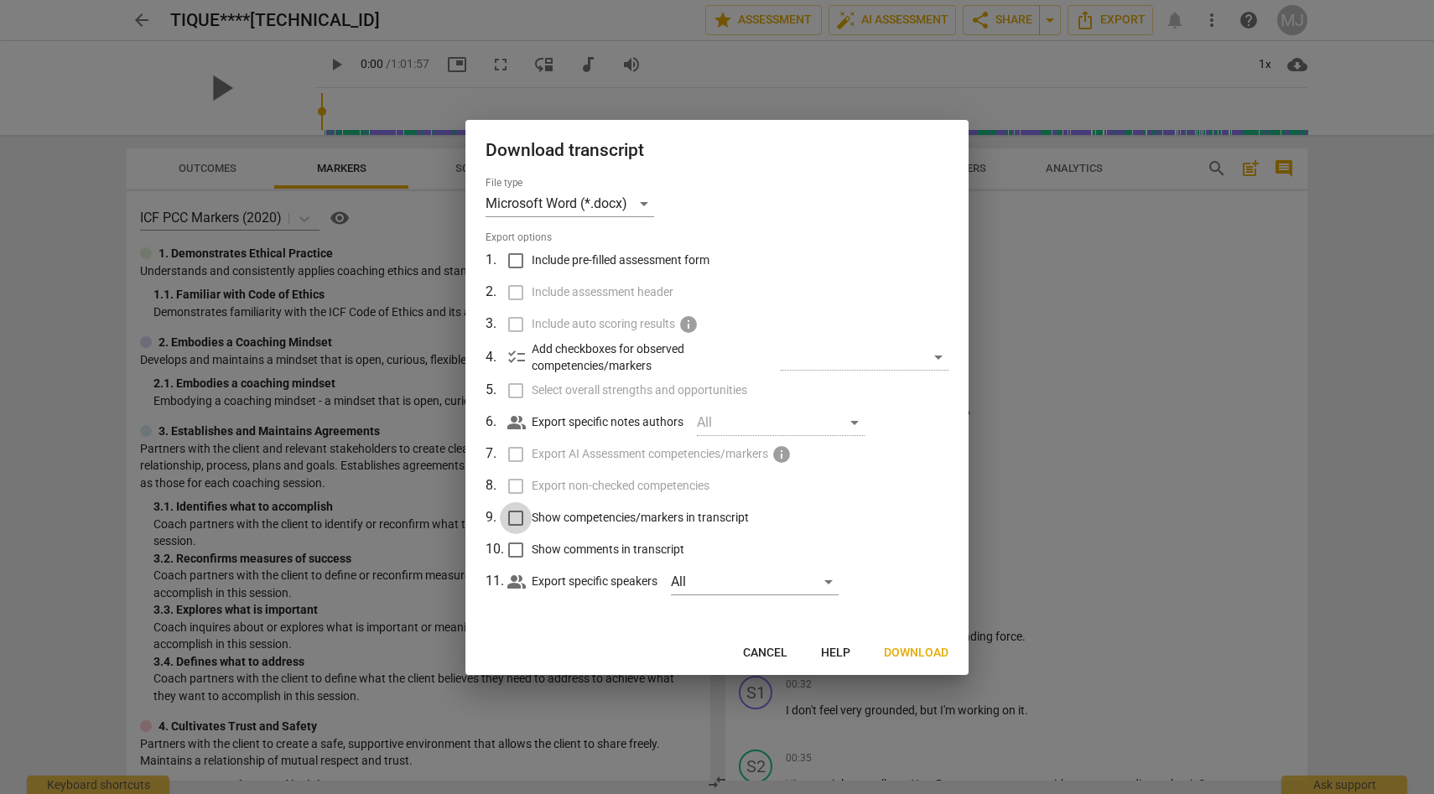
click at [516, 518] on input "Show competencies/markers in transcript" at bounding box center [516, 518] width 32 height 32
checkbox input "true"
click at [936, 355] on div "​" at bounding box center [865, 357] width 168 height 27
click at [779, 359] on div "checklist Add checkboxes for observed competencies/markers ​" at bounding box center [727, 357] width 441 height 34
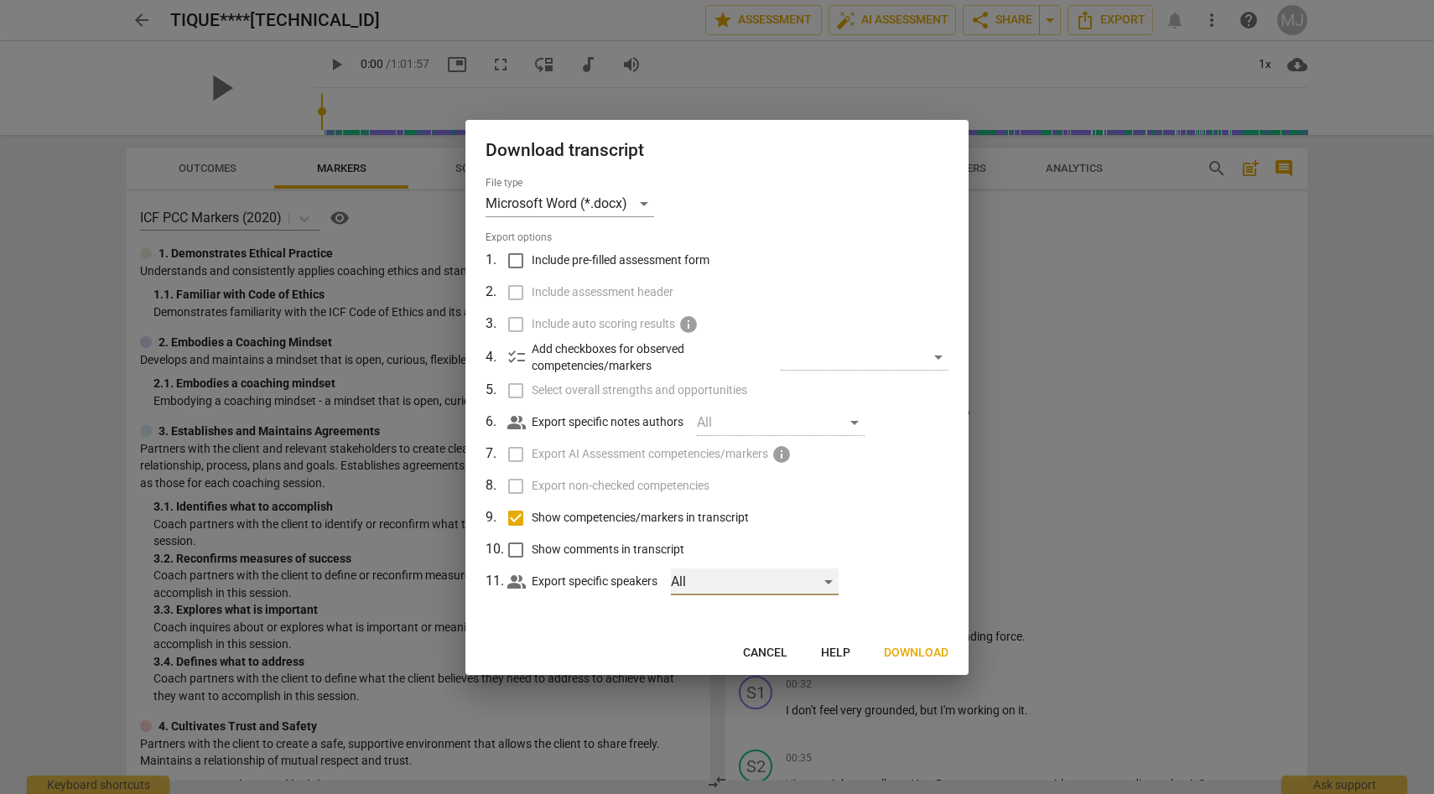
click at [833, 579] on div "All" at bounding box center [755, 581] width 168 height 27
click at [705, 578] on input "checkbox" at bounding box center [699, 582] width 40 height 40
checkbox input "true"
click at [704, 620] on input "checkbox" at bounding box center [699, 622] width 40 height 40
checkbox input "true"
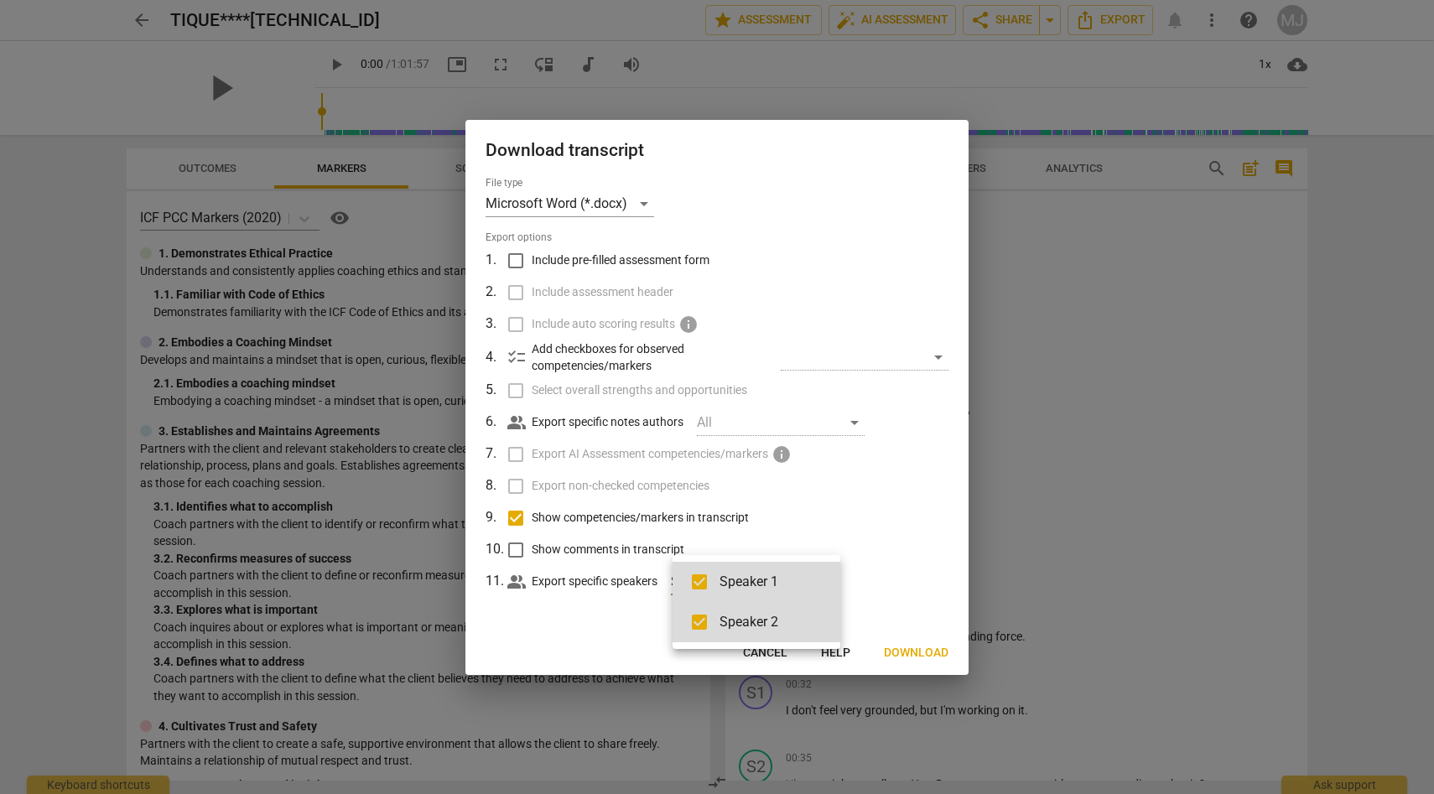
click at [921, 651] on div at bounding box center [717, 397] width 1434 height 794
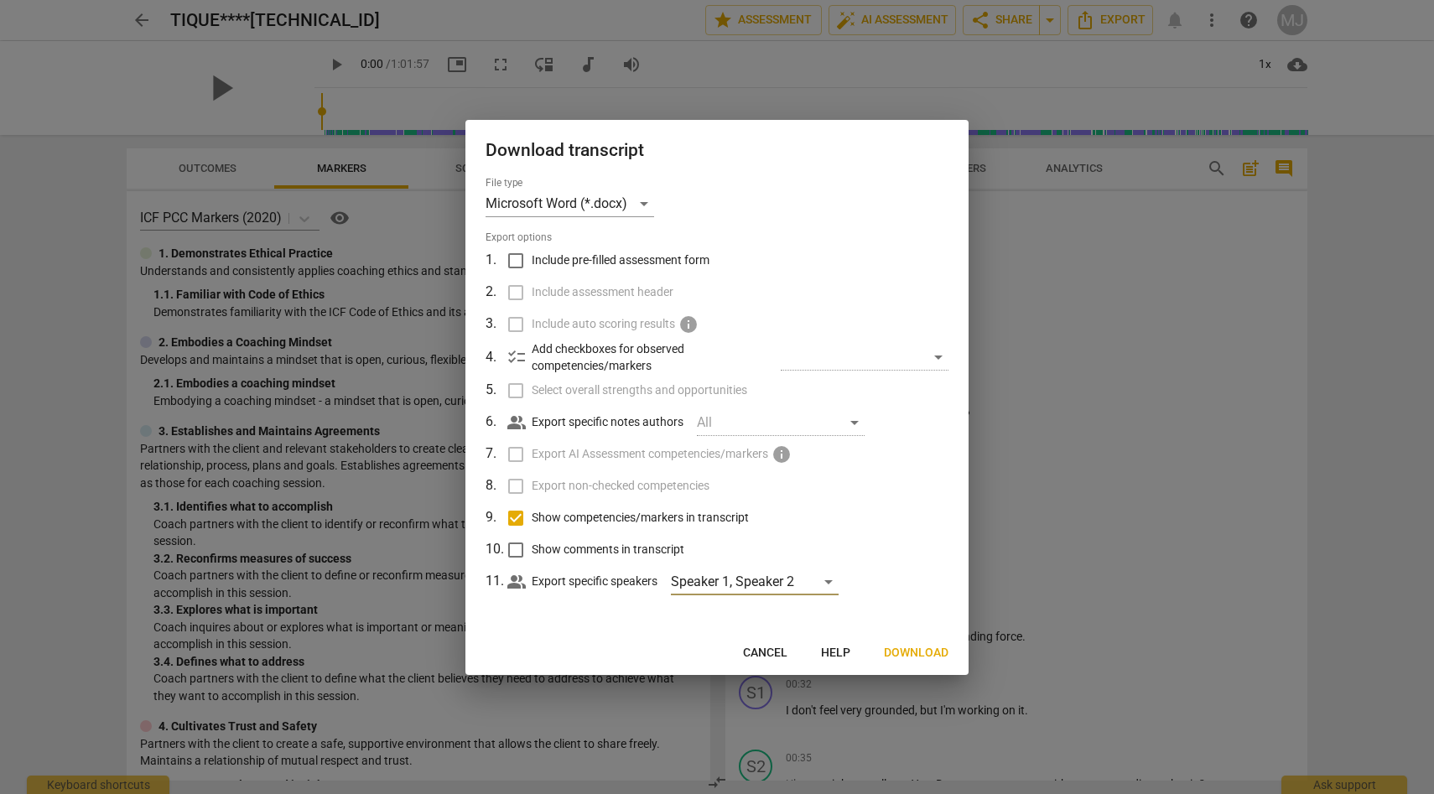
click at [921, 651] on span "Download" at bounding box center [916, 653] width 65 height 17
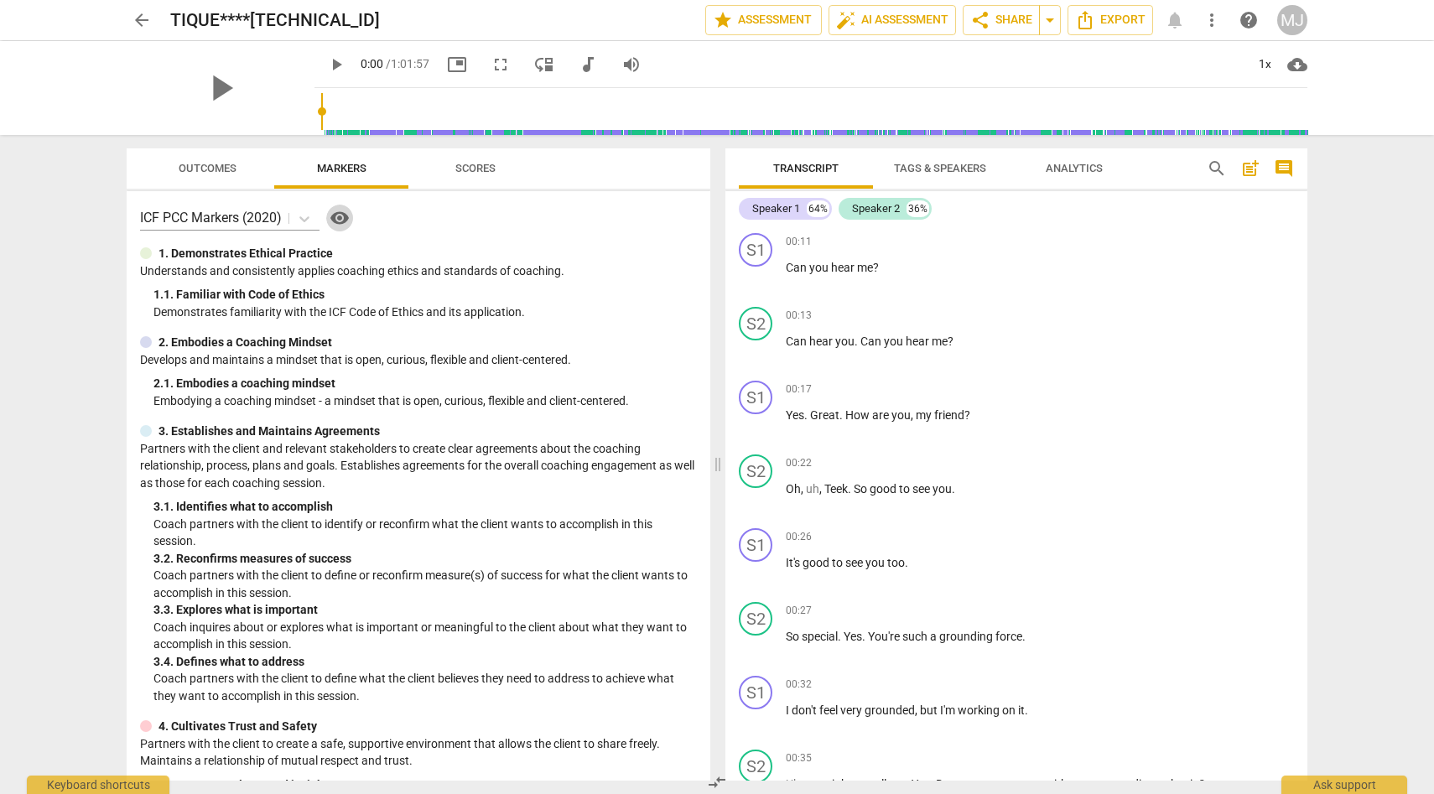
click at [344, 220] on span "visibility" at bounding box center [339, 218] width 20 height 20
click at [1220, 243] on p "Add competency" at bounding box center [1254, 242] width 80 height 15
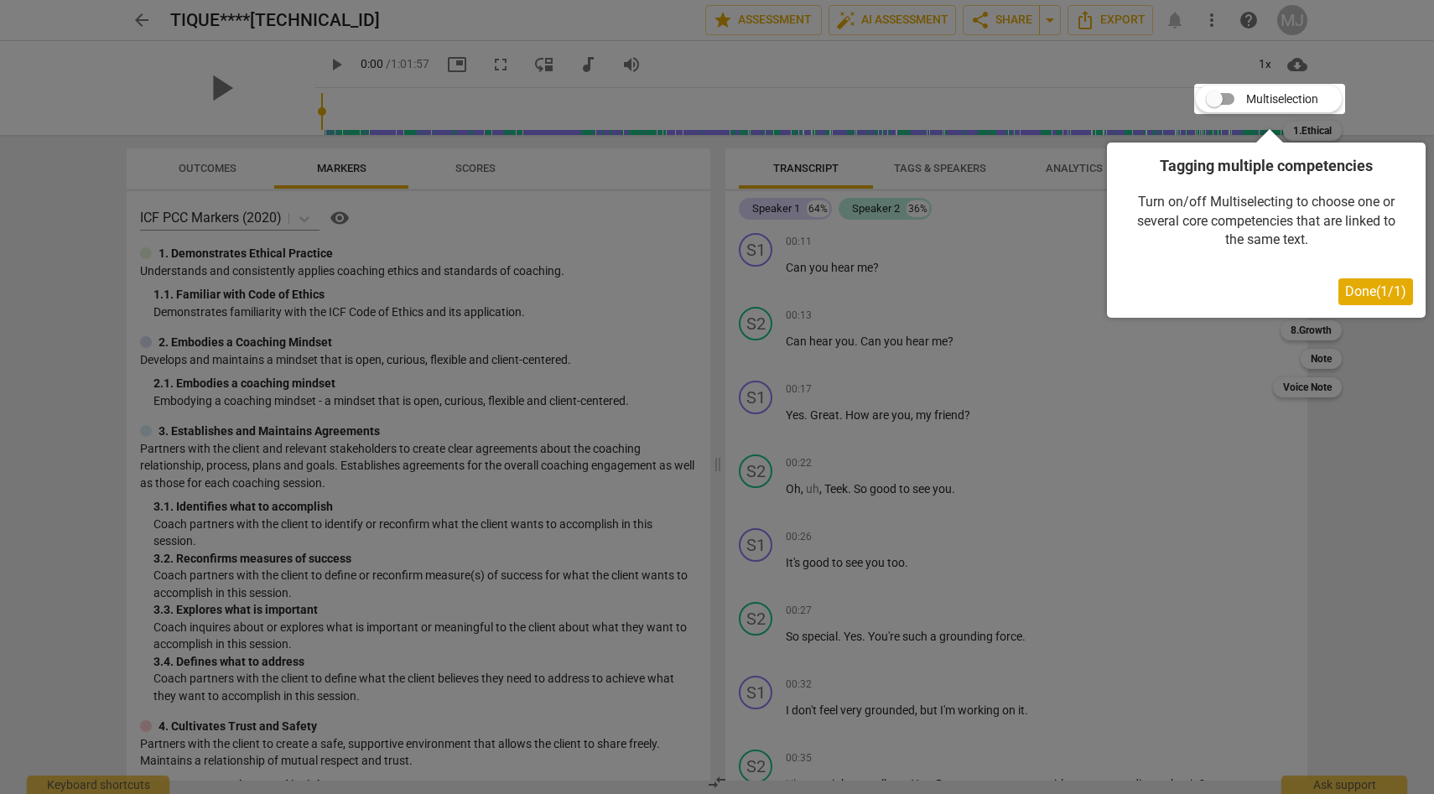
click at [1356, 289] on span "Done ( 1 / 1 )" at bounding box center [1375, 291] width 61 height 16
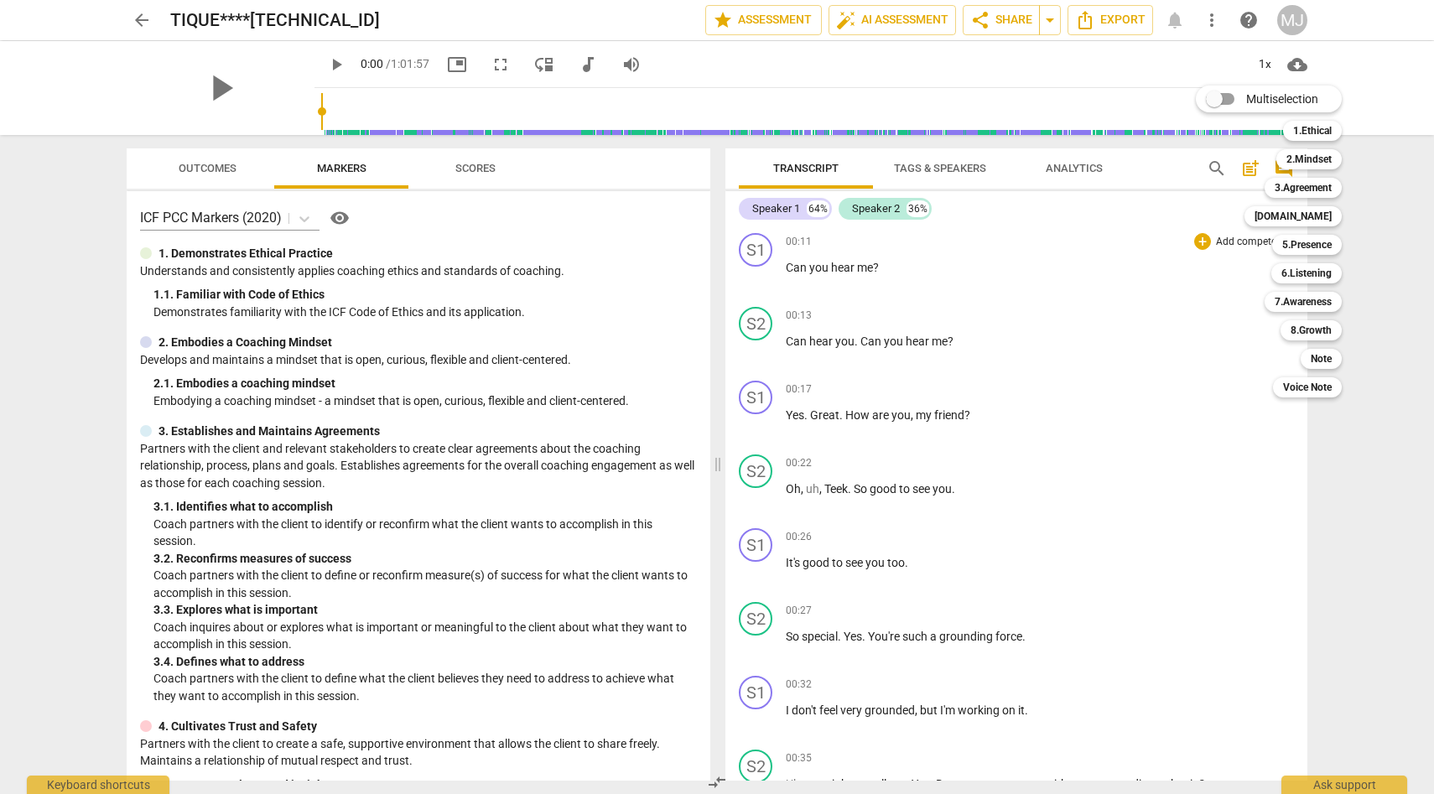
click at [1138, 389] on div at bounding box center [717, 397] width 1434 height 794
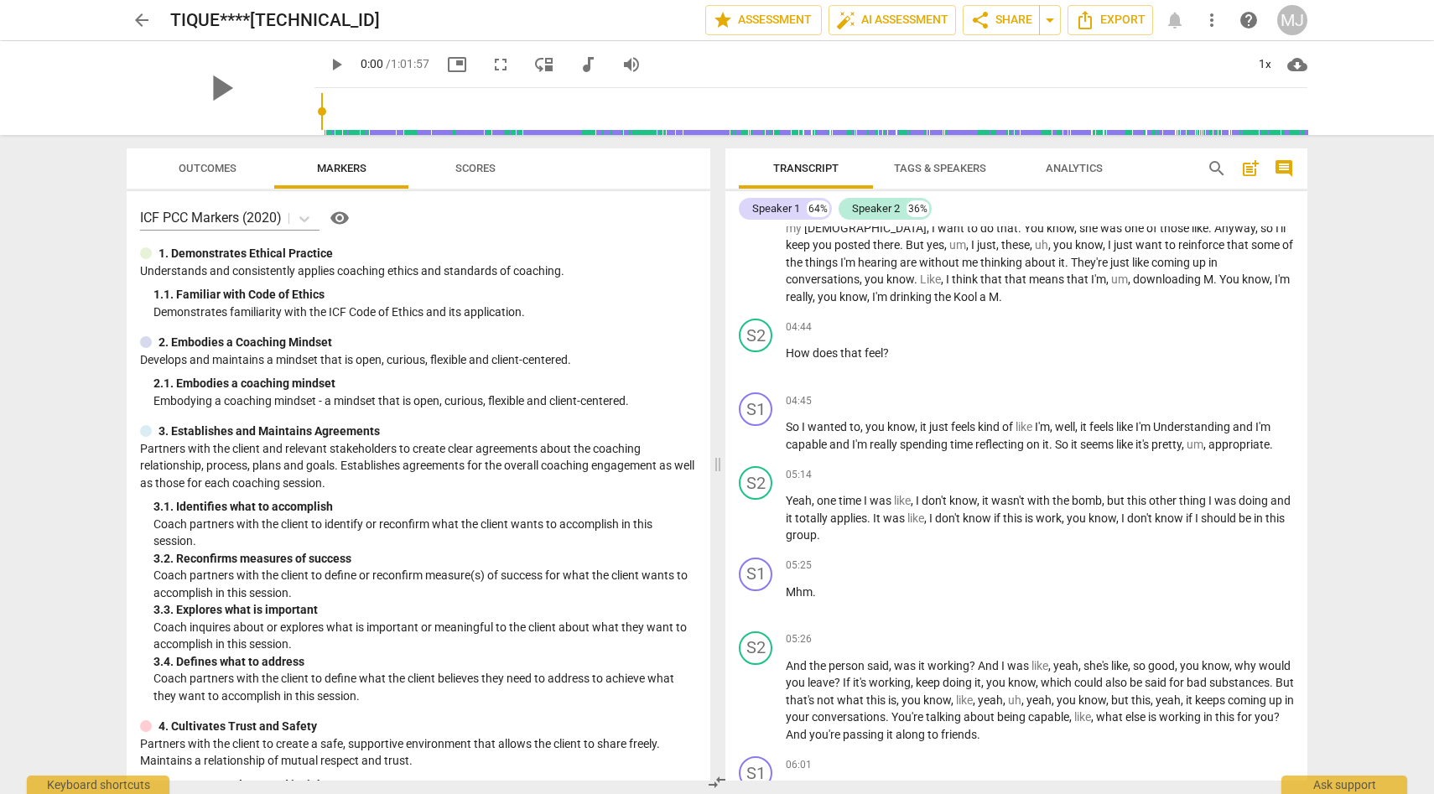
scroll to position [1932, 0]
click at [1199, 324] on div "+" at bounding box center [1202, 326] width 17 height 17
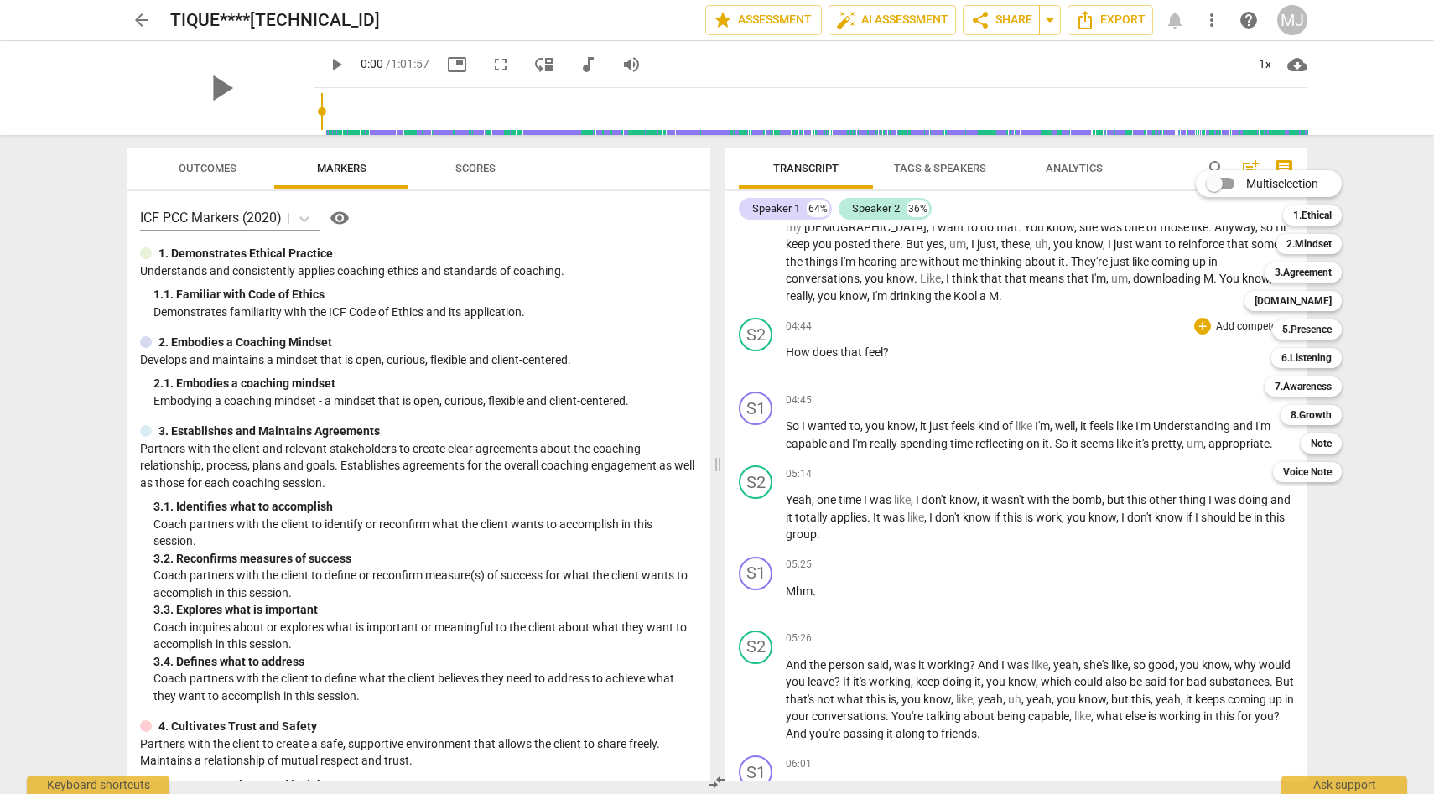
click at [1142, 175] on div at bounding box center [717, 397] width 1434 height 794
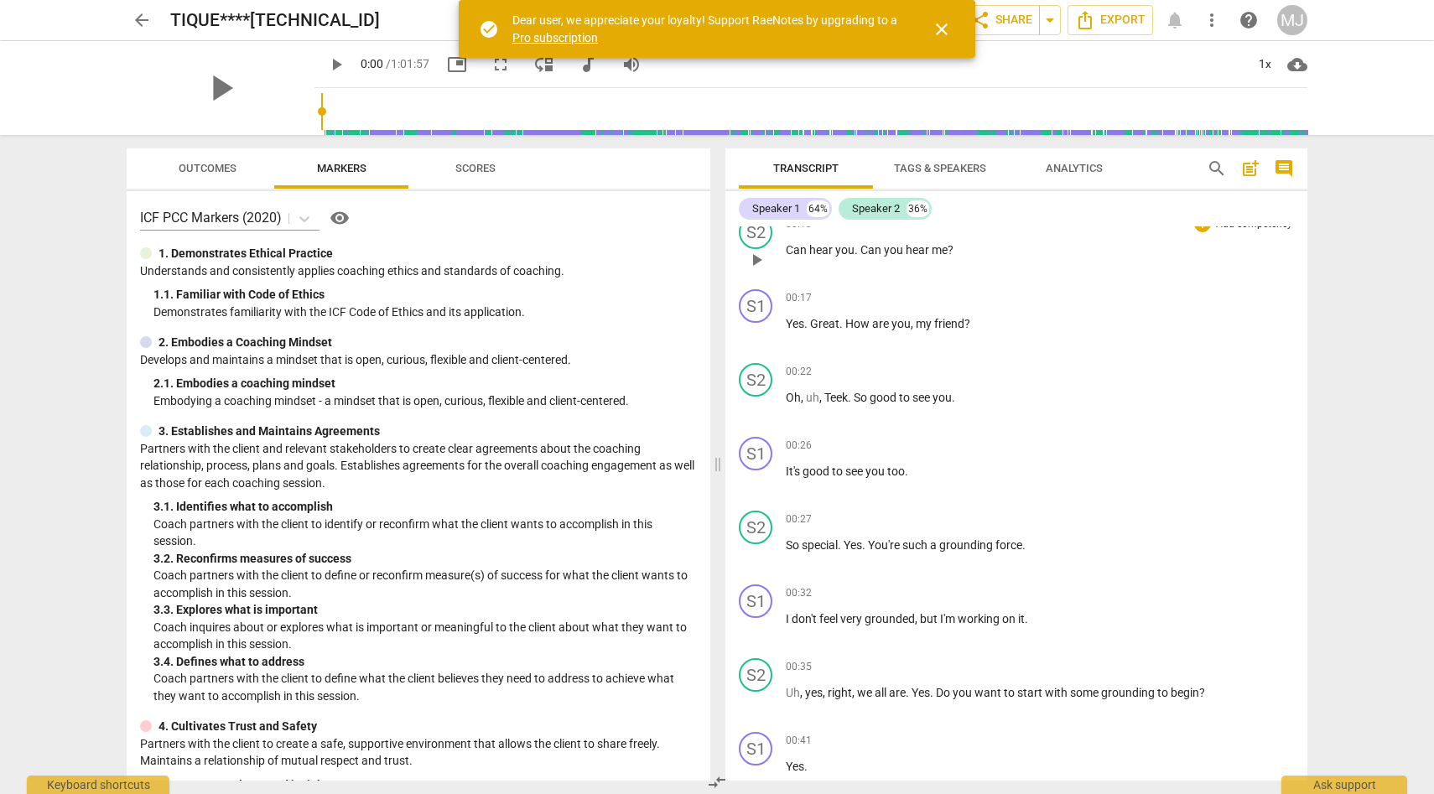
scroll to position [24, 0]
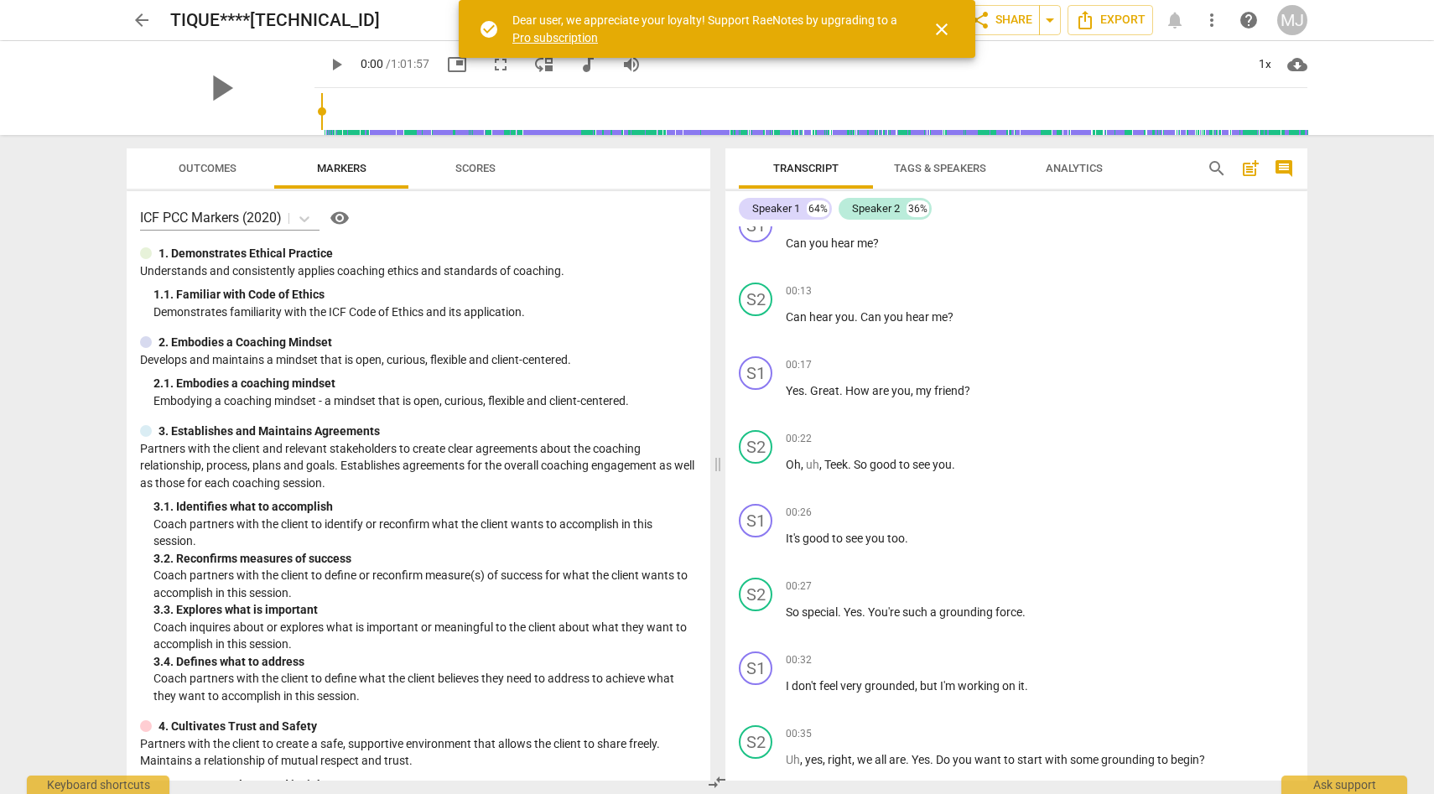
click at [938, 164] on span "Tags & Speakers" at bounding box center [940, 168] width 92 height 13
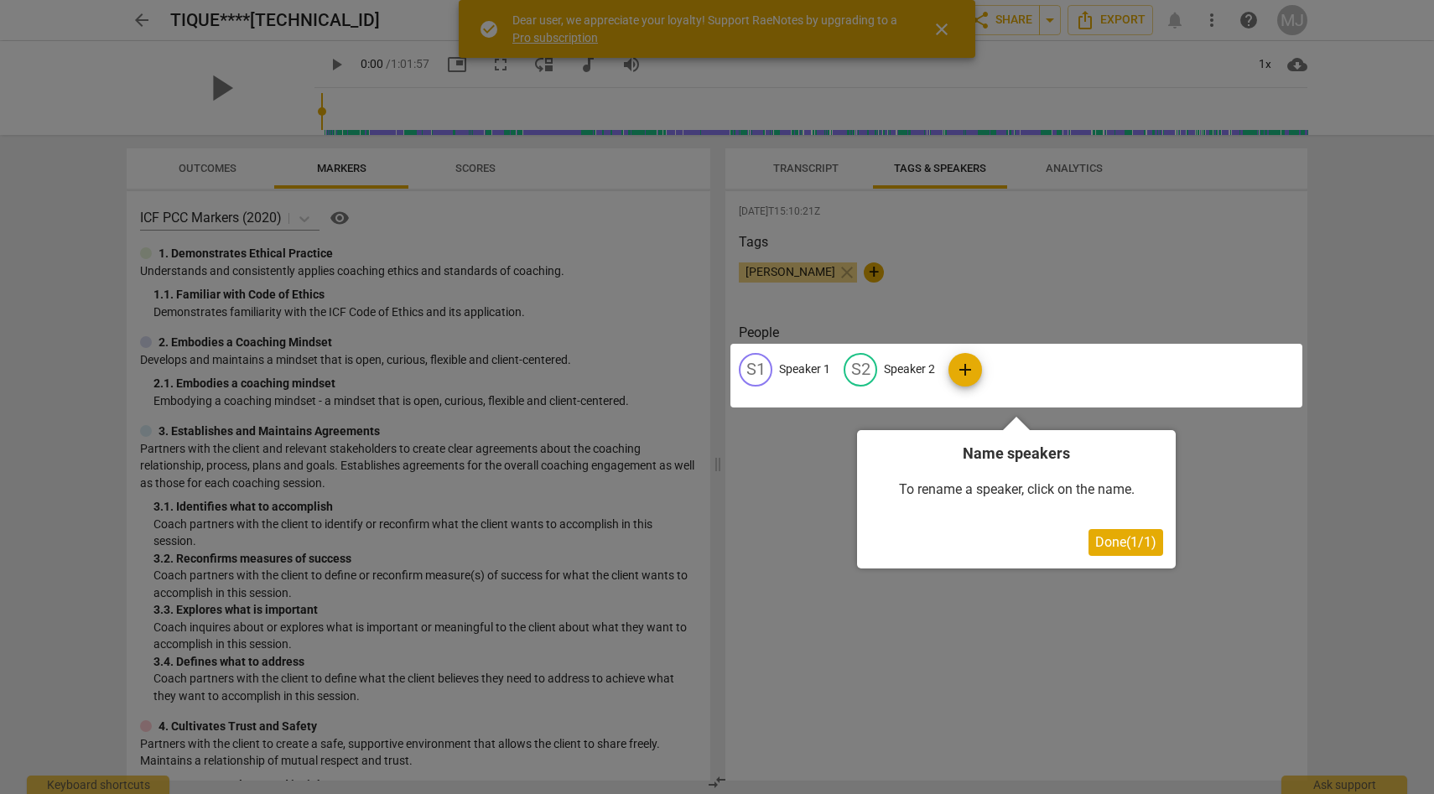
click at [967, 367] on div at bounding box center [1016, 376] width 572 height 64
click at [1109, 543] on span "Done ( 1 / 1 )" at bounding box center [1125, 542] width 61 height 16
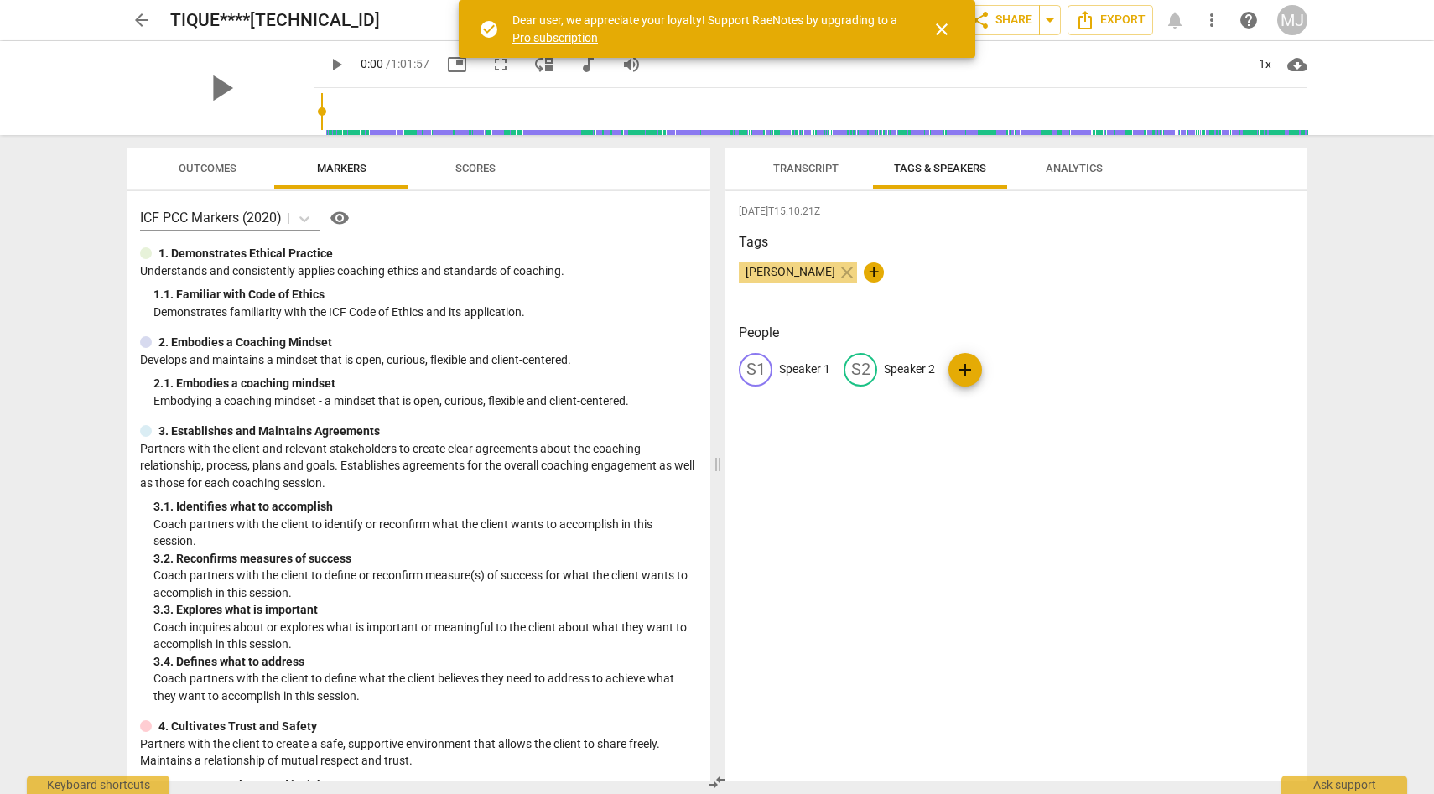
click at [825, 364] on p "Speaker 1" at bounding box center [804, 369] width 51 height 18
type input "[PERSON_NAME]"
click at [1028, 368] on p "Speaker 2" at bounding box center [1018, 369] width 51 height 18
type input "Tique"
click at [1102, 370] on span "add" at bounding box center [1112, 370] width 20 height 20
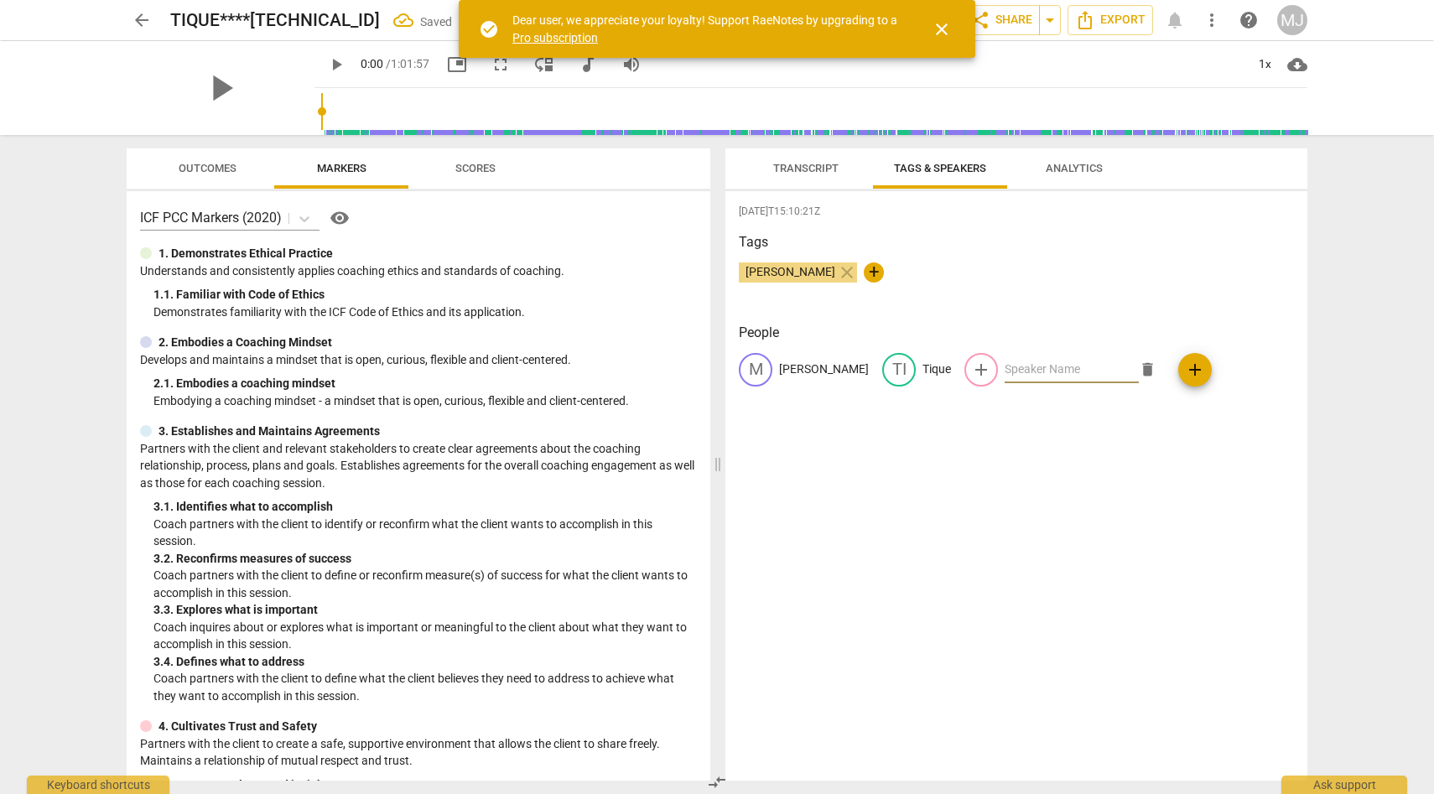
click at [1138, 369] on span "delete" at bounding box center [1147, 369] width 18 height 18
click at [1064, 166] on span "Analytics" at bounding box center [1073, 168] width 57 height 13
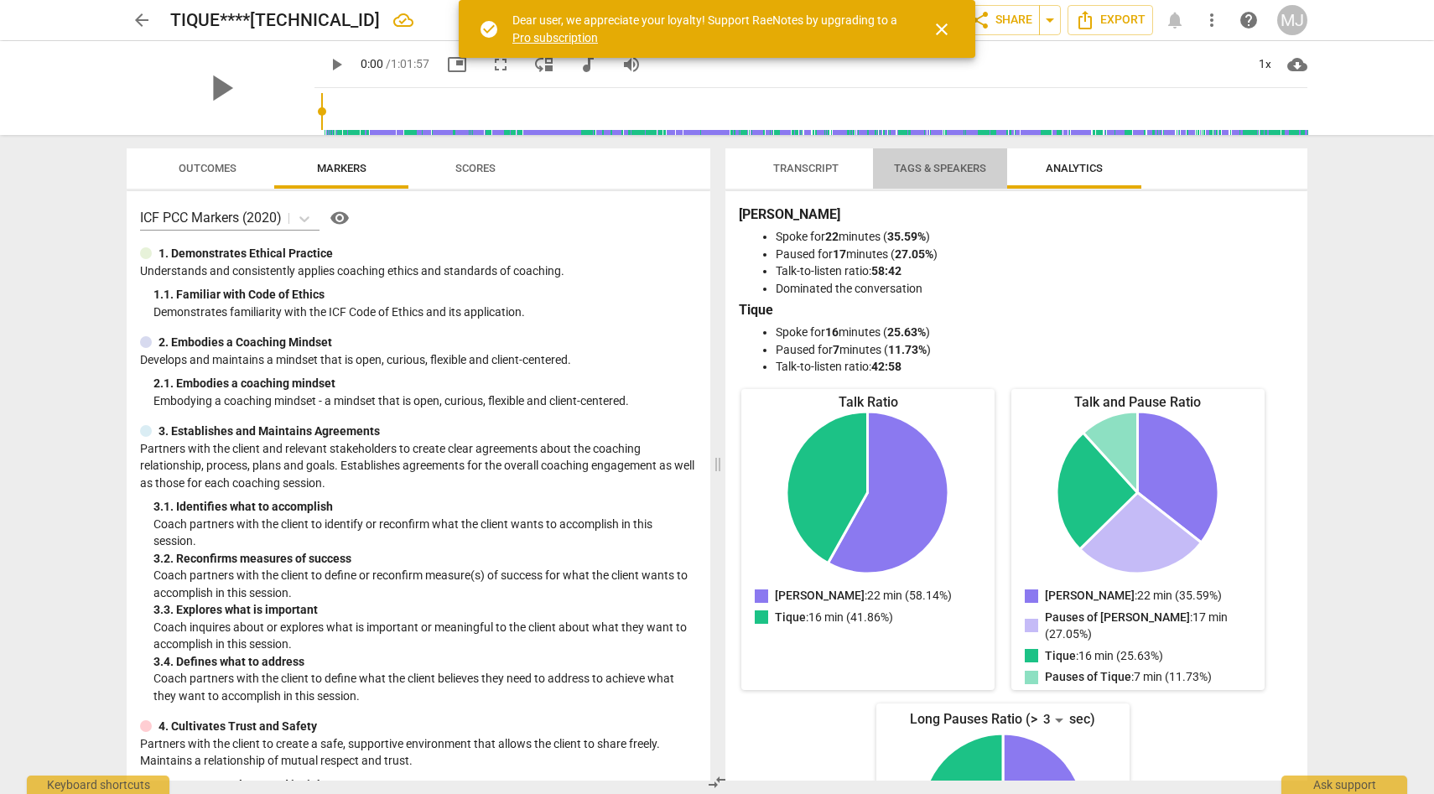
click at [952, 164] on span "Tags & Speakers" at bounding box center [940, 168] width 92 height 13
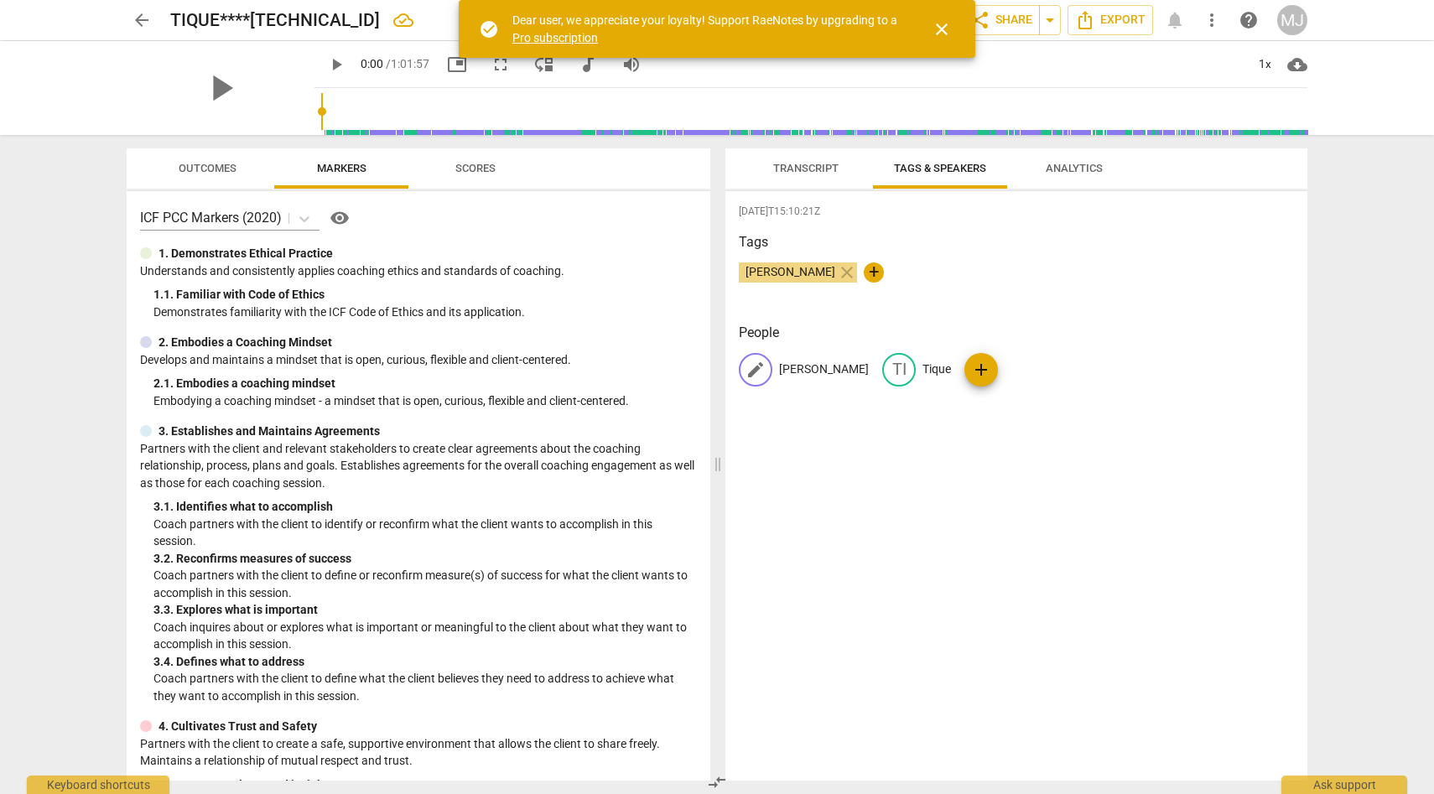
click at [791, 369] on p "[PERSON_NAME]" at bounding box center [824, 369] width 90 height 18
type input "Tique"
click at [993, 371] on p "Tique" at bounding box center [1007, 369] width 29 height 18
type input "[PERSON_NAME]"
click at [1074, 174] on span "Analytics" at bounding box center [1073, 169] width 97 height 23
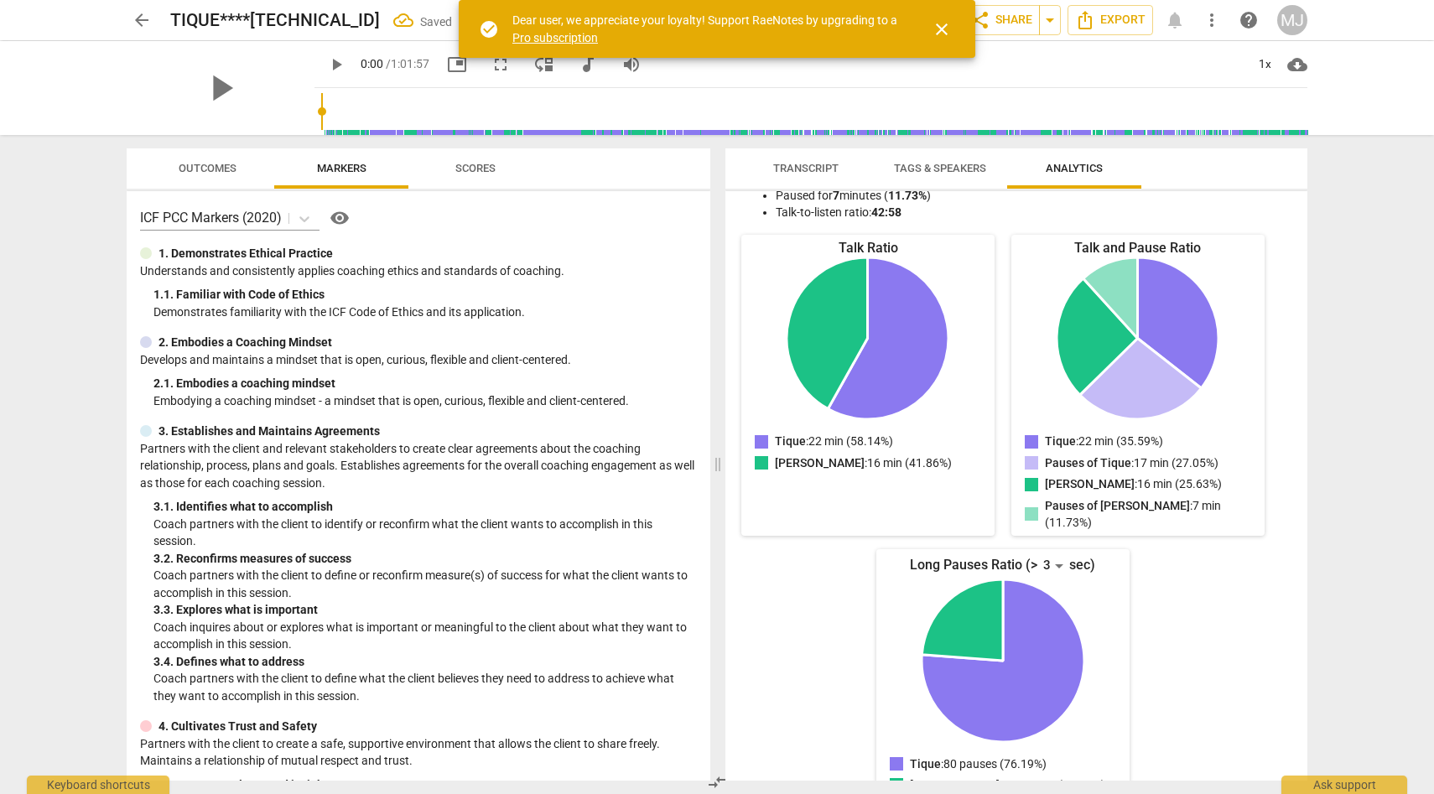
scroll to position [0, 0]
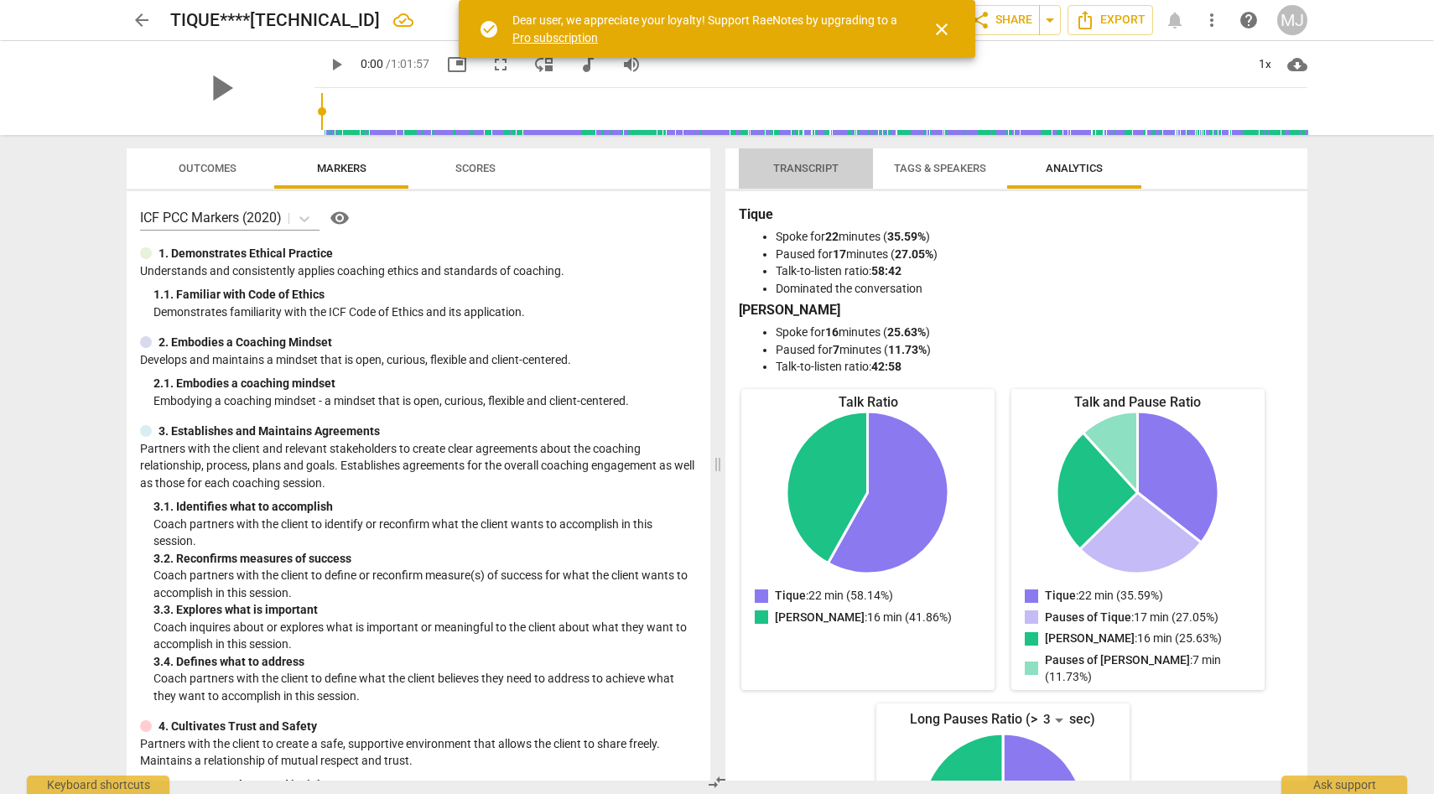
click at [828, 169] on span "Transcript" at bounding box center [805, 168] width 65 height 13
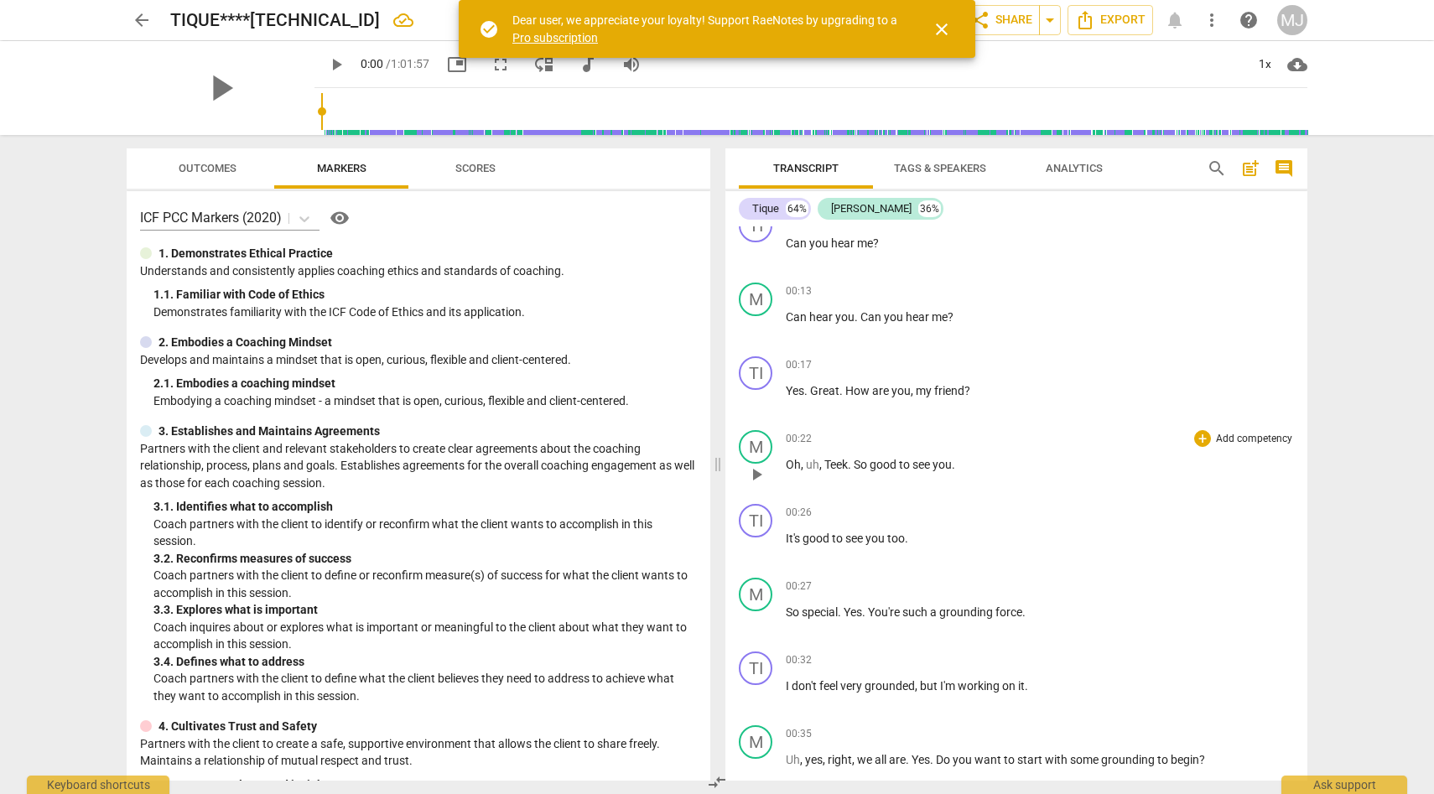
click at [1055, 477] on div "00:22 + Add competency keyboard_arrow_right Oh , uh , Teek . So good to see you…" at bounding box center [1040, 460] width 508 height 60
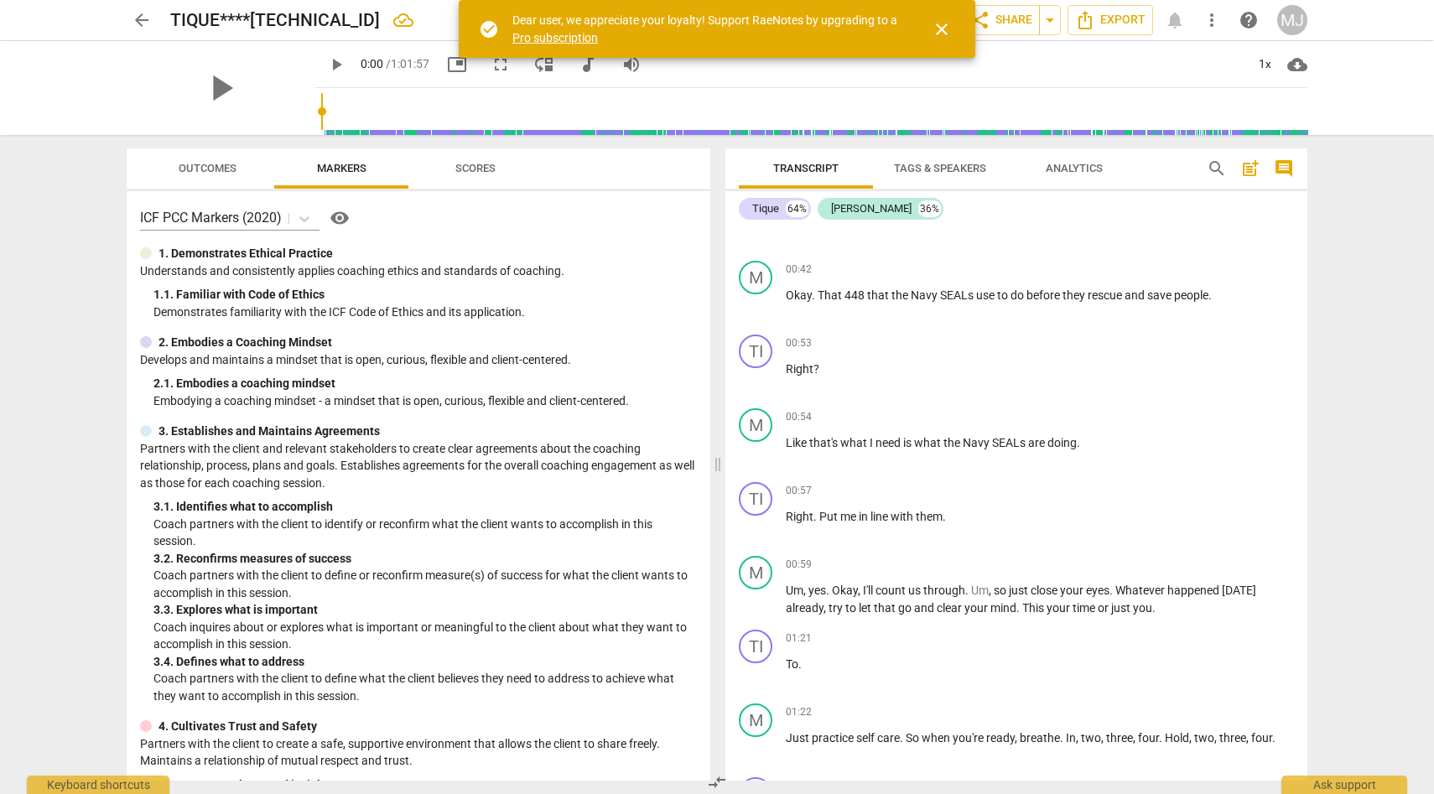
scroll to position [760, 0]
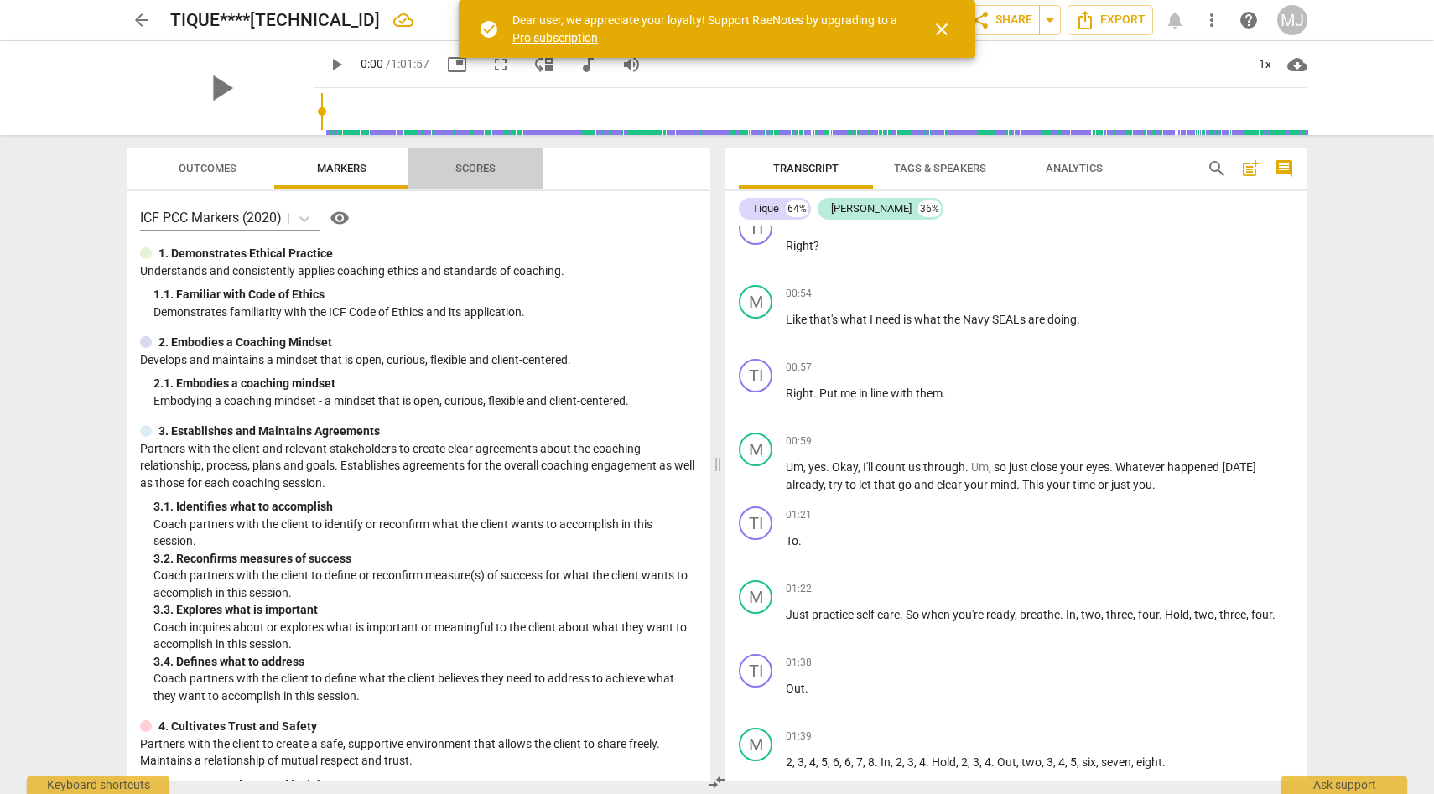
click at [484, 162] on span "Scores" at bounding box center [475, 168] width 40 height 13
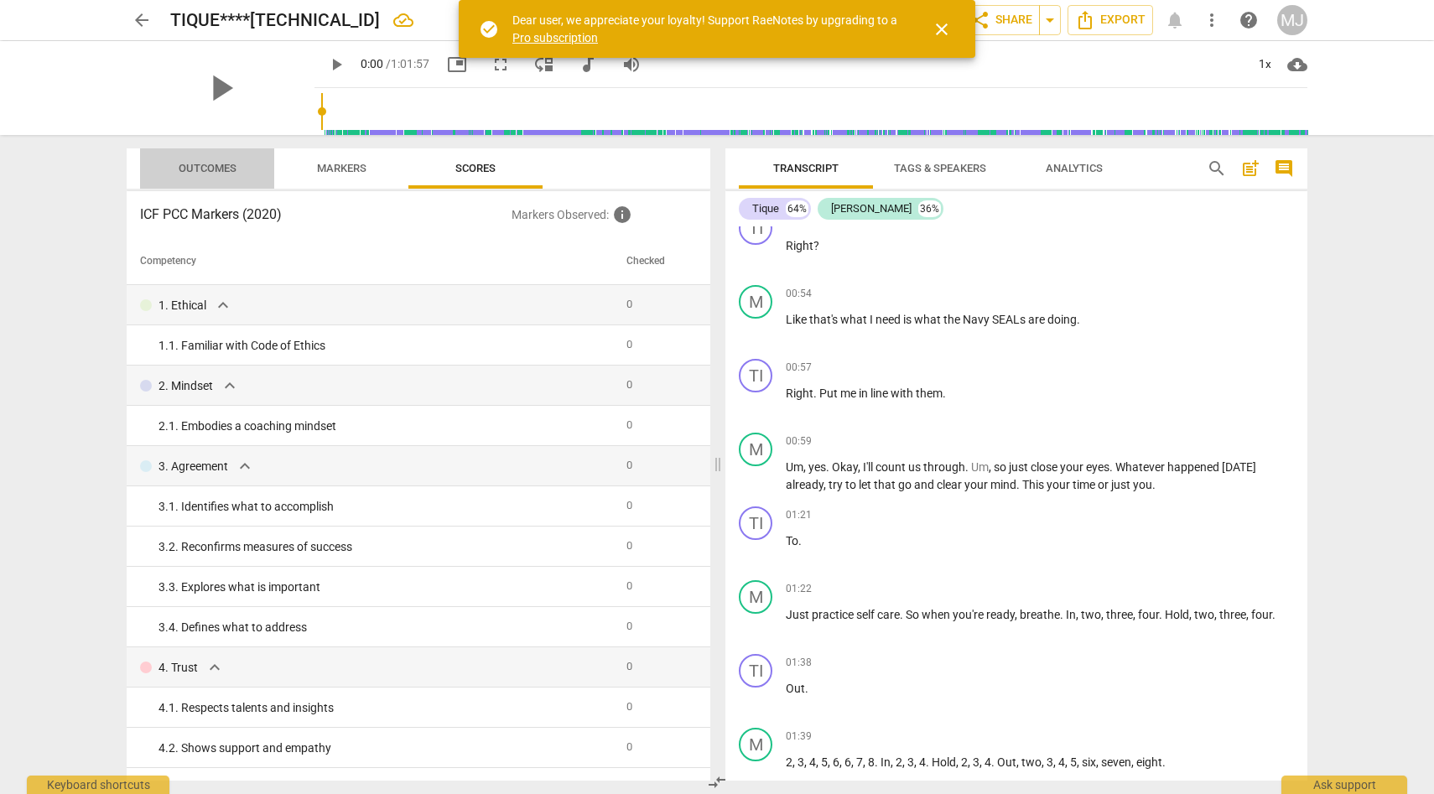
click at [229, 160] on span "Outcomes" at bounding box center [207, 169] width 98 height 23
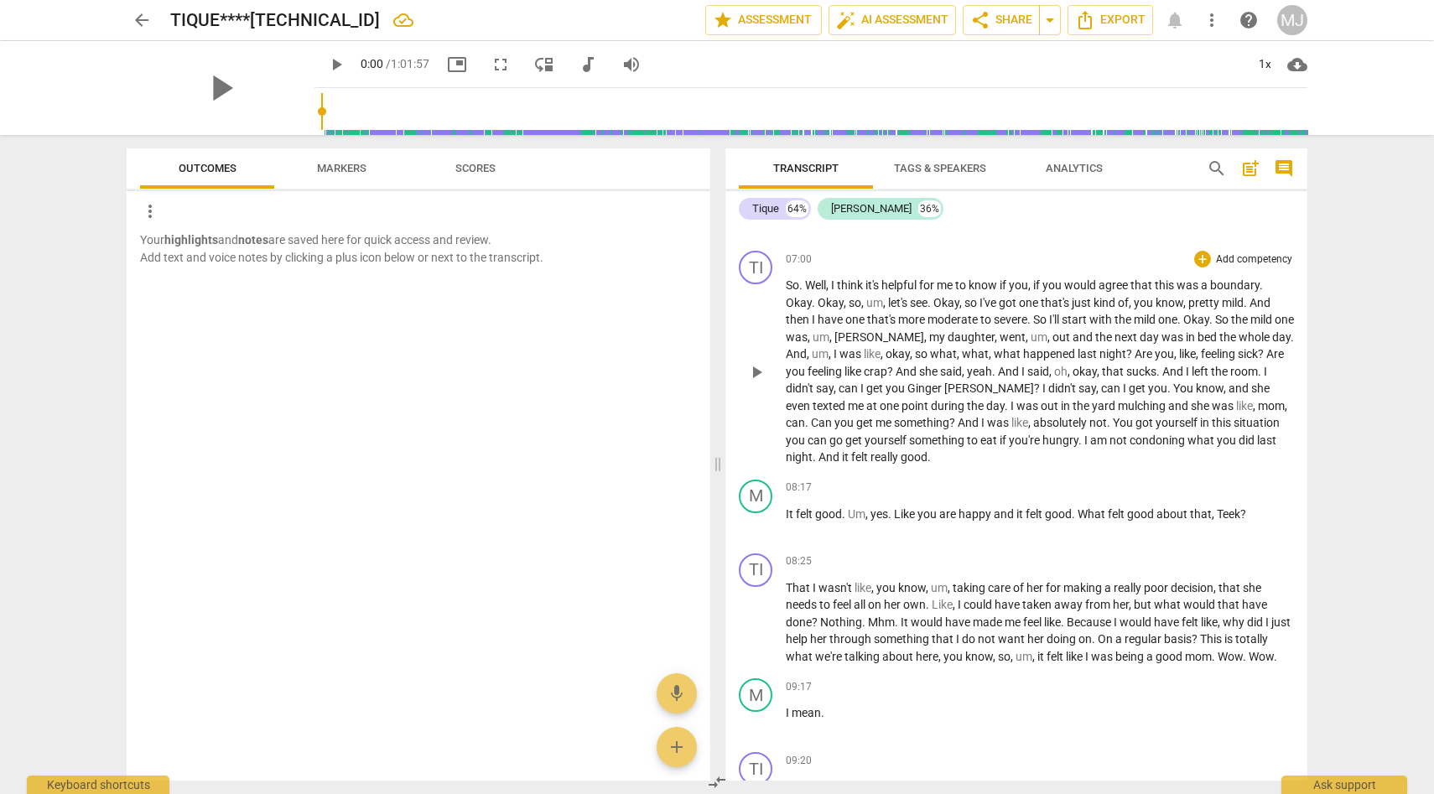
scroll to position [2784, 0]
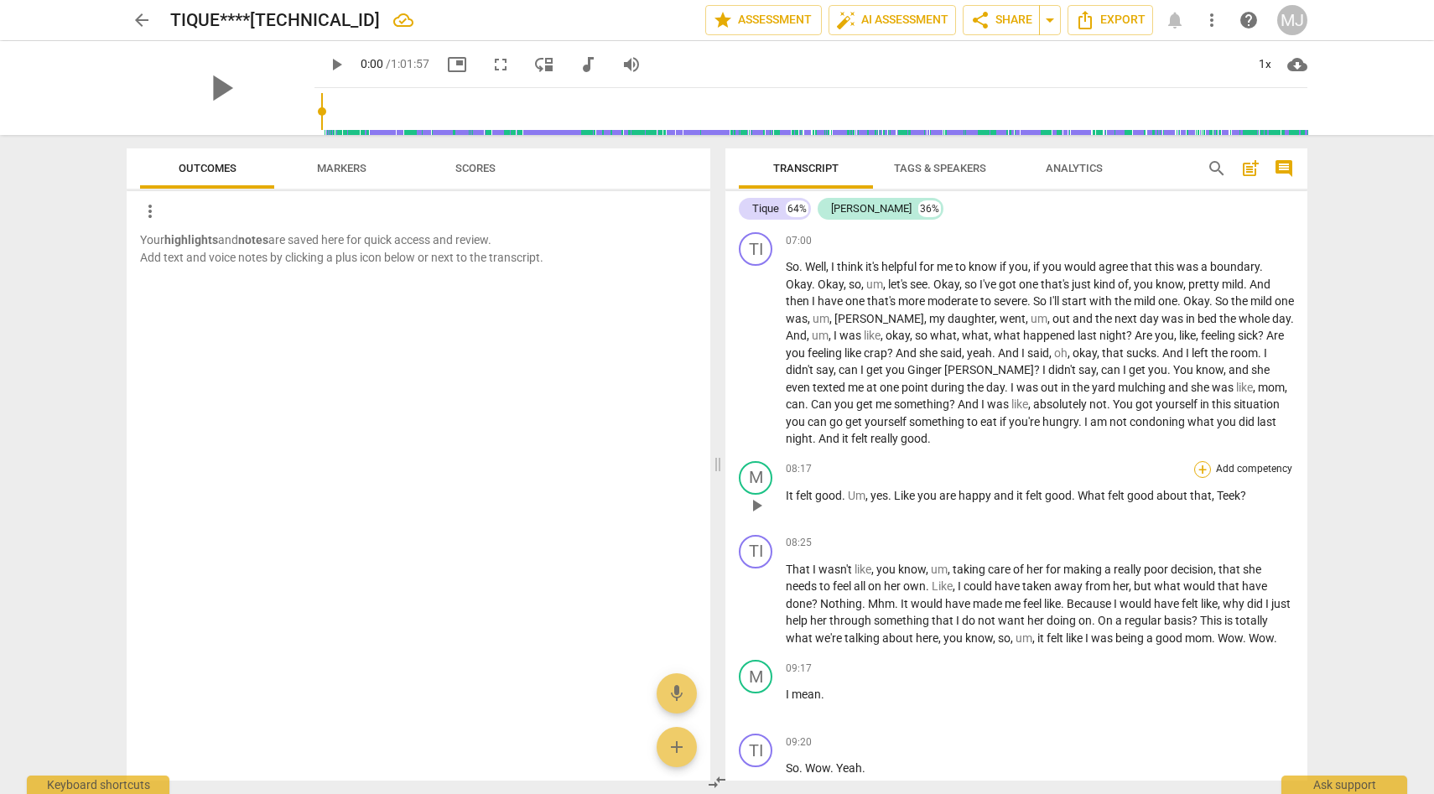
click at [1201, 465] on div "+" at bounding box center [1202, 469] width 17 height 17
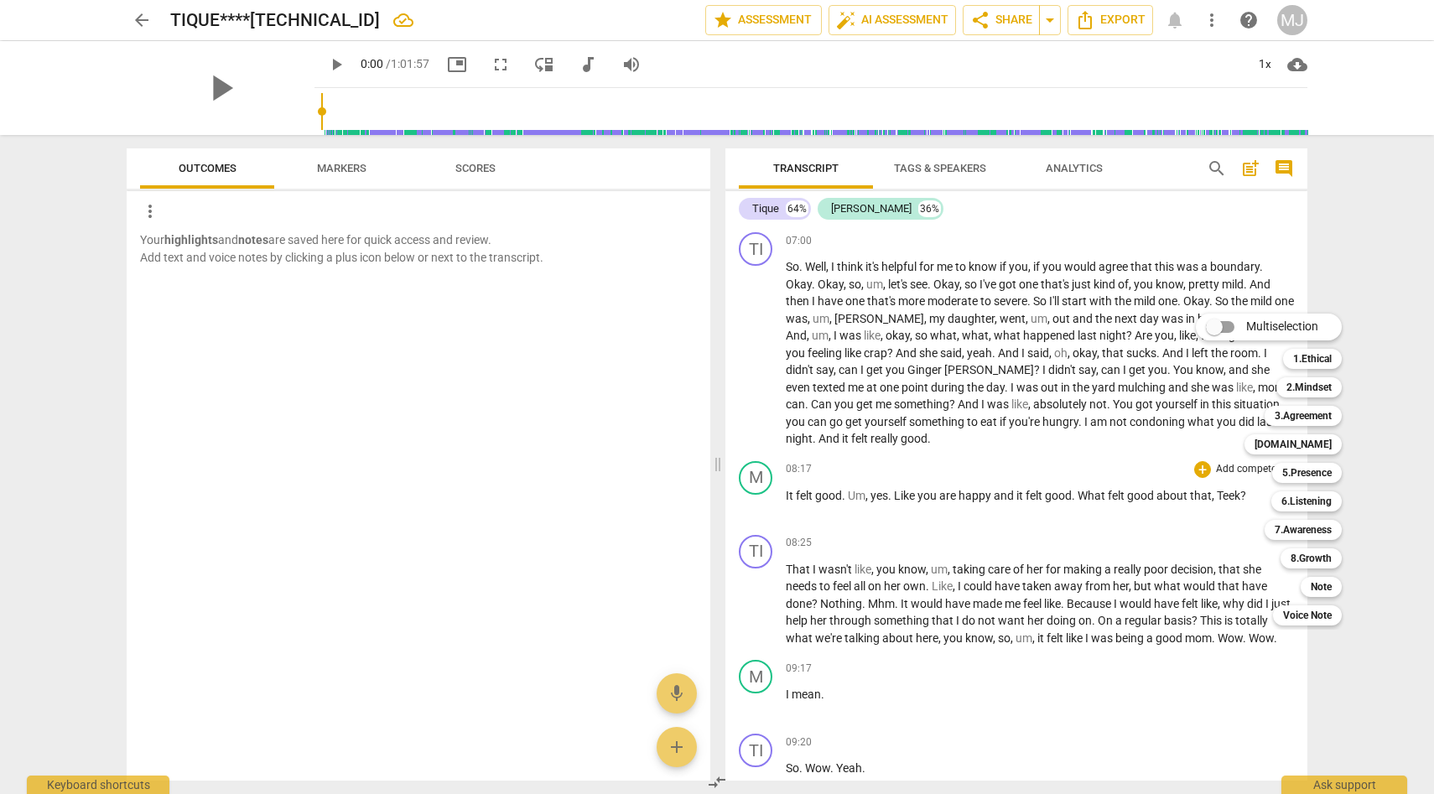
click at [334, 169] on div at bounding box center [717, 397] width 1434 height 794
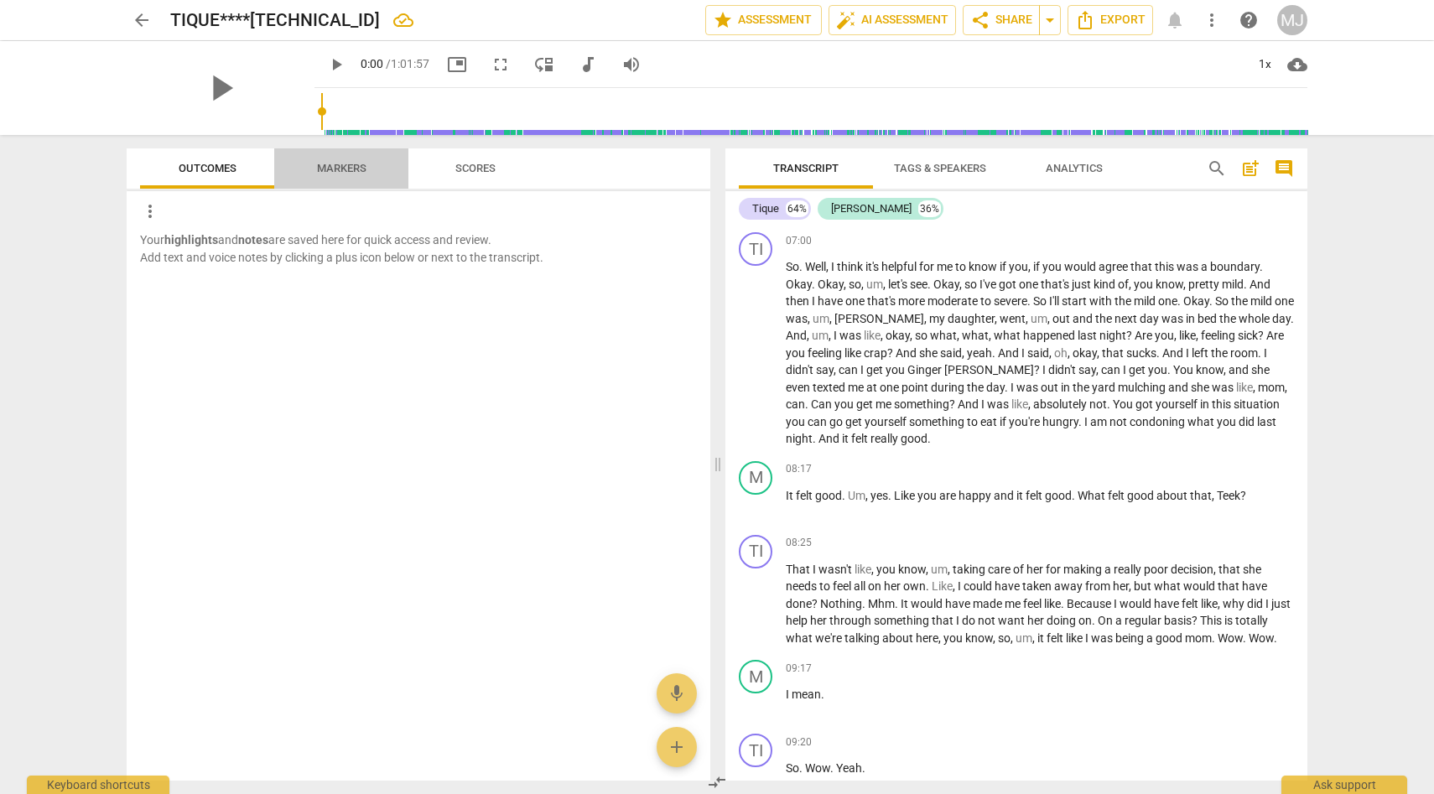
click at [334, 169] on span "Markers" at bounding box center [341, 168] width 49 height 13
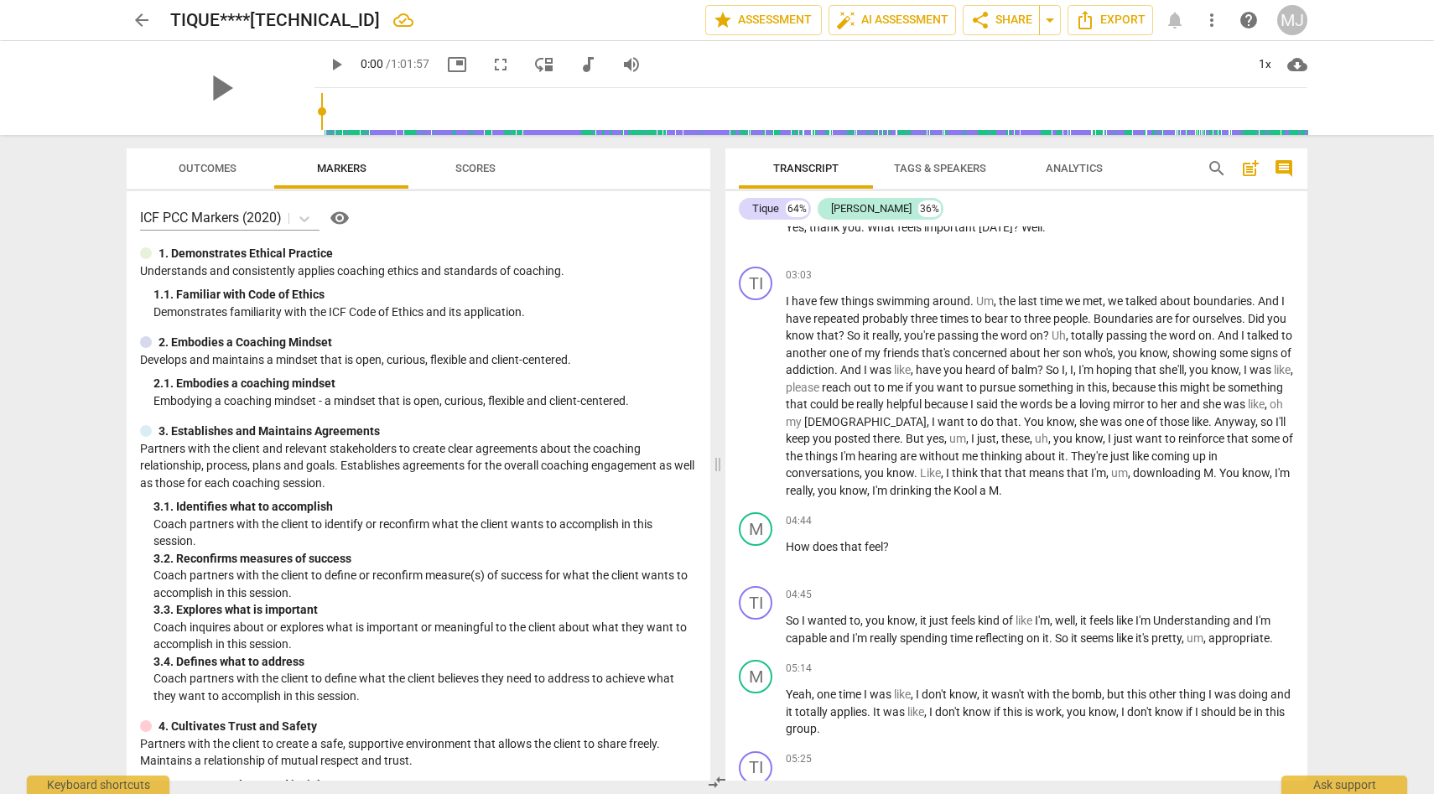
scroll to position [1803, 0]
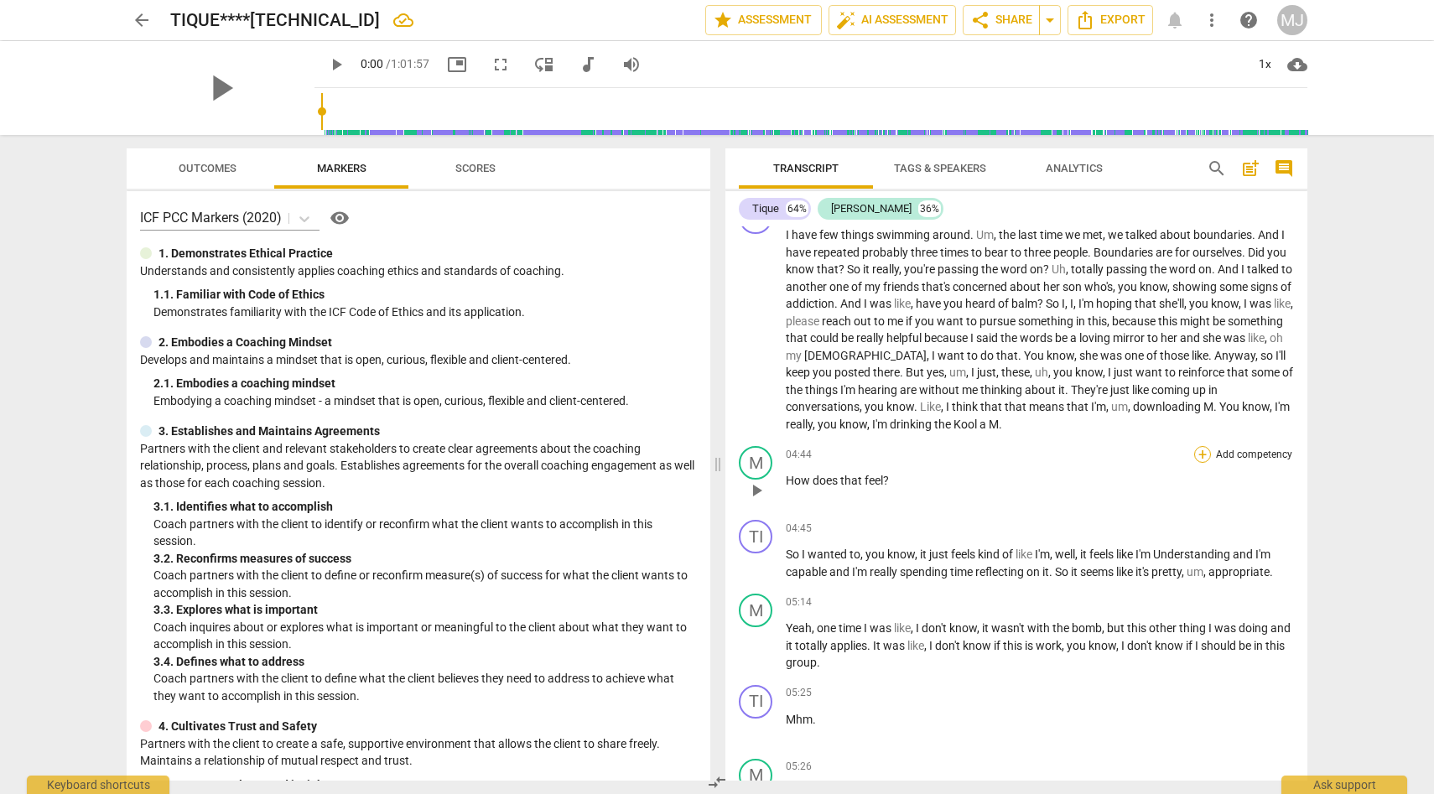
click at [1197, 449] on div "+" at bounding box center [1202, 454] width 17 height 17
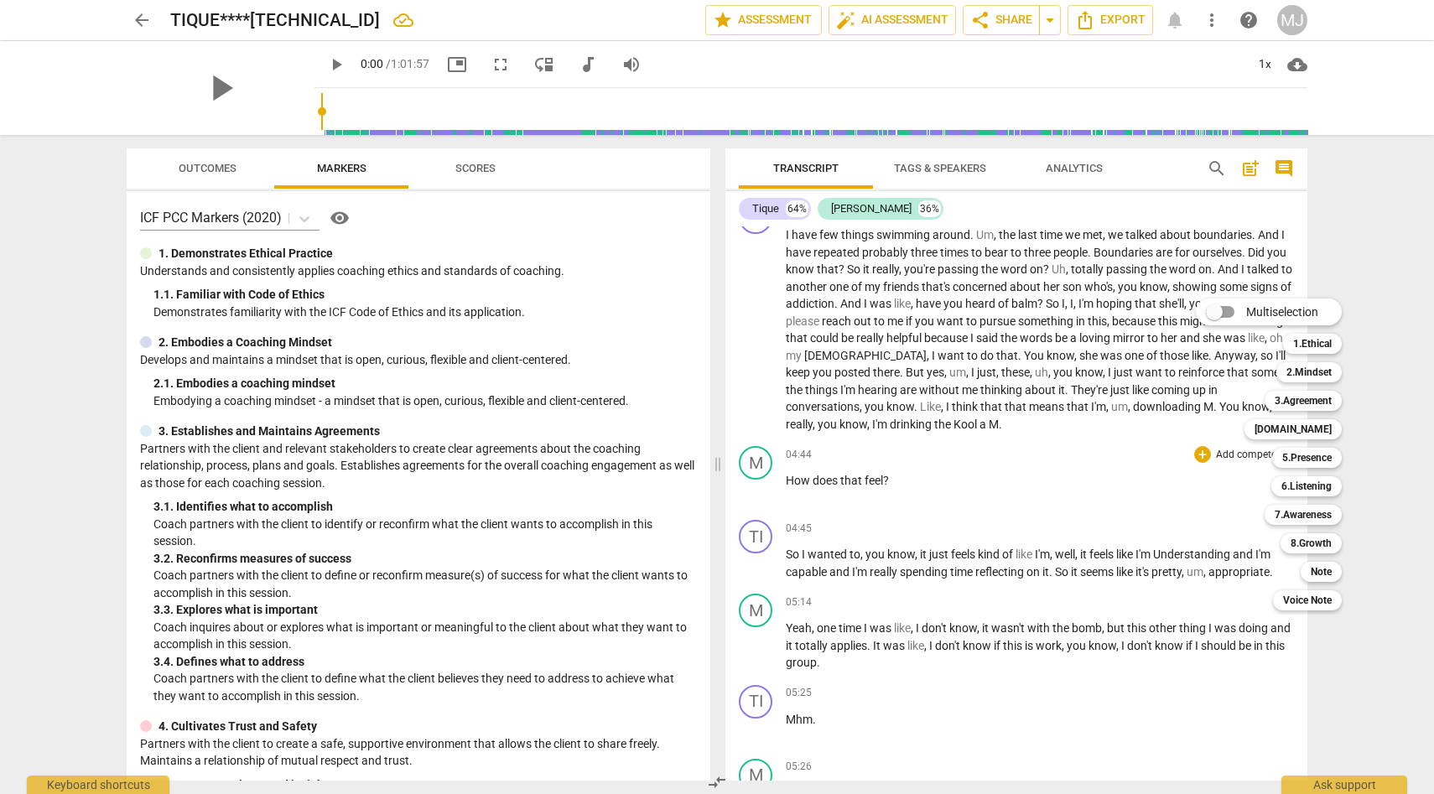
click at [901, 18] on div at bounding box center [717, 397] width 1434 height 794
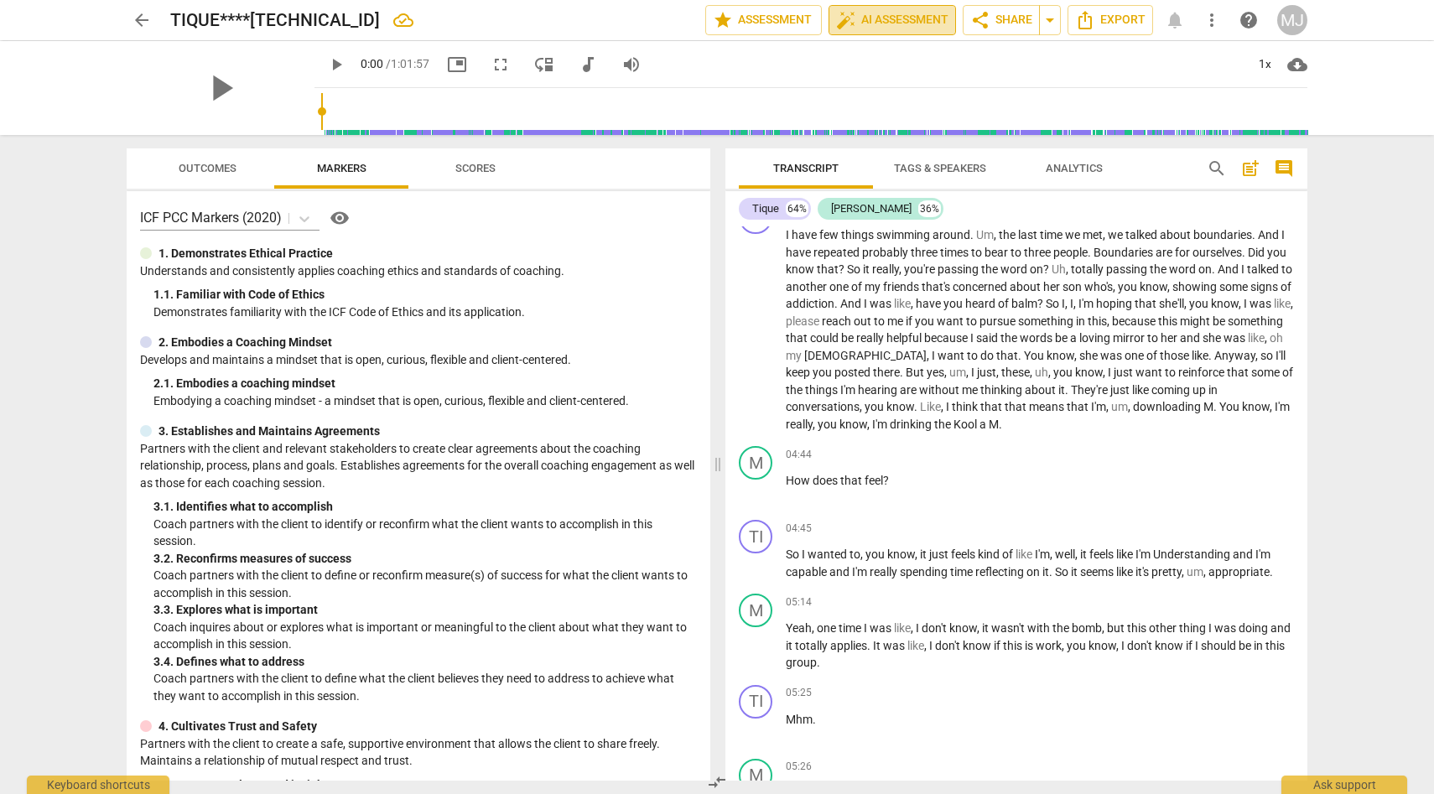
click at [895, 18] on span "auto_fix_high AI Assessment" at bounding box center [892, 20] width 112 height 20
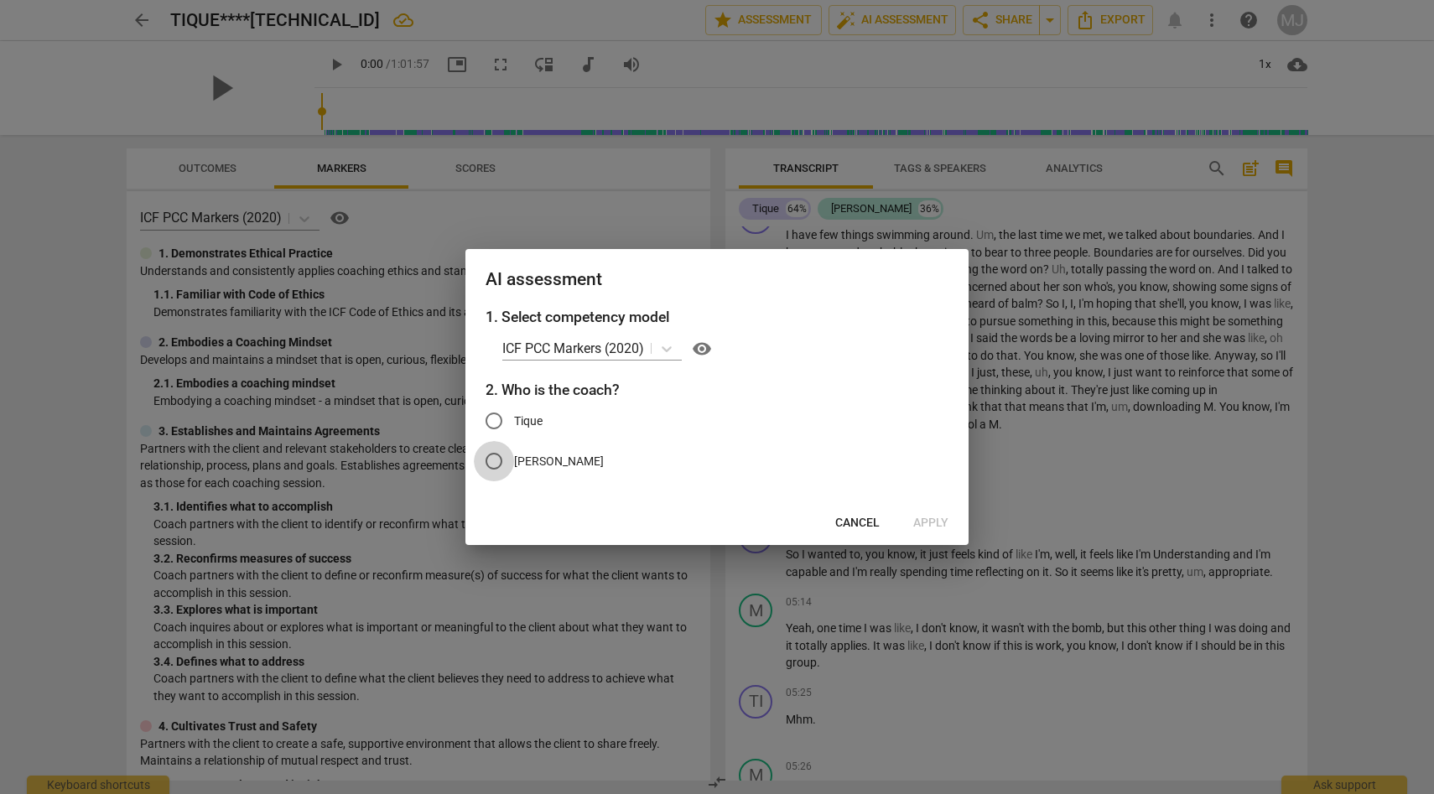
click at [495, 458] on input "[PERSON_NAME]" at bounding box center [494, 461] width 40 height 40
radio input "true"
click at [927, 521] on span "Apply" at bounding box center [930, 523] width 35 height 17
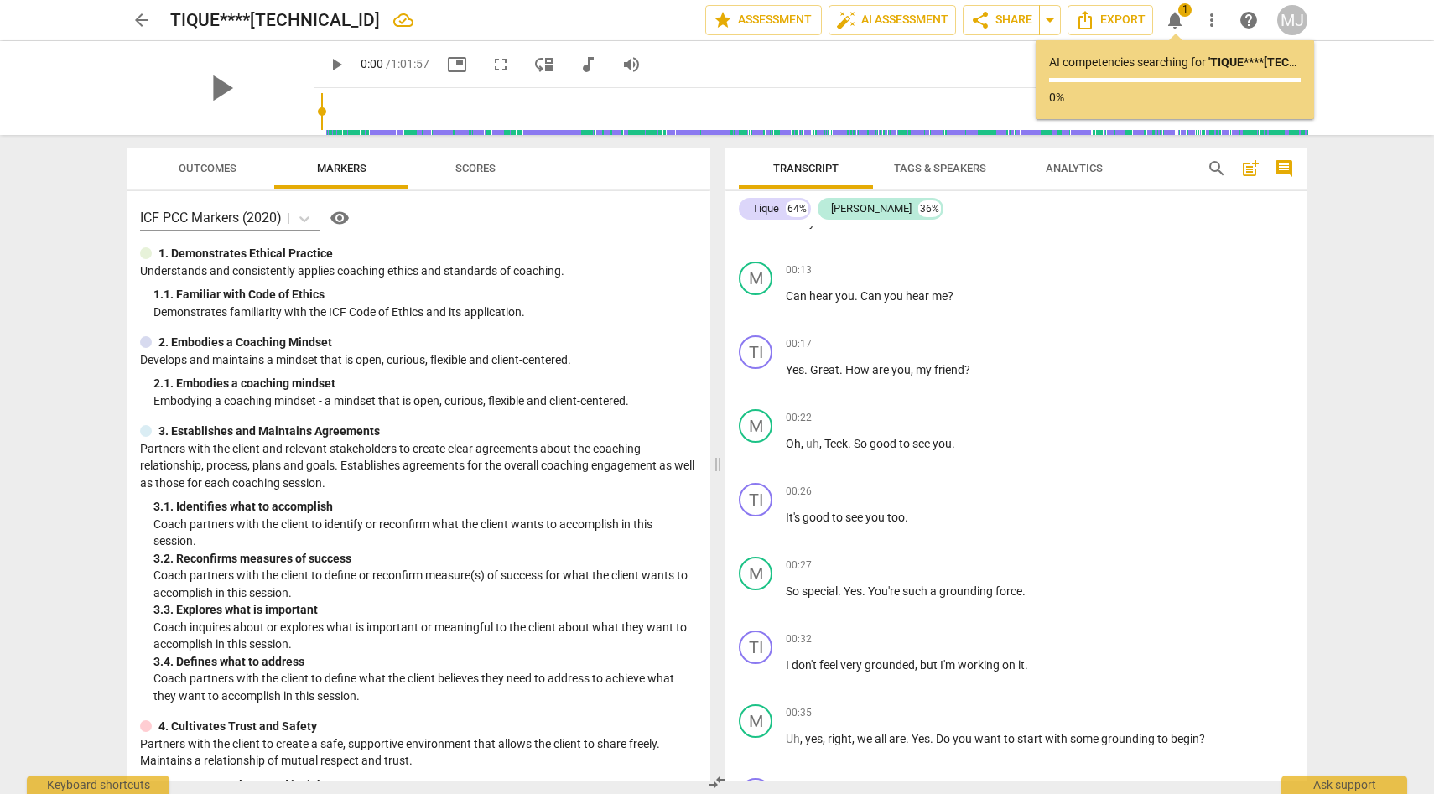
scroll to position [0, 0]
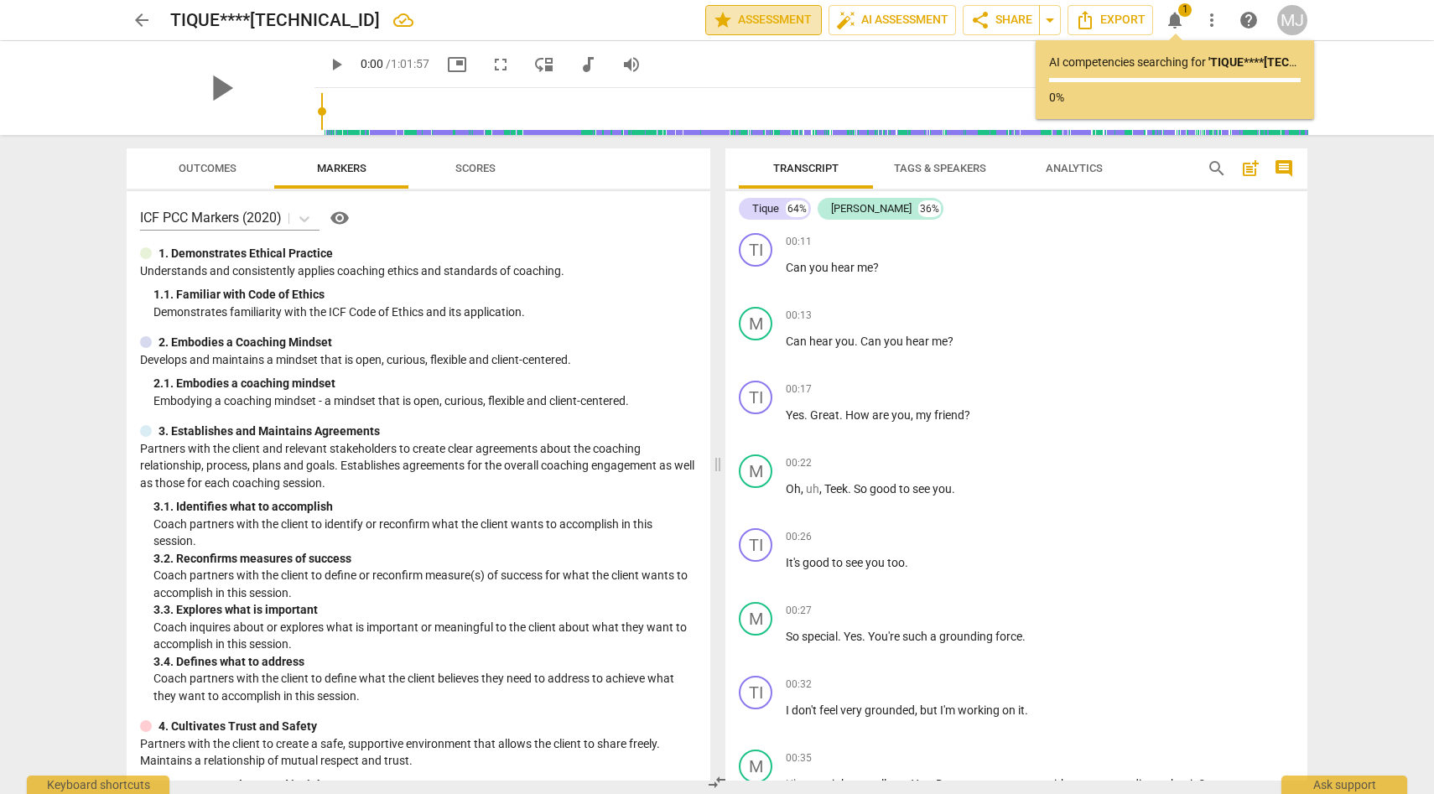
click at [779, 17] on span "star Assessment" at bounding box center [763, 20] width 101 height 20
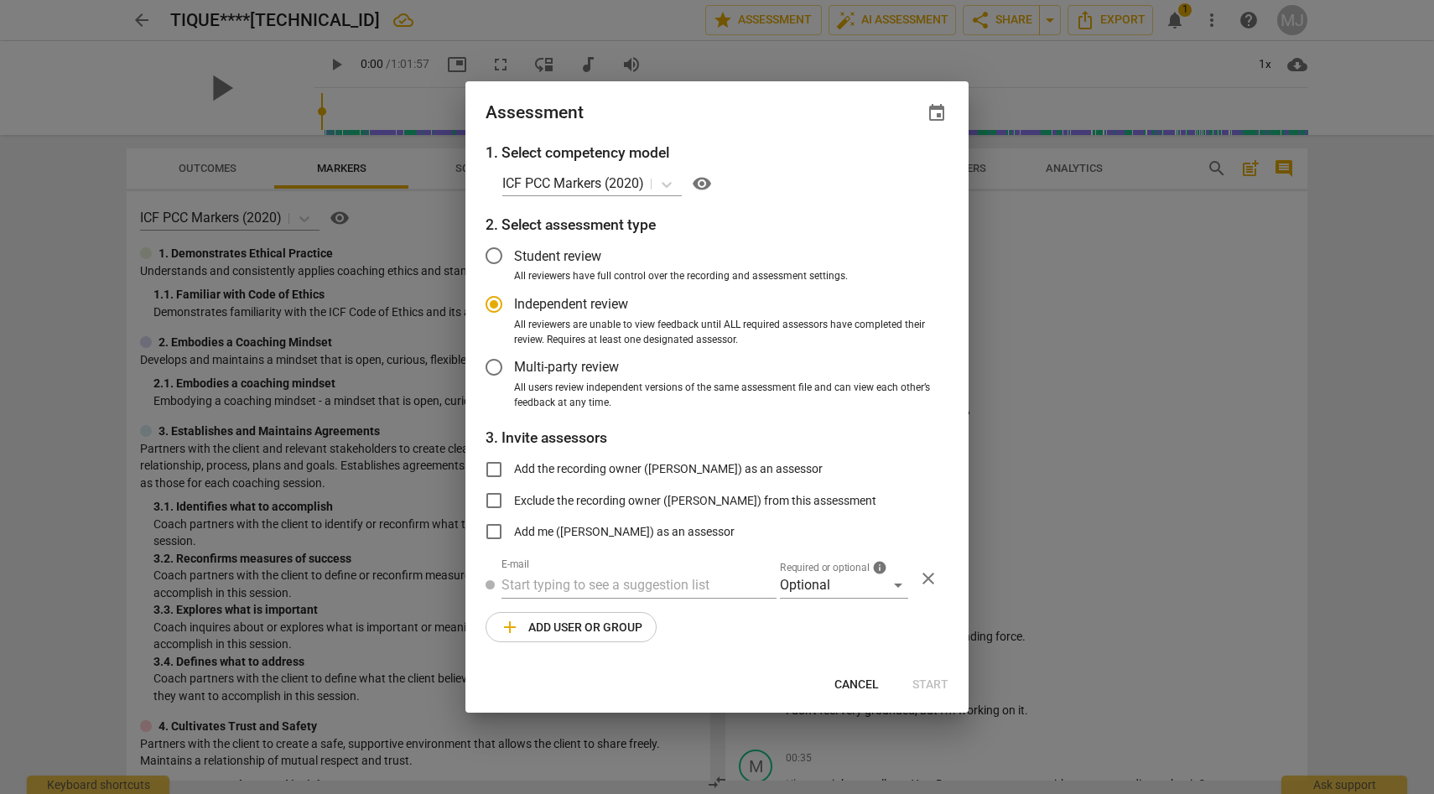
click at [852, 681] on span "Cancel" at bounding box center [856, 685] width 44 height 17
radio input "false"
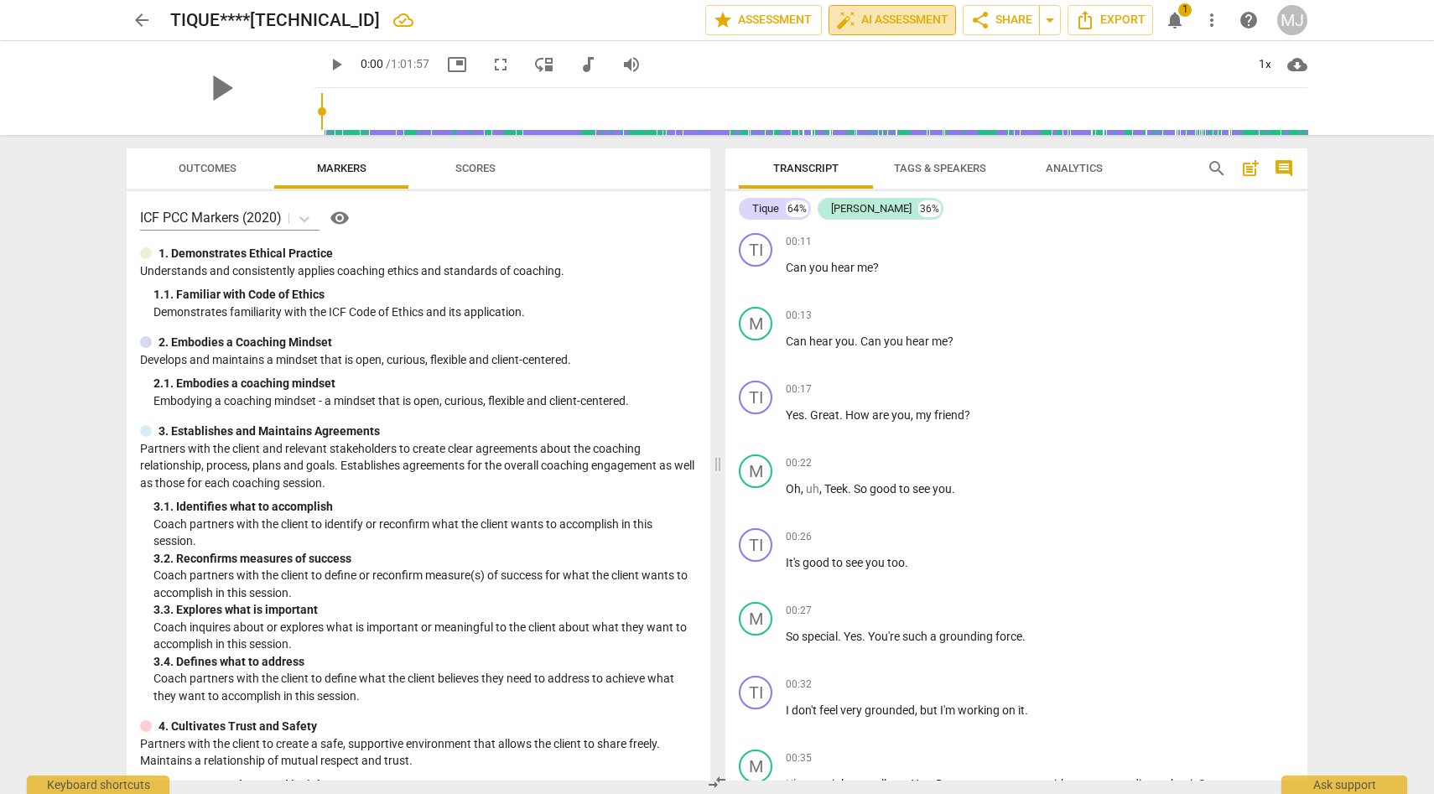
click at [916, 16] on span "auto_fix_high AI Assessment" at bounding box center [892, 20] width 112 height 20
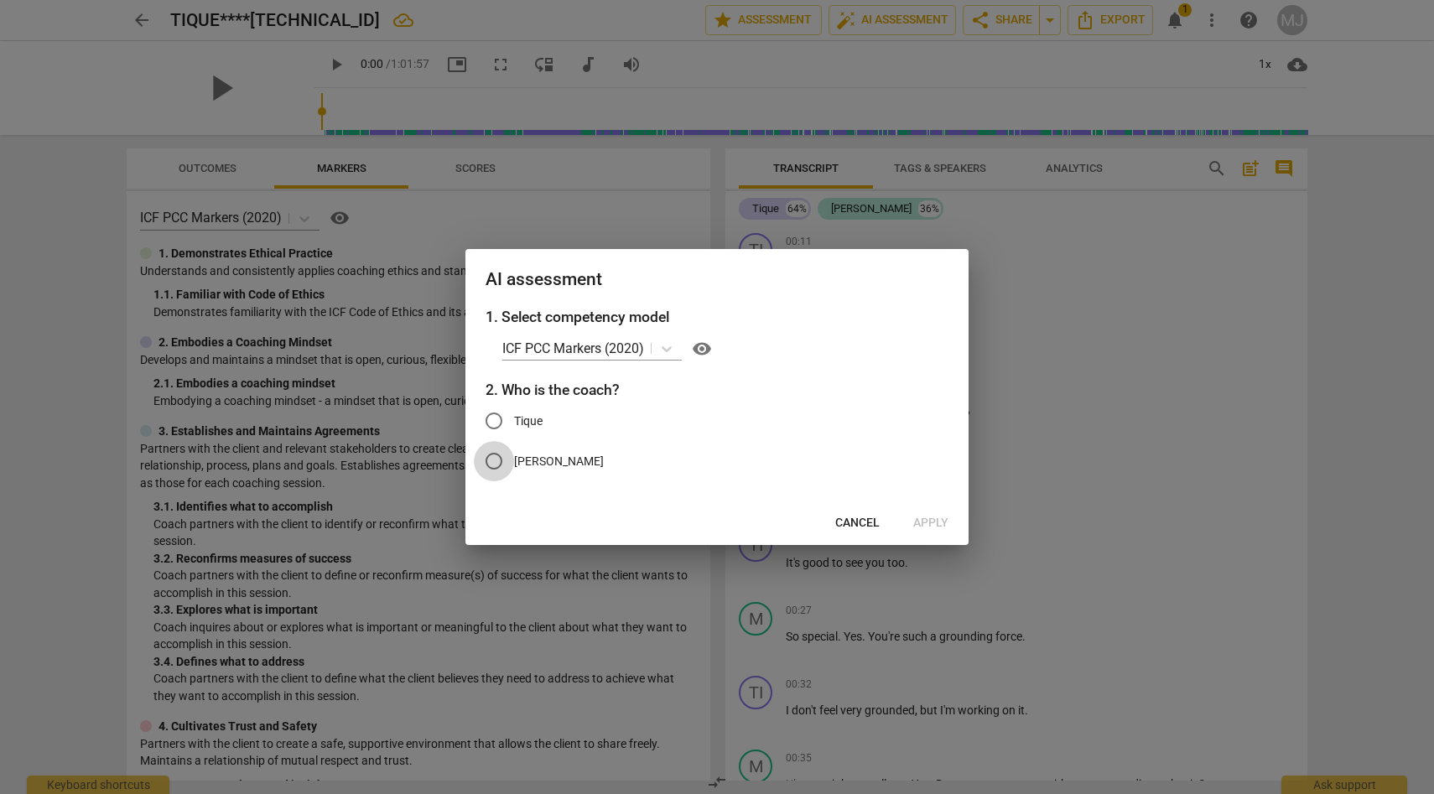
click at [499, 461] on input "[PERSON_NAME]" at bounding box center [494, 461] width 40 height 40
radio input "true"
click at [933, 519] on span "Apply" at bounding box center [930, 523] width 35 height 17
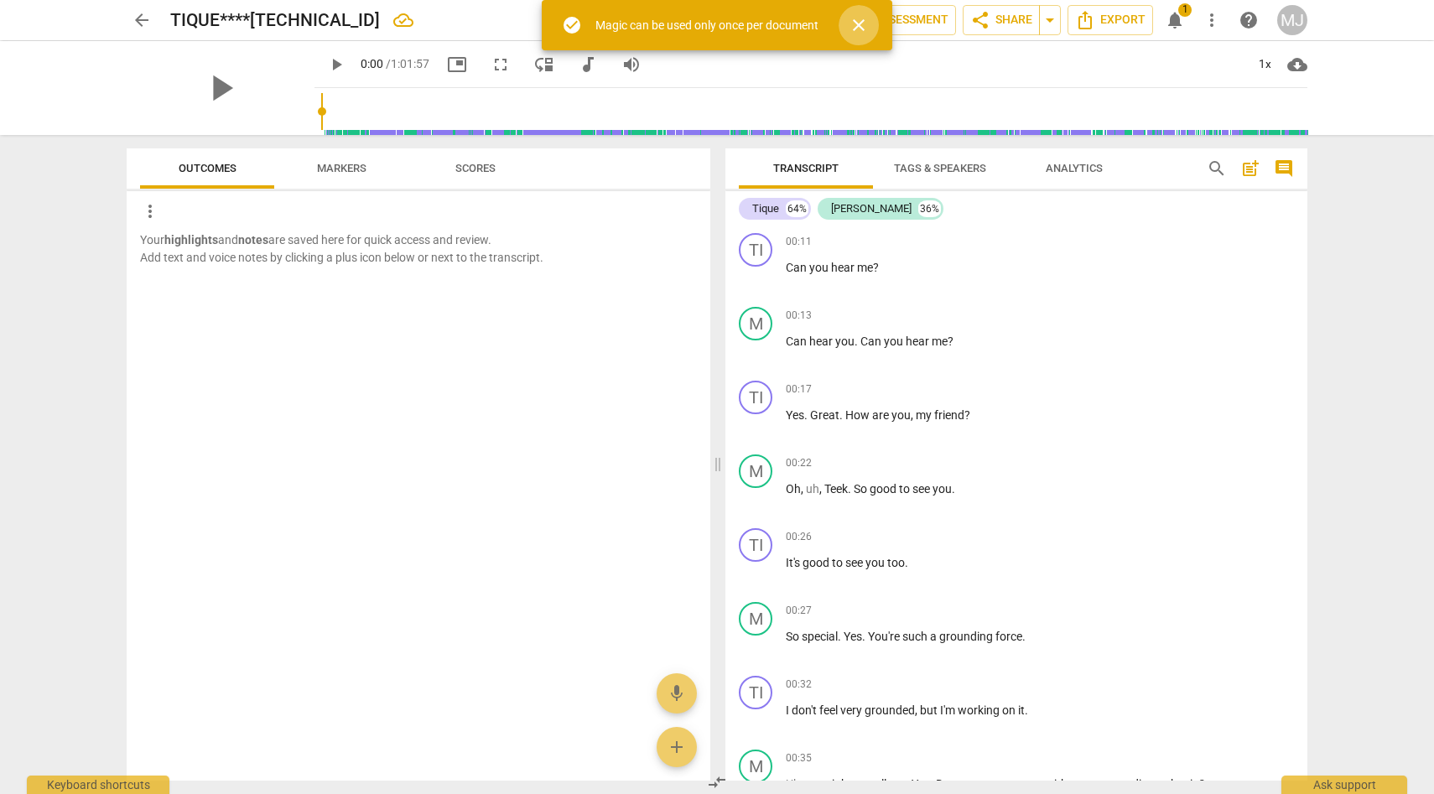
click at [861, 21] on span "close" at bounding box center [858, 25] width 20 height 20
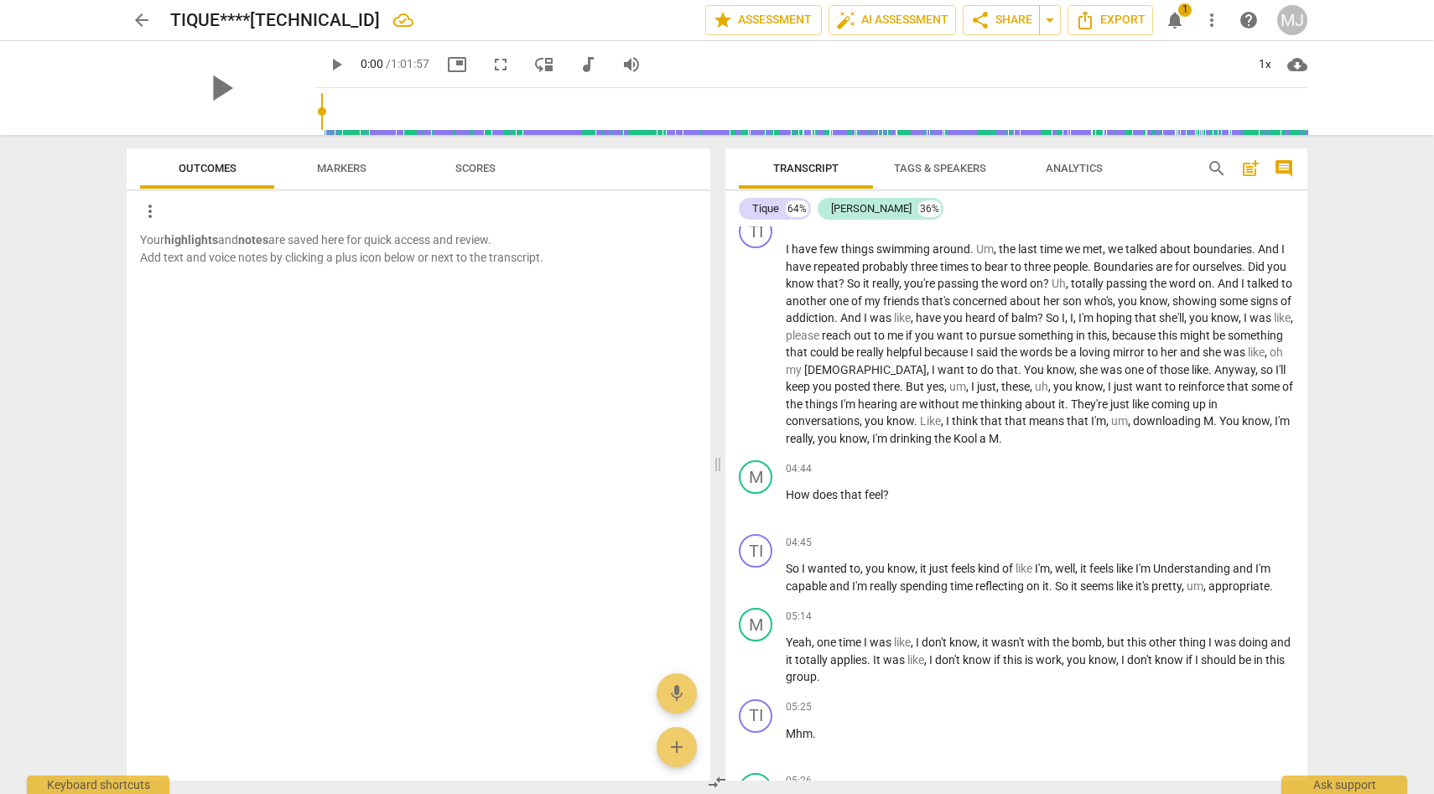
scroll to position [1792, 0]
click at [1049, 17] on span "arrow_drop_down" at bounding box center [1050, 20] width 20 height 20
click at [799, 16] on span "star Assessment" at bounding box center [763, 20] width 101 height 20
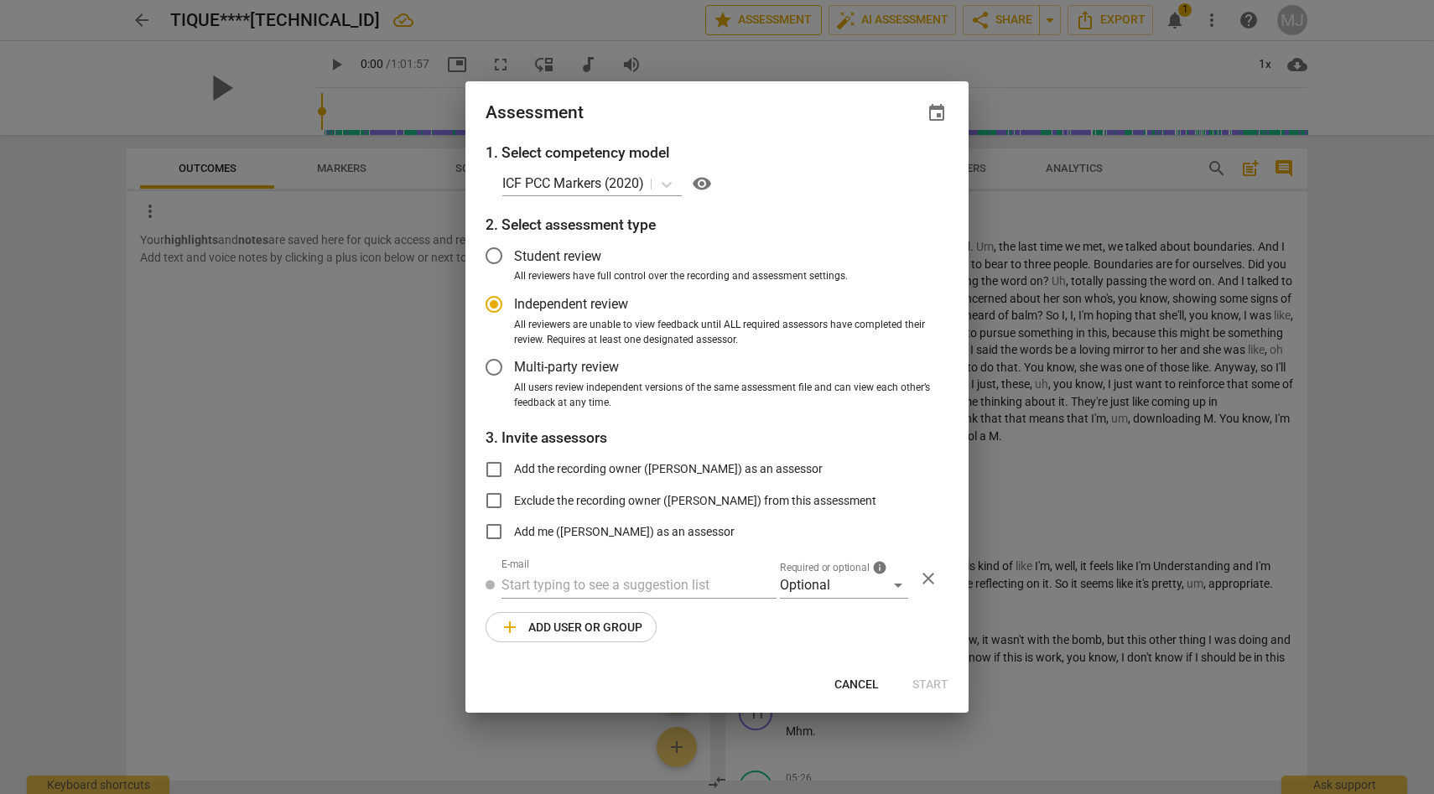
radio input "false"
click at [695, 583] on input "text" at bounding box center [638, 585] width 275 height 27
type input "j"
paste input "[PERSON_NAME] <[EMAIL_ADDRESS][DOMAIN_NAME]>"
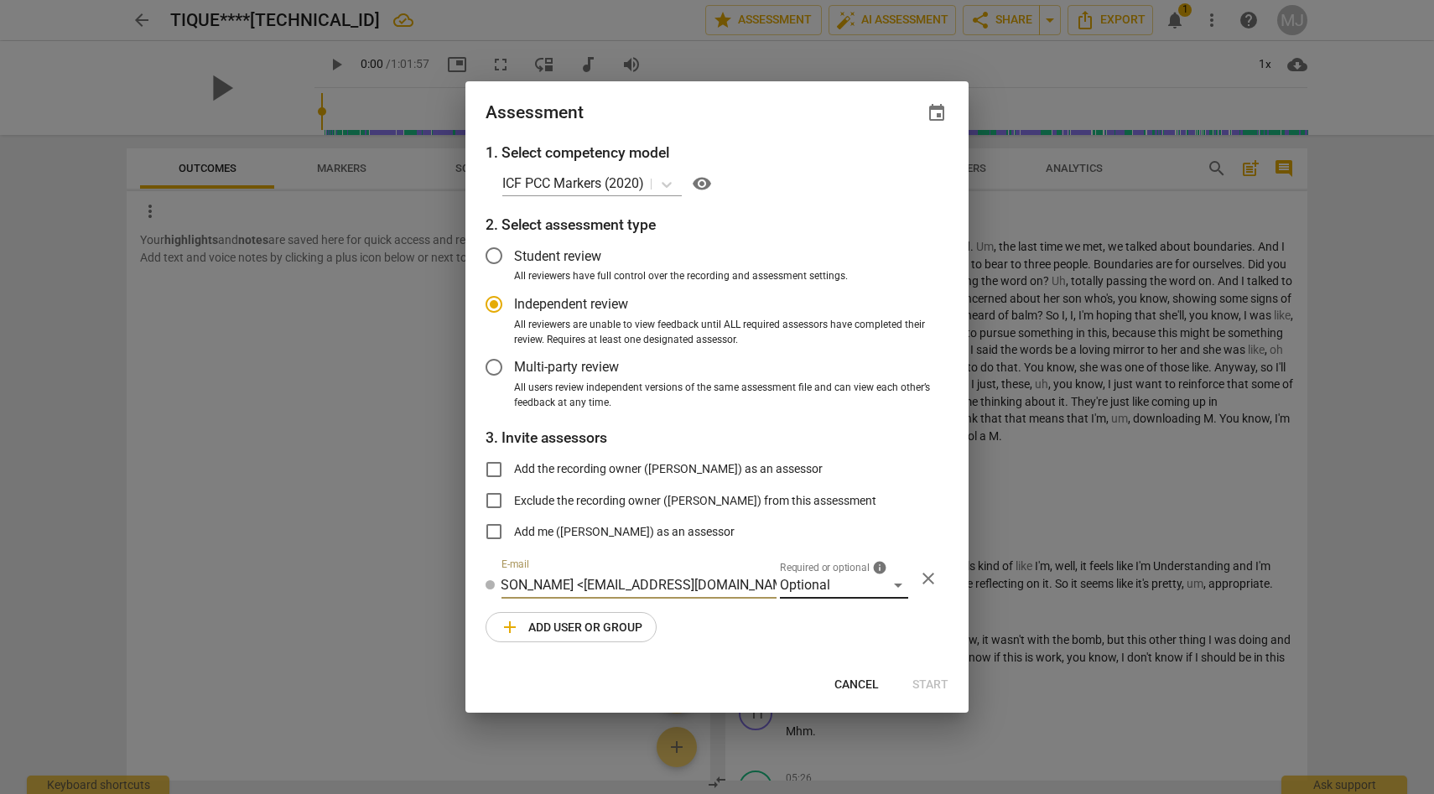
type input "[PERSON_NAME] <[EMAIL_ADDRESS][DOMAIN_NAME]>"
click at [895, 582] on div "Optional" at bounding box center [844, 585] width 128 height 27
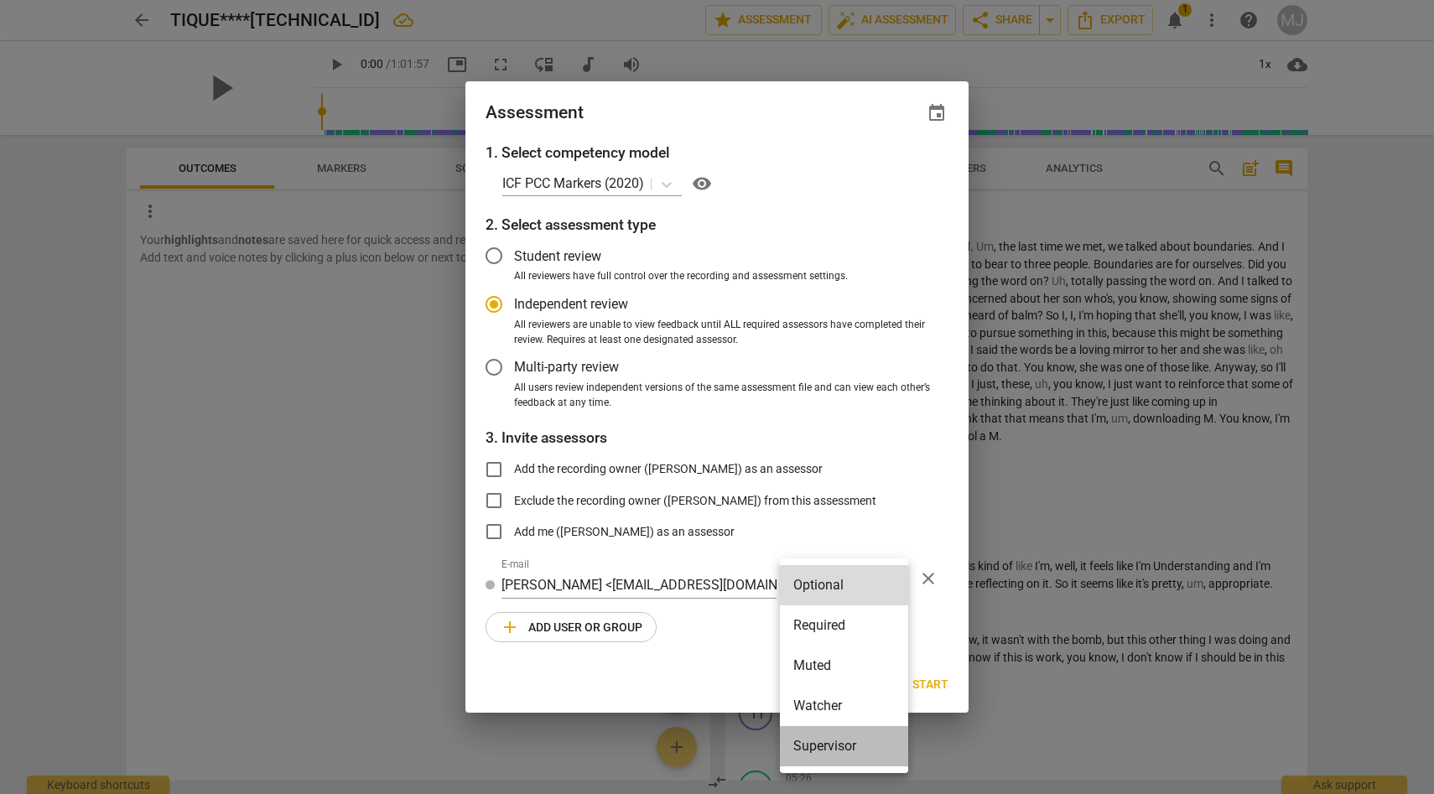
click at [834, 747] on li "Supervisor" at bounding box center [844, 746] width 128 height 40
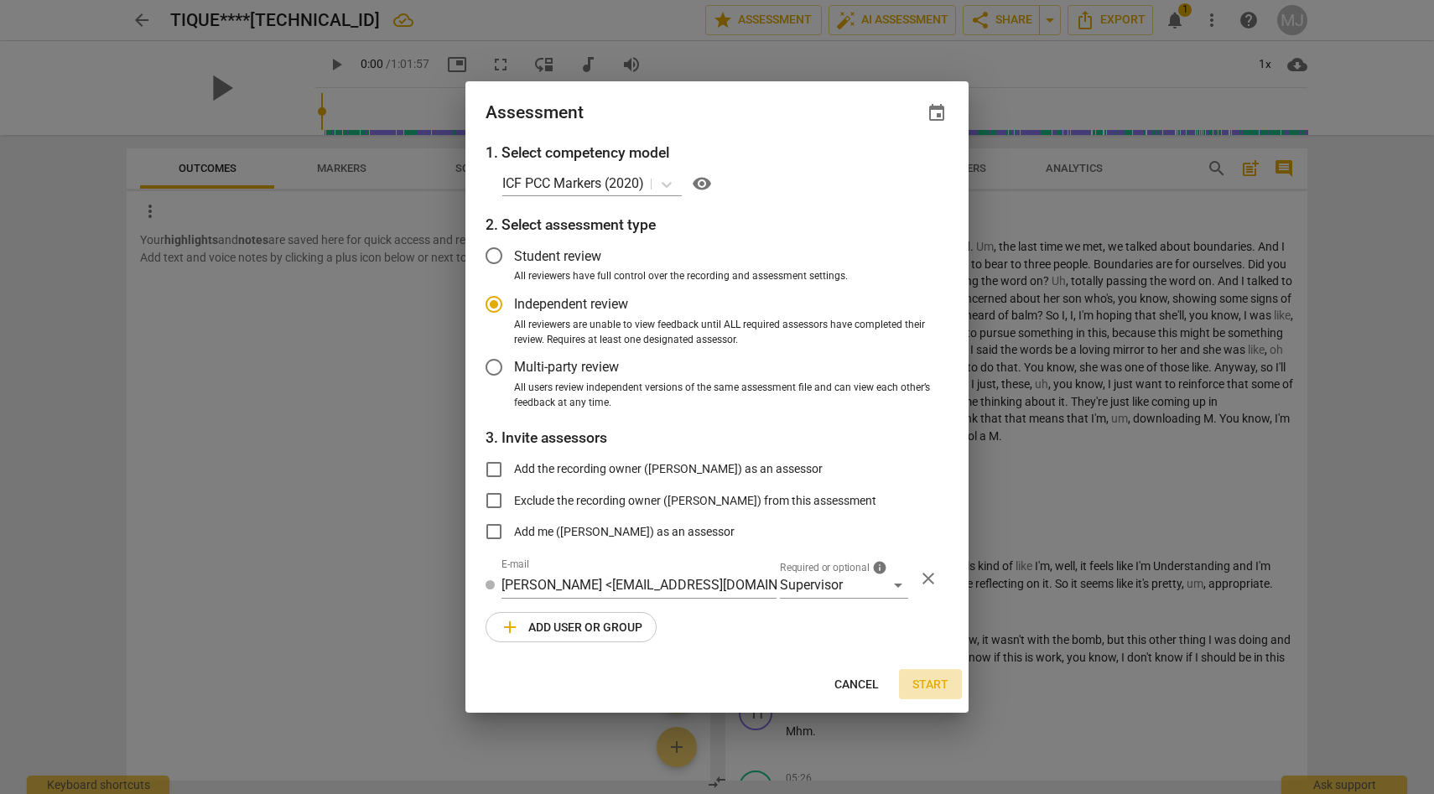
click at [923, 677] on span "Start" at bounding box center [930, 685] width 36 height 17
click at [923, 686] on span "Start" at bounding box center [930, 685] width 36 height 17
click at [611, 626] on span "add Add user or group" at bounding box center [571, 627] width 143 height 20
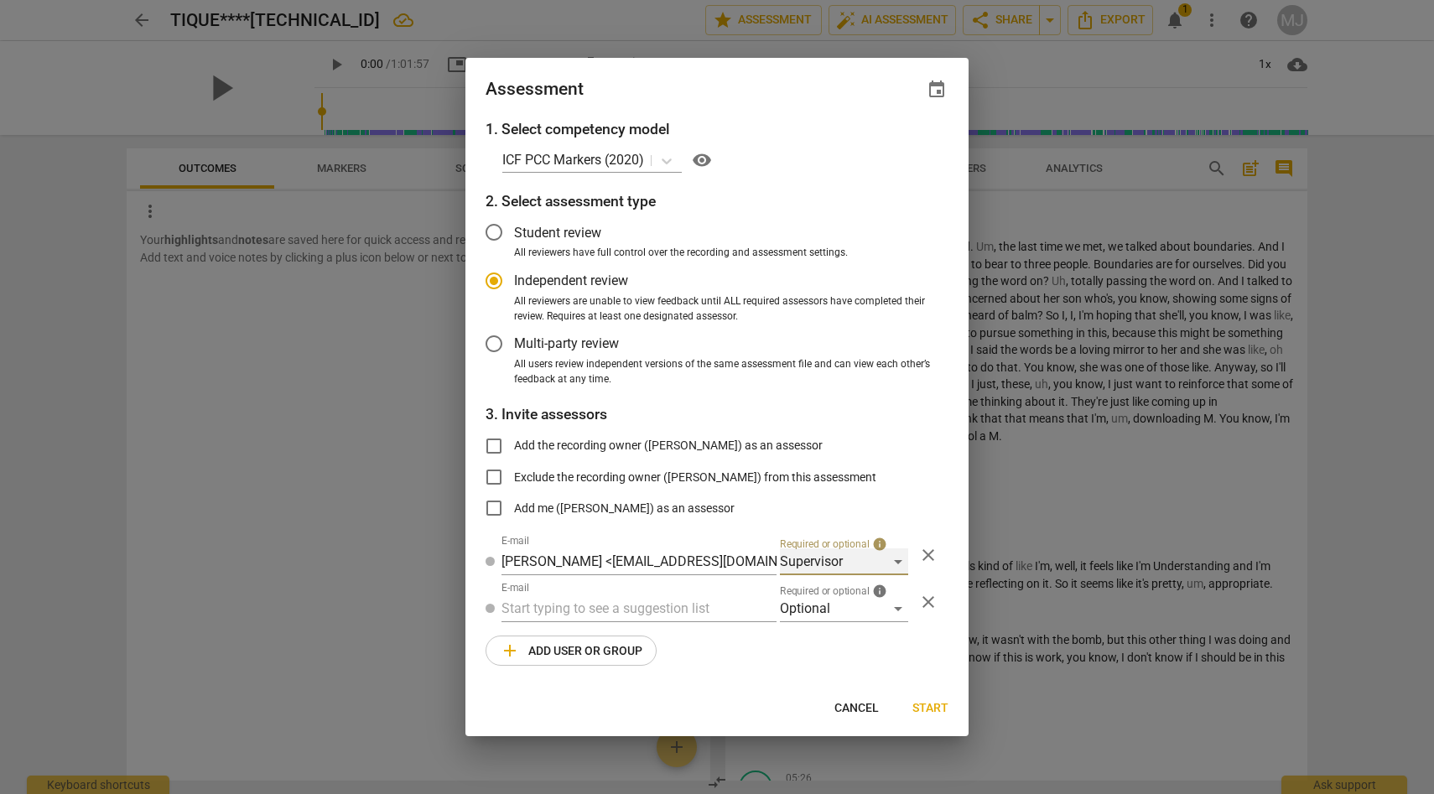
click at [897, 563] on div "Supervisor" at bounding box center [844, 561] width 128 height 27
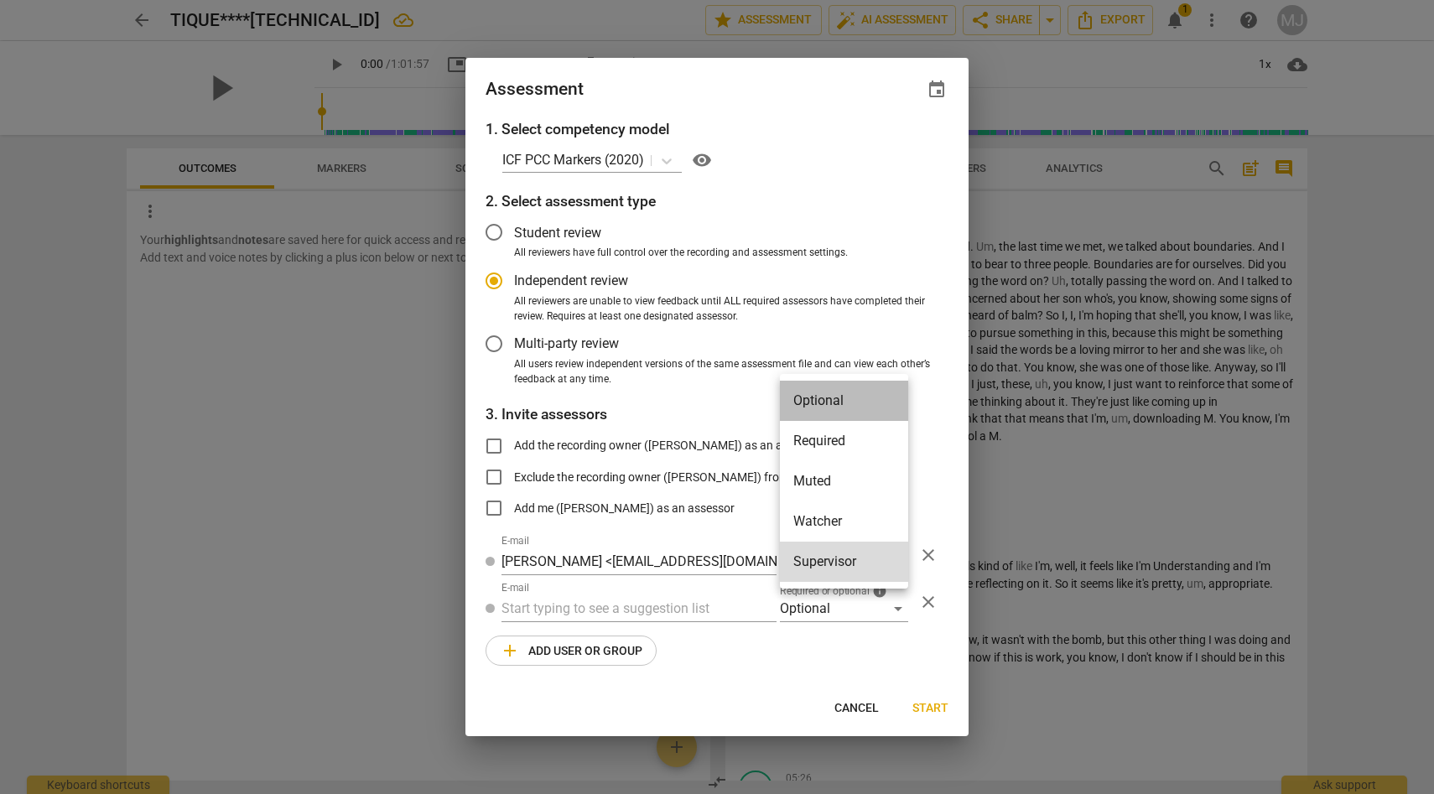
click at [869, 404] on li "Optional" at bounding box center [844, 401] width 128 height 40
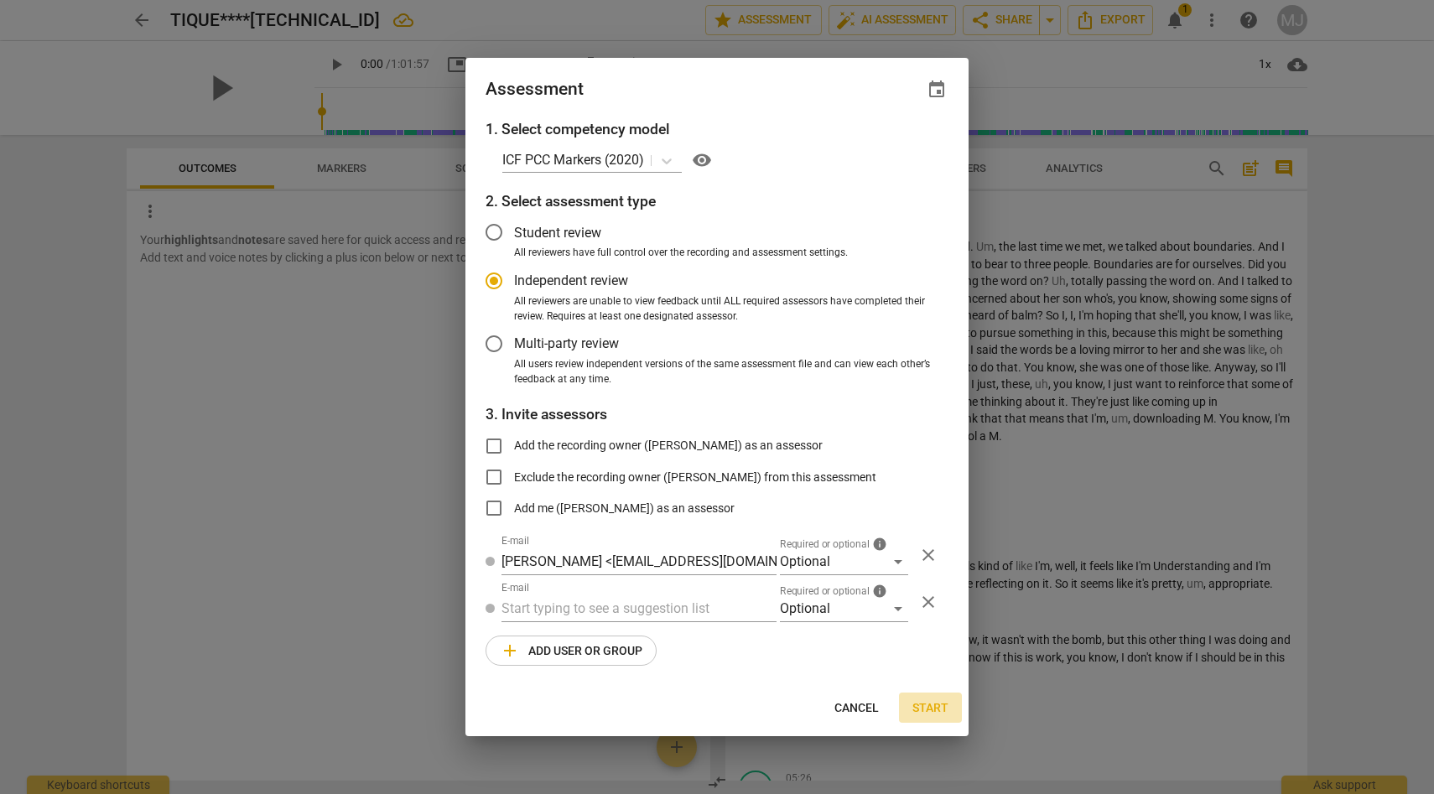
click at [939, 708] on span "Start" at bounding box center [930, 708] width 36 height 17
click at [858, 706] on span "Cancel" at bounding box center [856, 708] width 44 height 17
radio input "false"
